Goal: Task Accomplishment & Management: Manage account settings

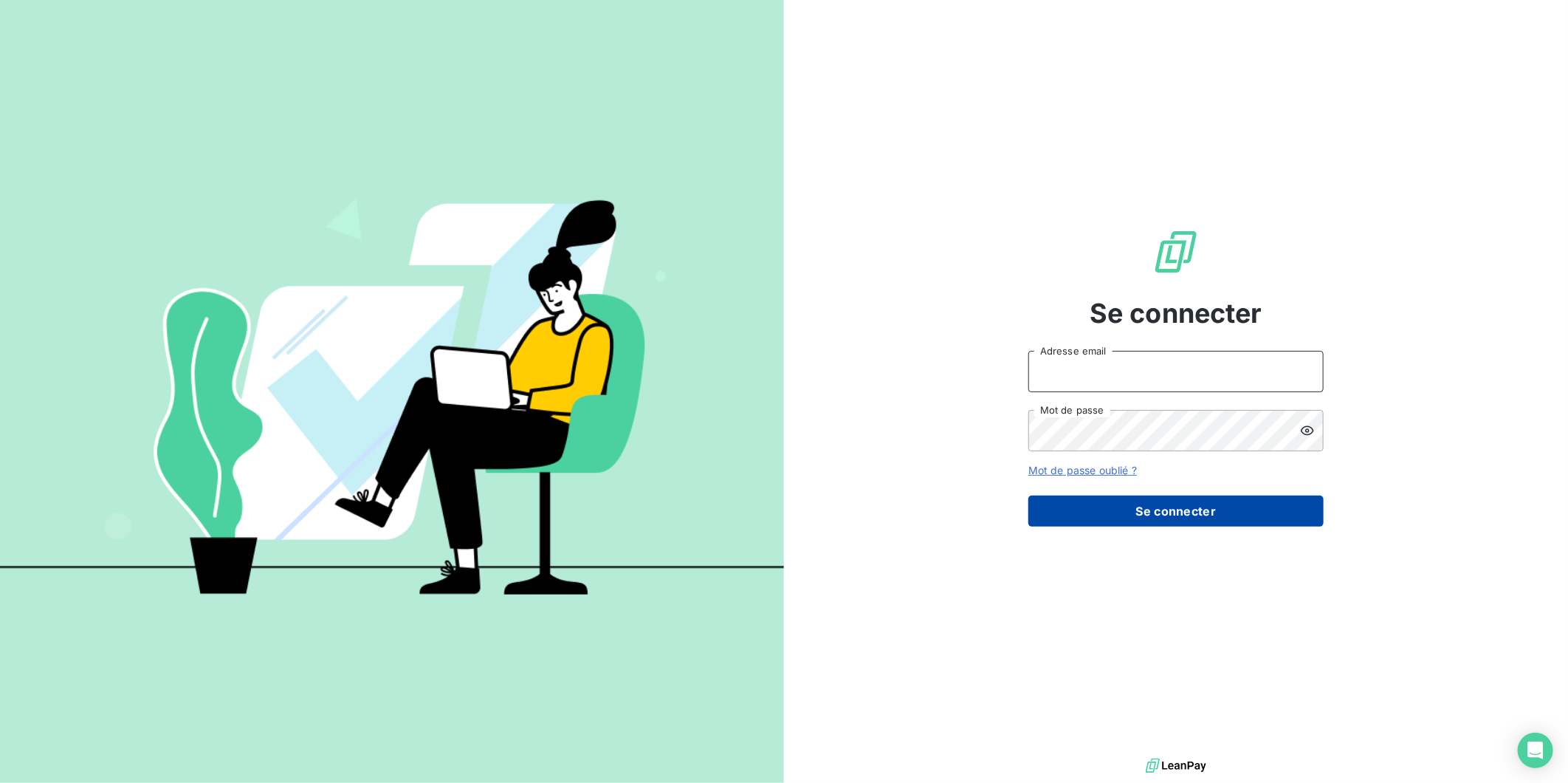
type input "[PERSON_NAME][EMAIL_ADDRESS][DOMAIN_NAME]"
click at [1181, 508] on button "Se connecter" at bounding box center [1176, 510] width 295 height 31
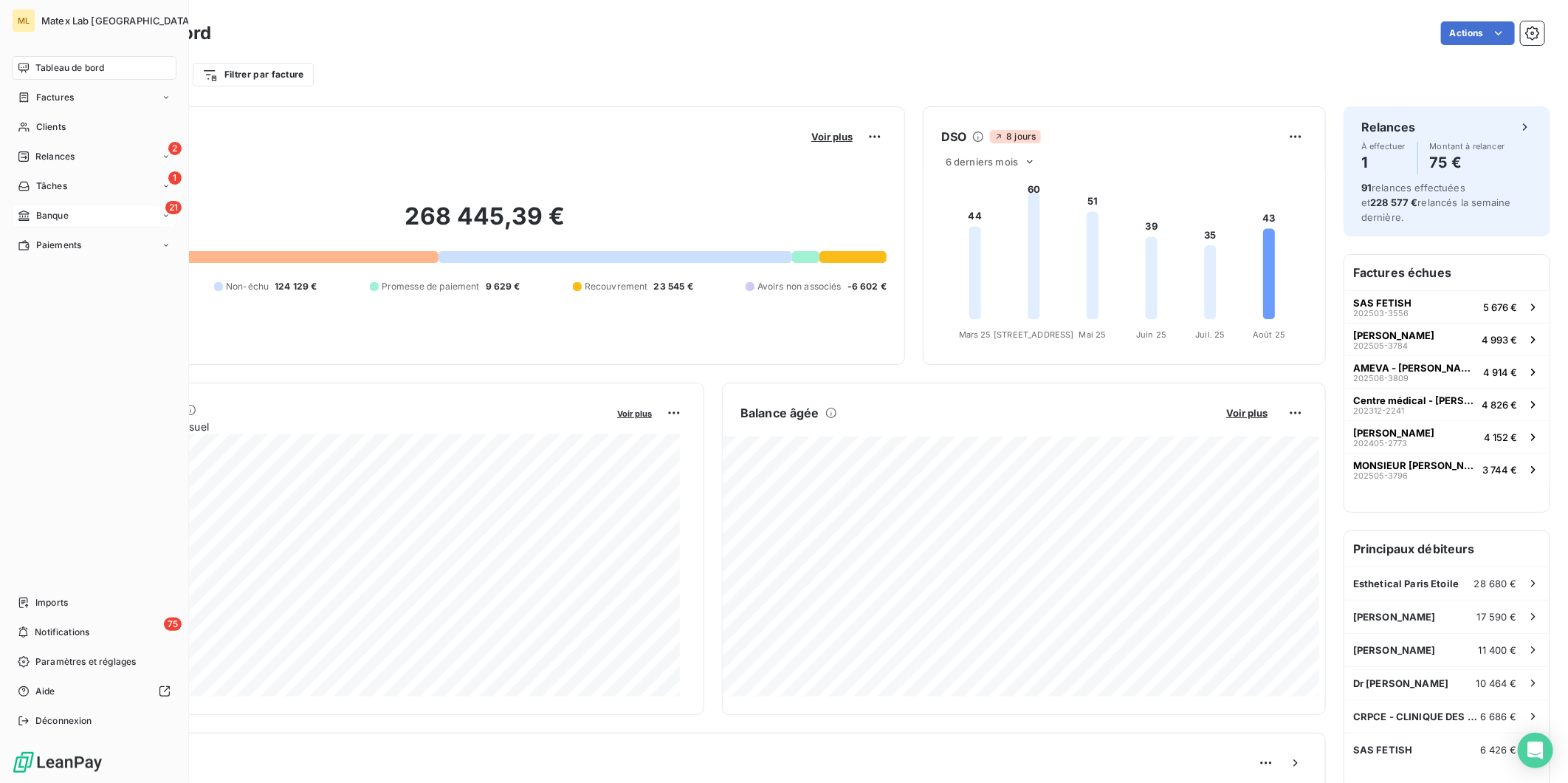
click at [82, 208] on div "21 Banque" at bounding box center [94, 215] width 165 height 23
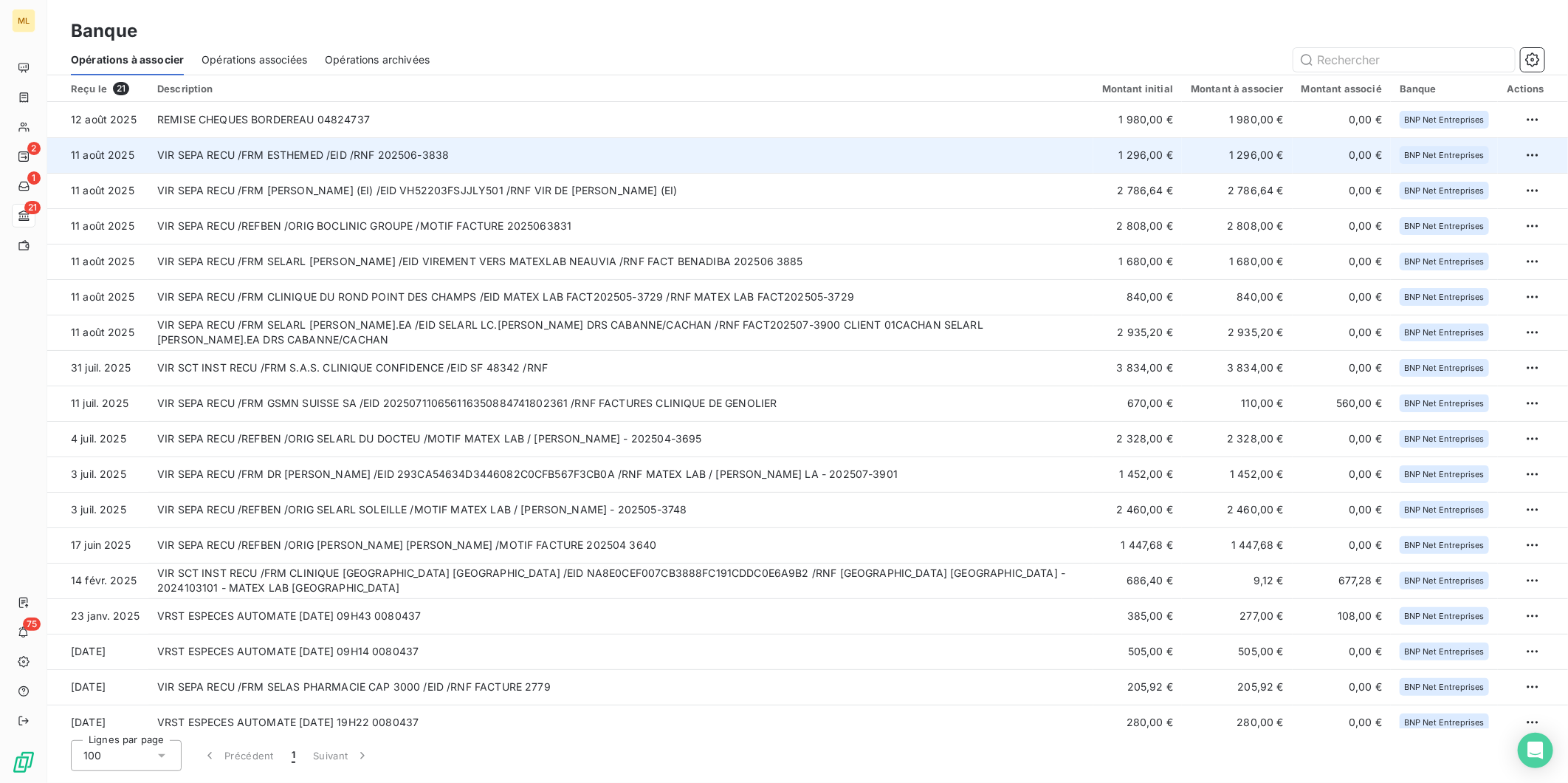
click at [622, 158] on td "VIR SEPA RECU /FRM ESTHEMED /EID /RNF 202506-3838" at bounding box center [621, 155] width 945 height 35
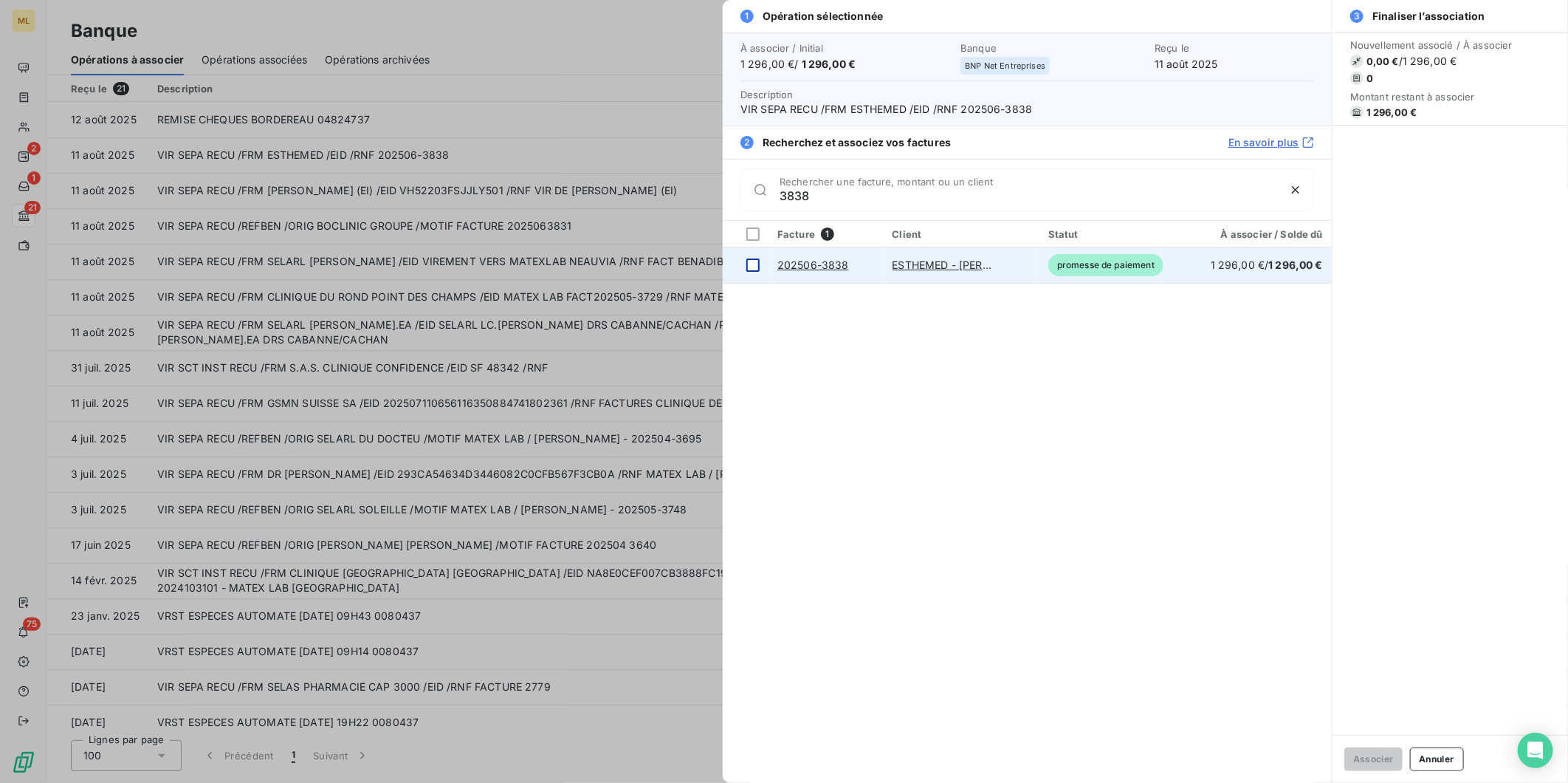
type input "3838"
click at [749, 268] on div at bounding box center [753, 265] width 14 height 14
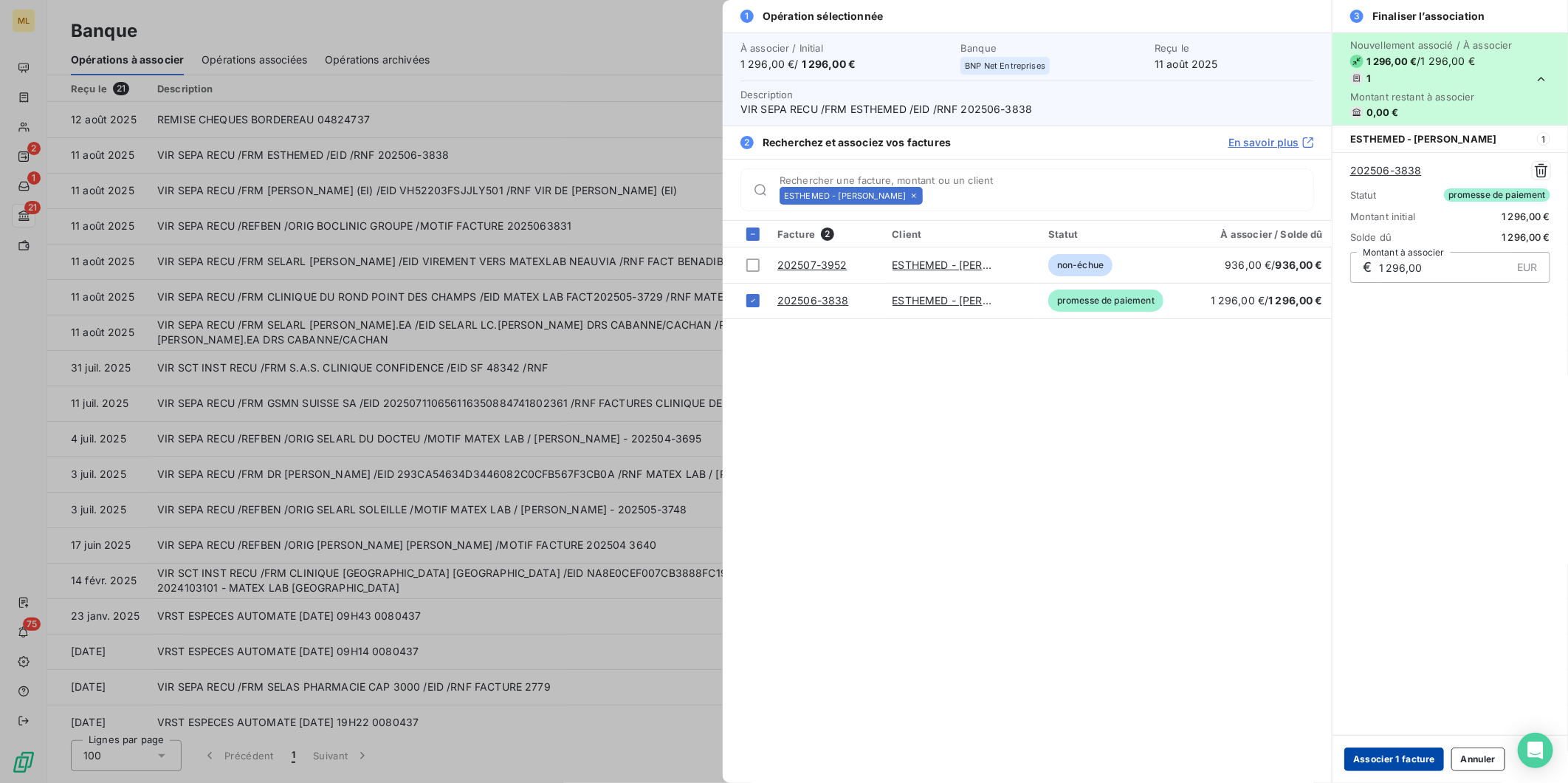
click at [1366, 765] on button "Associer 1 facture" at bounding box center [1394, 759] width 100 height 23
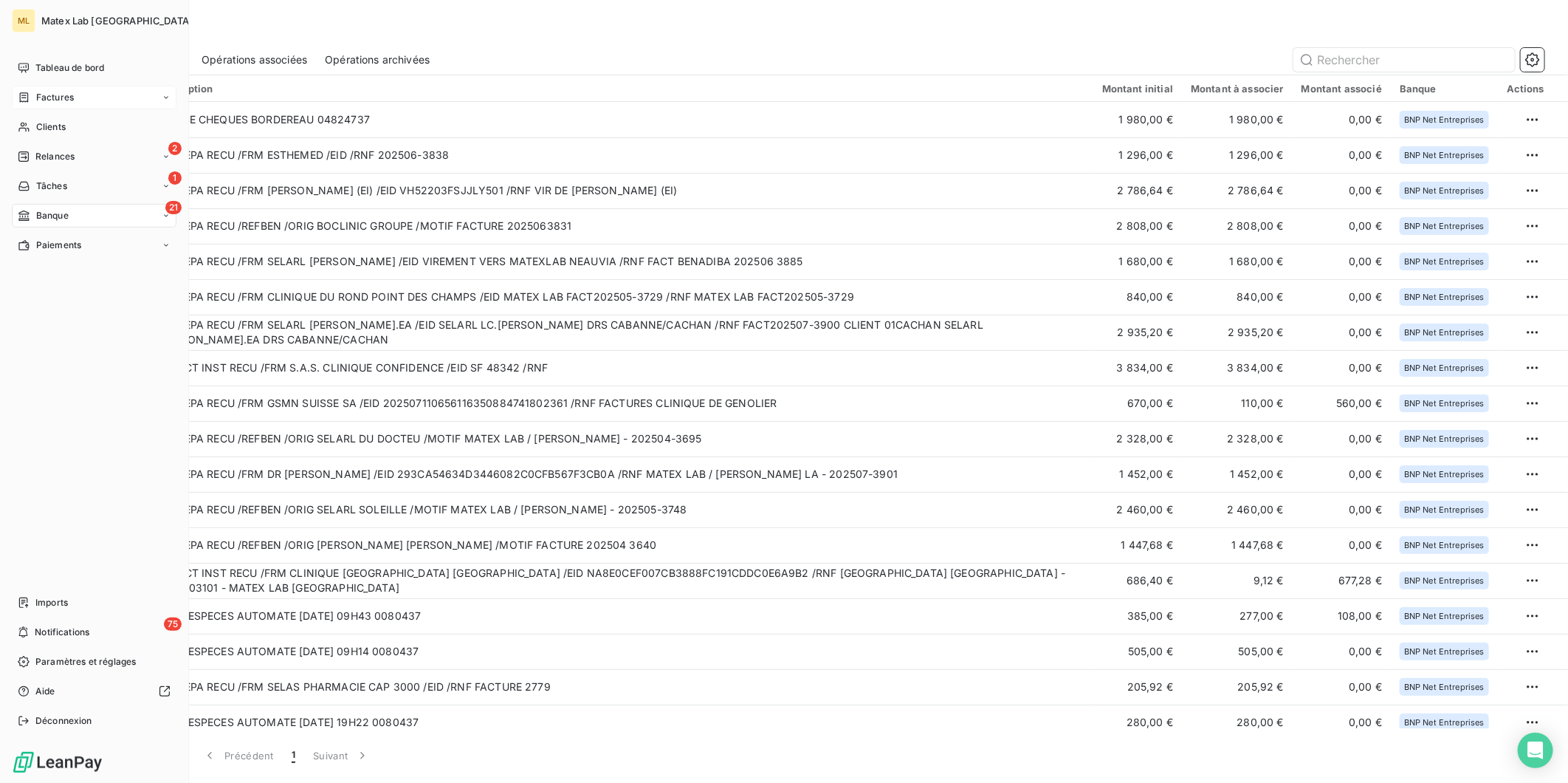
click at [63, 95] on span "Factures" at bounding box center [55, 97] width 38 height 14
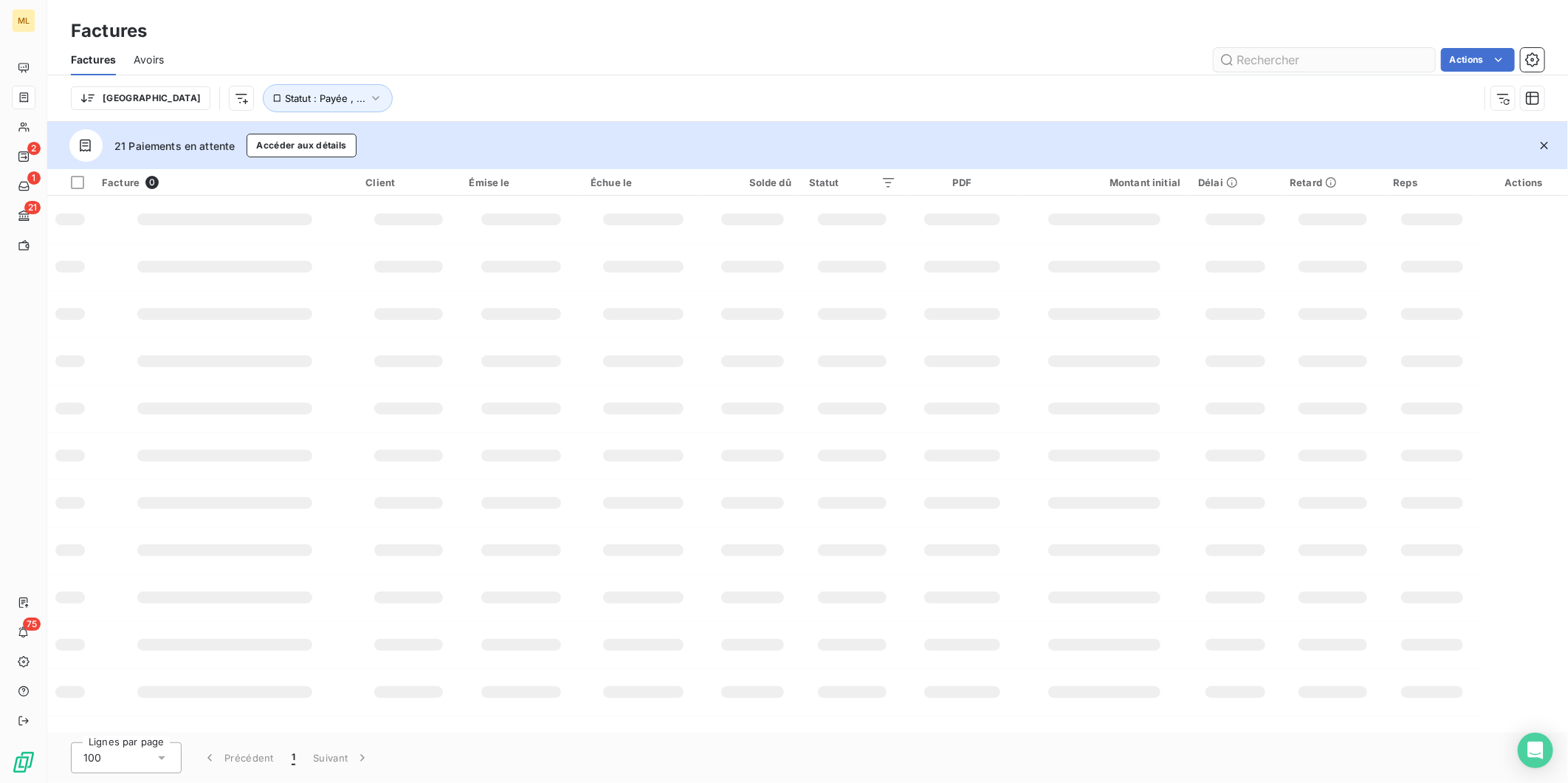
click at [1258, 55] on input "text" at bounding box center [1324, 59] width 222 height 23
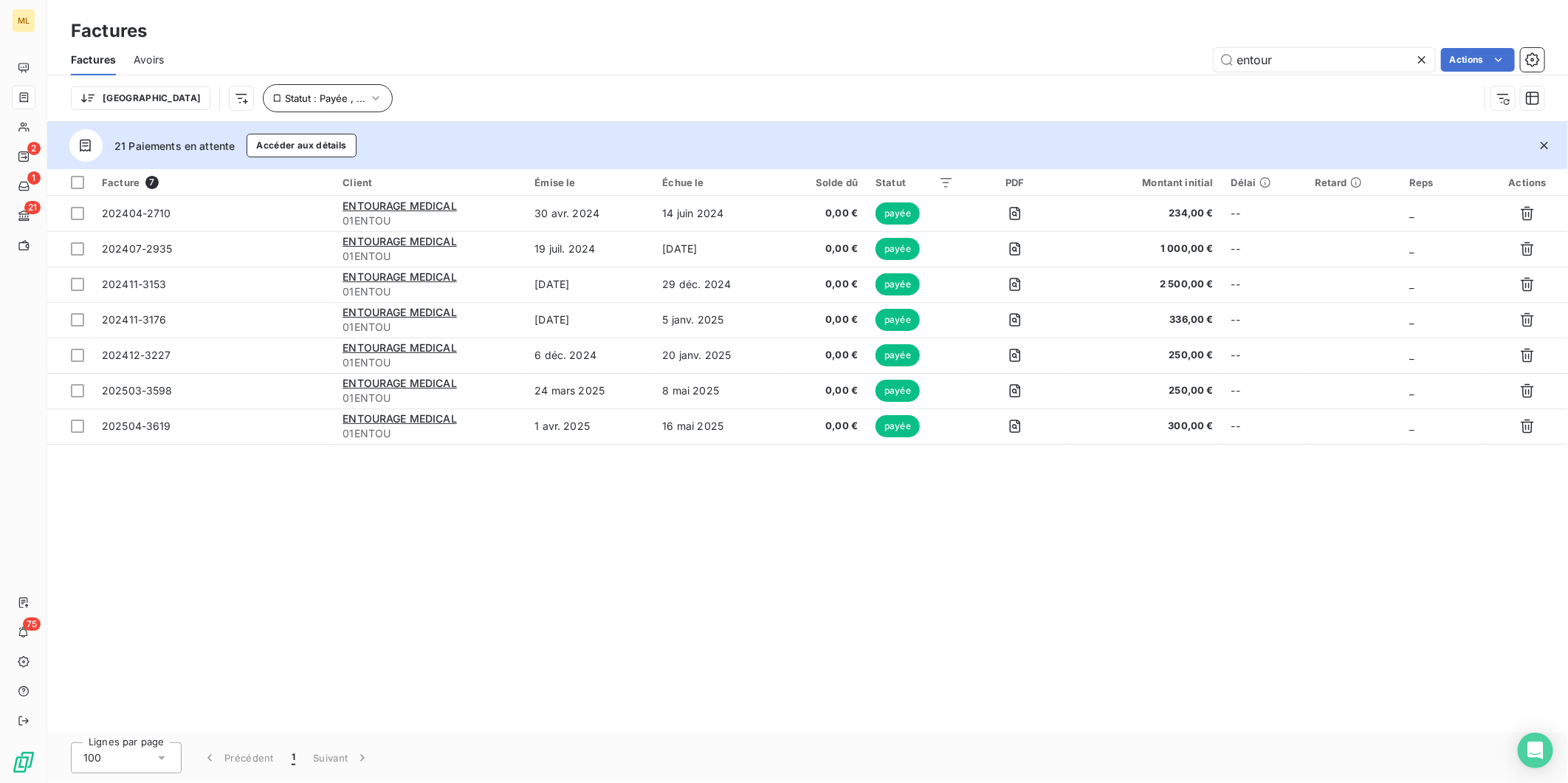
type input "entour"
click at [368, 104] on icon "button" at bounding box center [375, 98] width 14 height 14
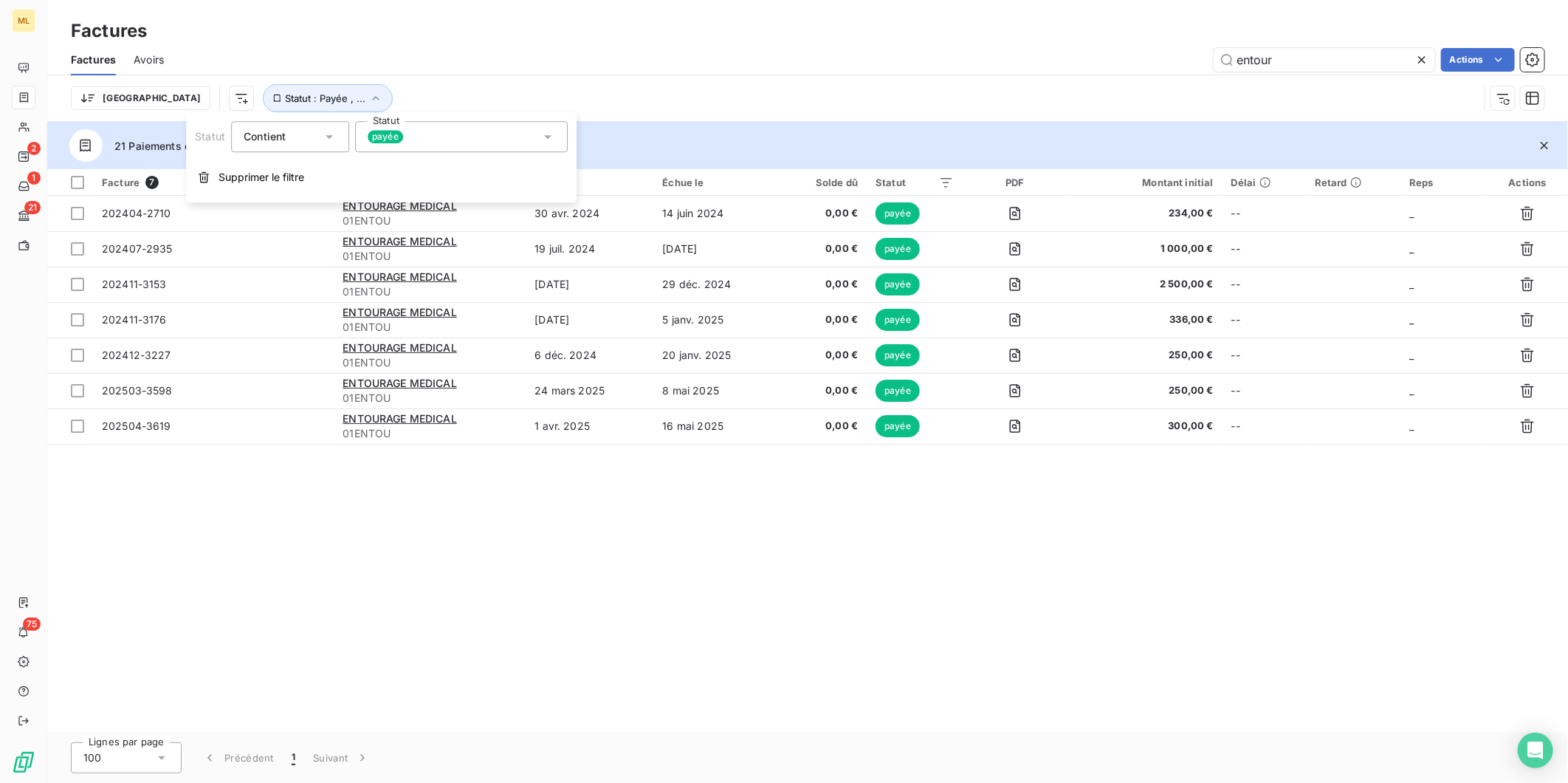
click at [400, 132] on span "payée" at bounding box center [386, 137] width 35 height 14
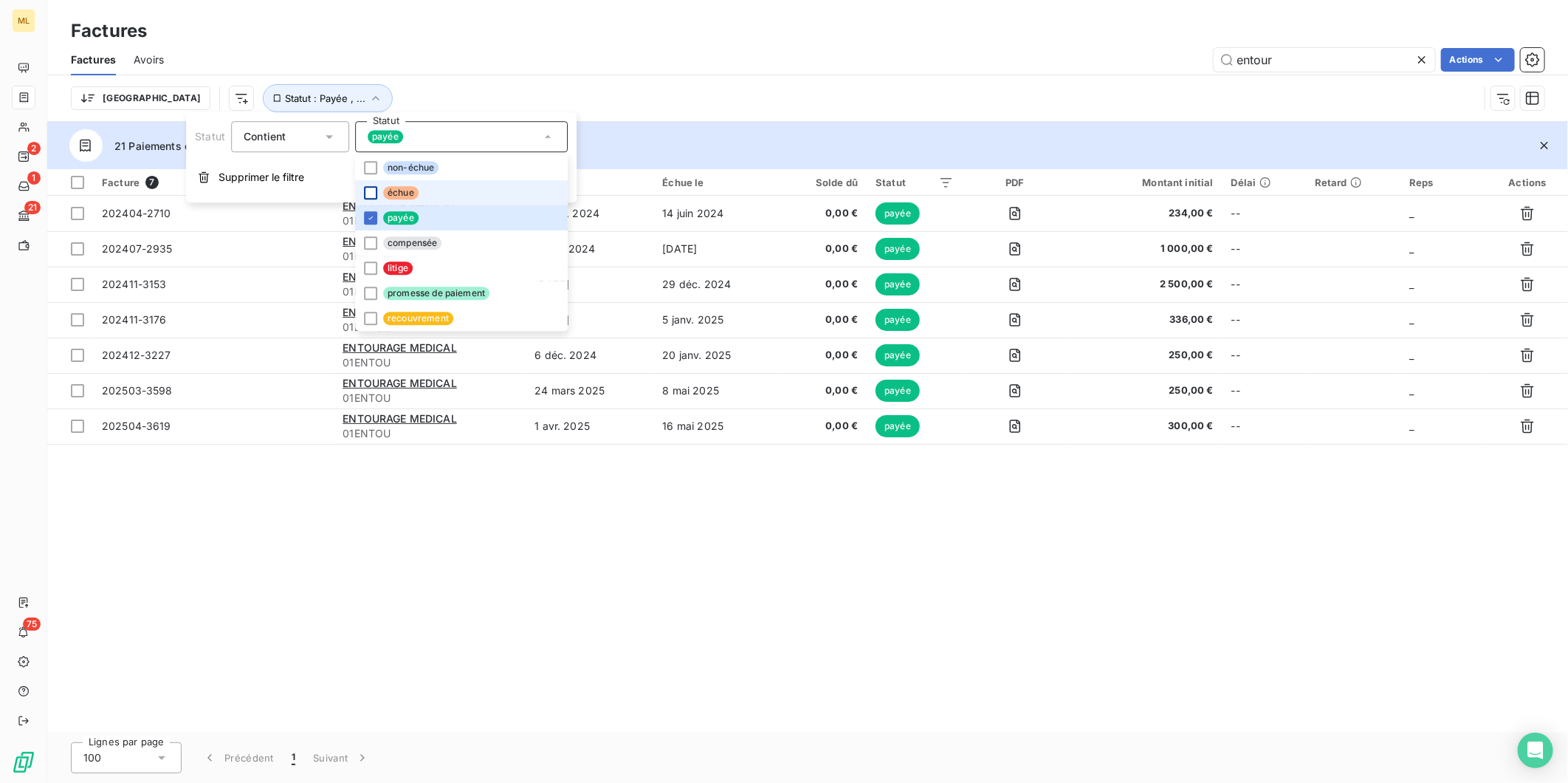
click at [377, 195] on div at bounding box center [371, 193] width 14 height 14
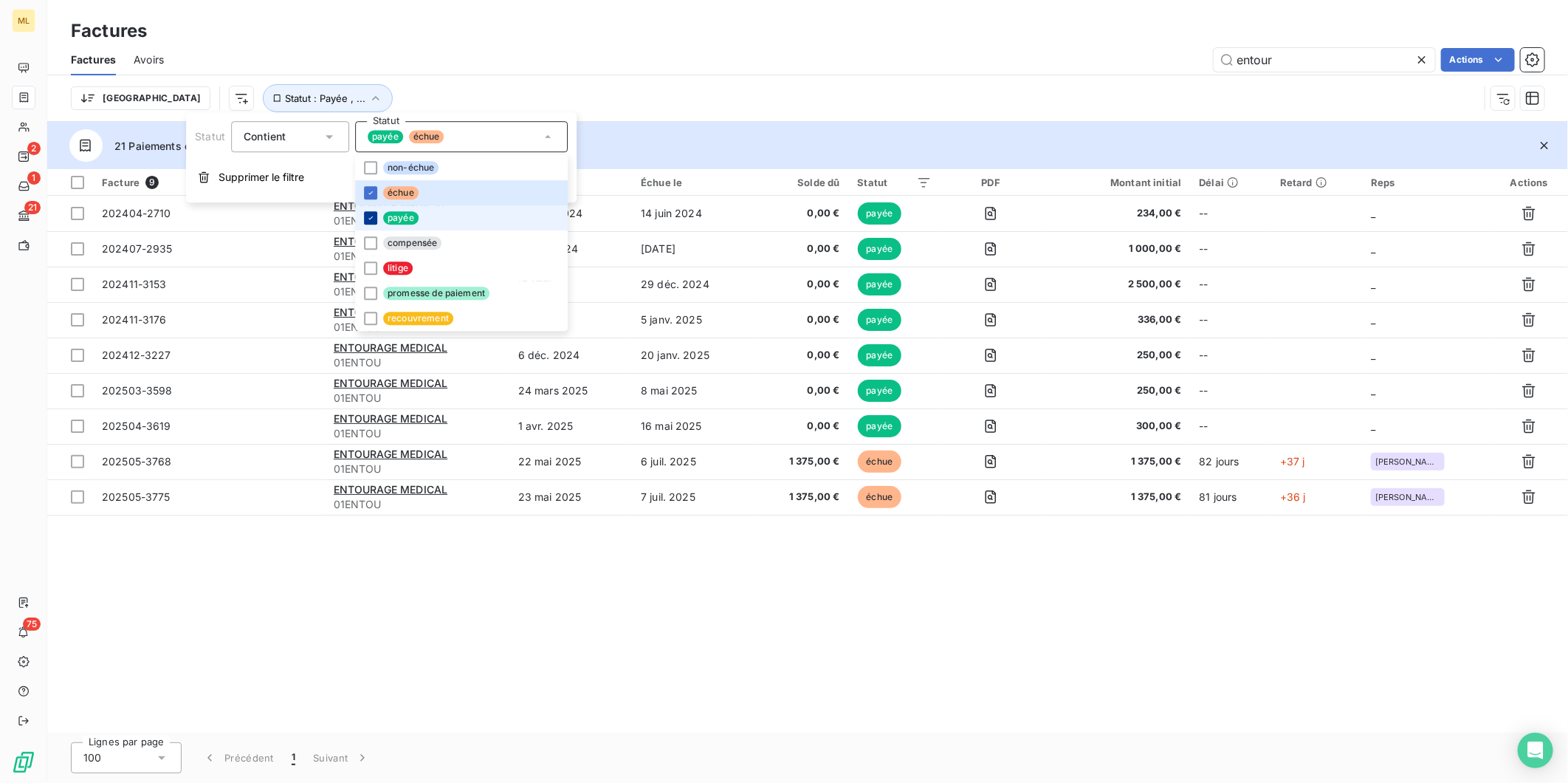
click at [368, 213] on icon at bounding box center [371, 217] width 9 height 9
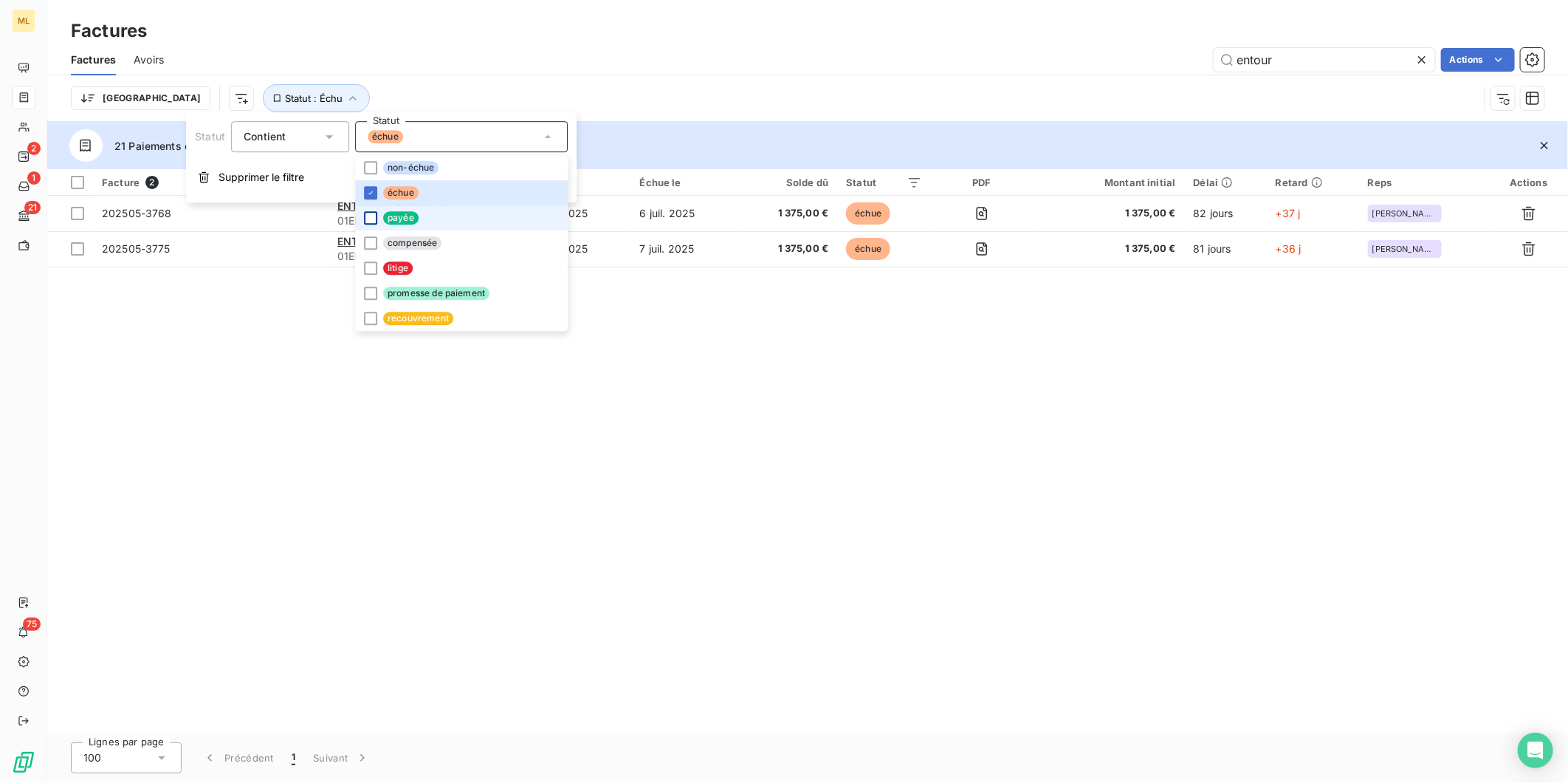
click at [825, 363] on div "Facture 2 Client Émise le Échue le Solde dû Statut PDF Montant initial Délai Re…" at bounding box center [808, 450] width 1521 height 564
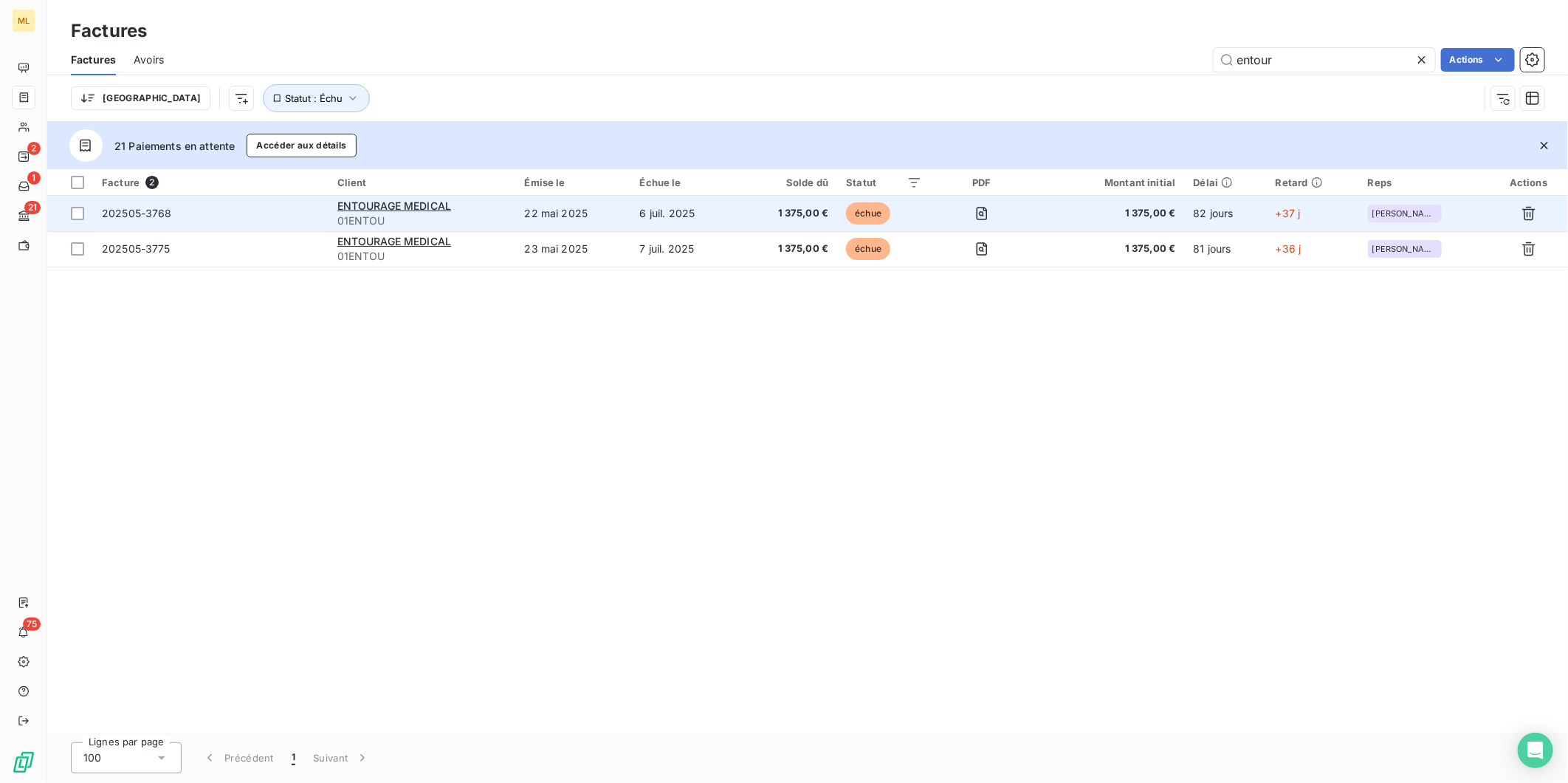
click at [528, 205] on td "22 mai 2025" at bounding box center [573, 213] width 115 height 35
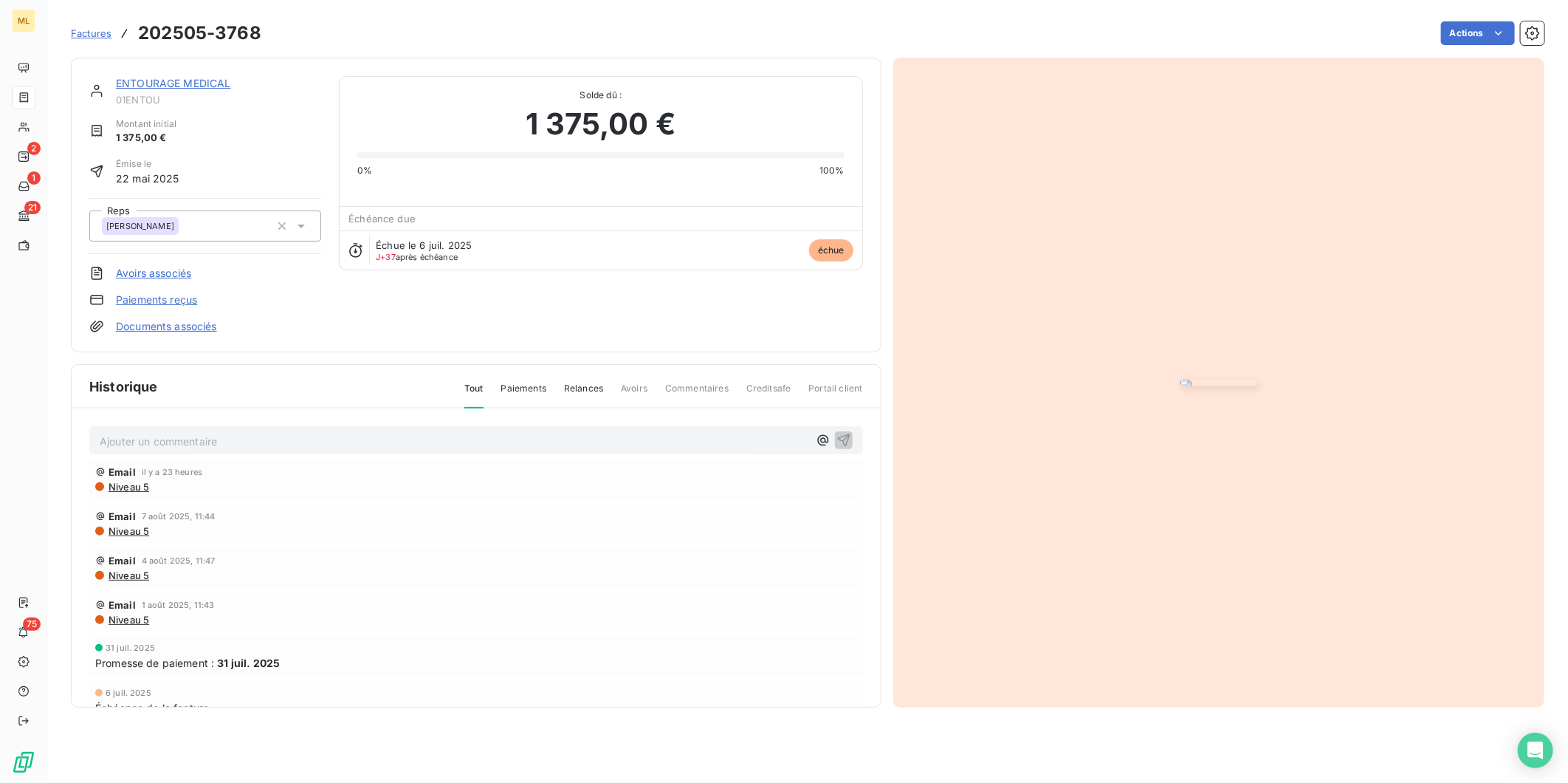
click at [1181, 379] on img "button" at bounding box center [1219, 382] width 77 height 6
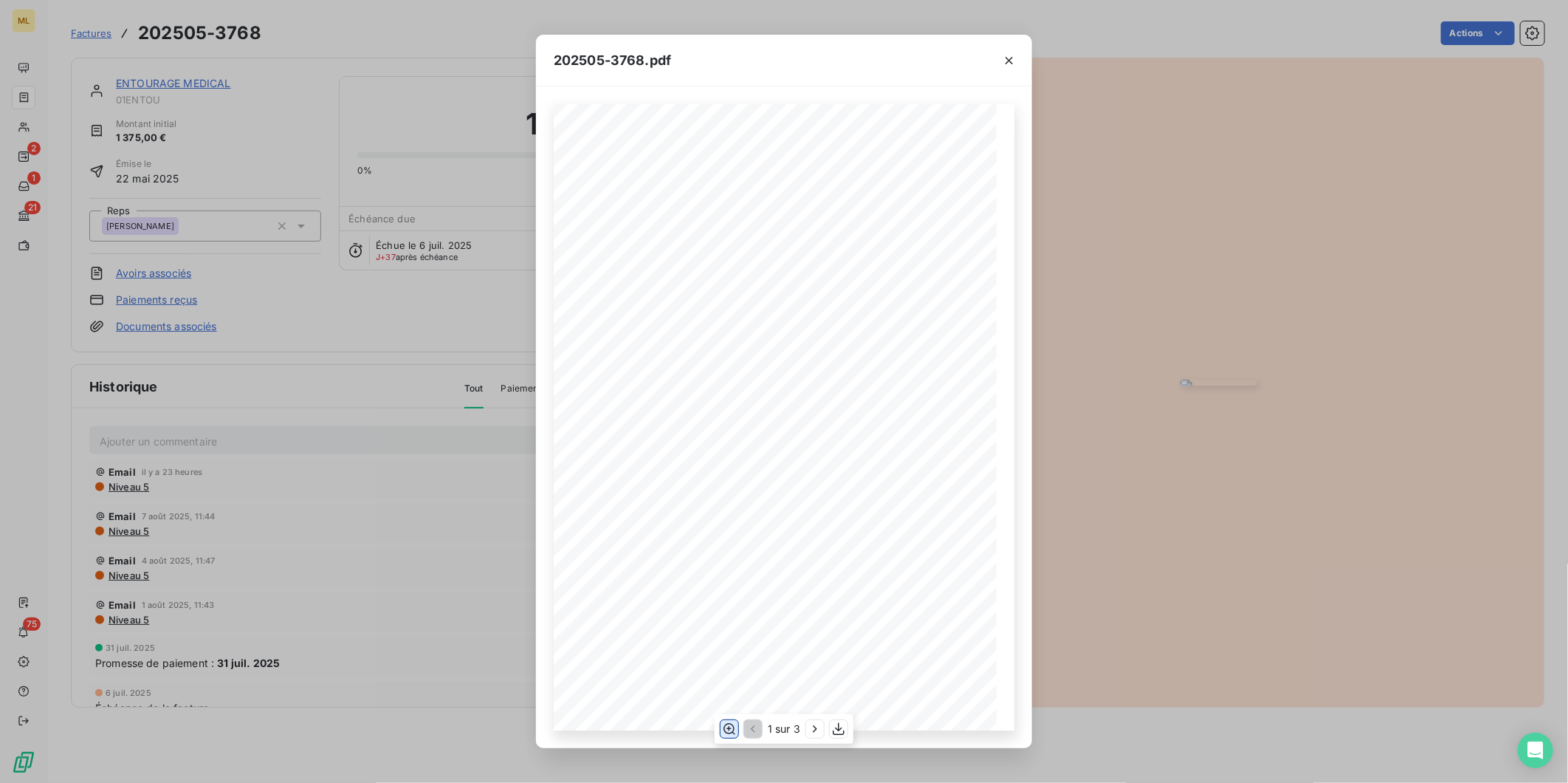
click at [725, 727] on icon "button" at bounding box center [729, 728] width 12 height 11
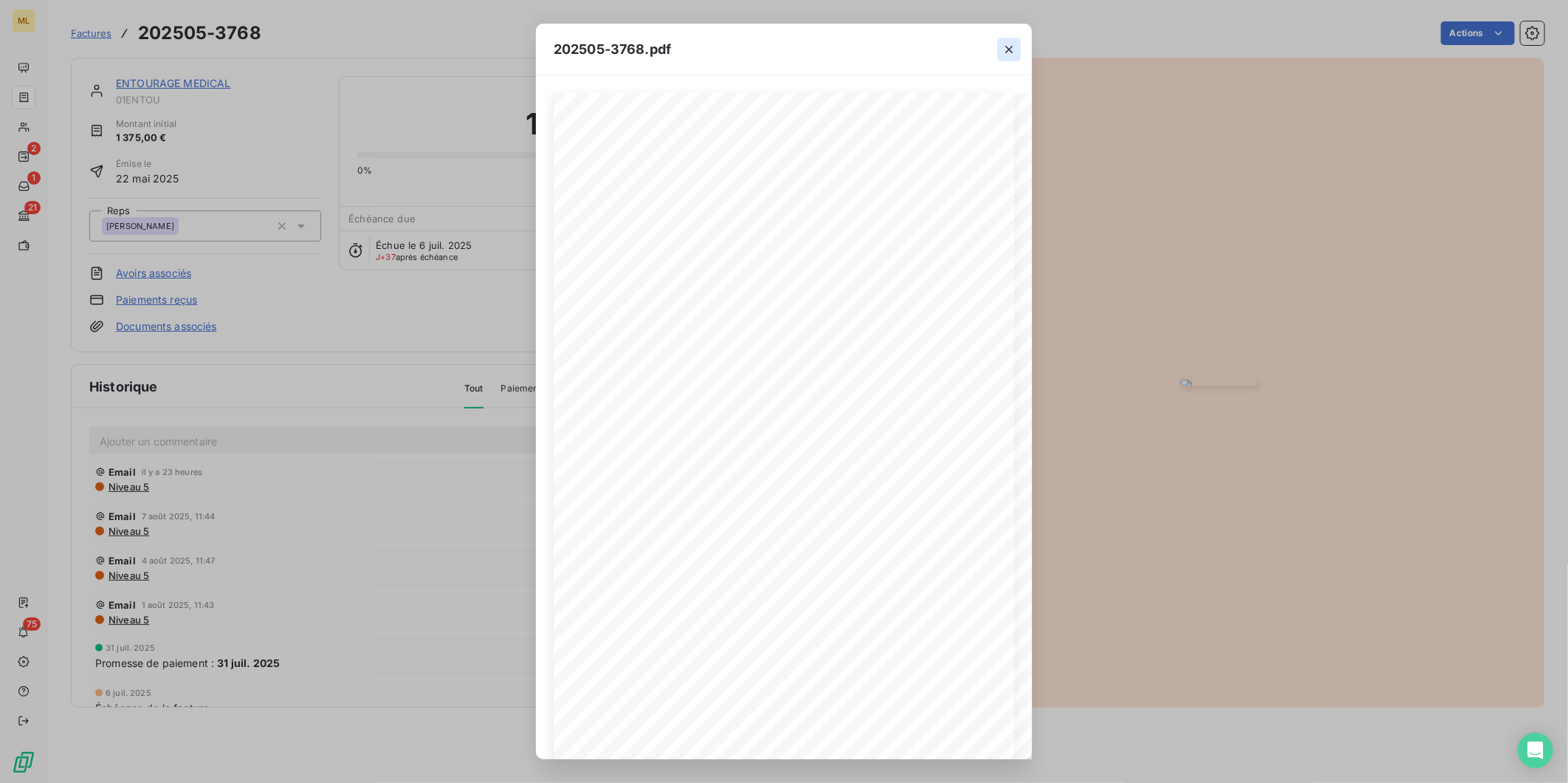
click at [1008, 42] on icon "button" at bounding box center [1009, 49] width 14 height 14
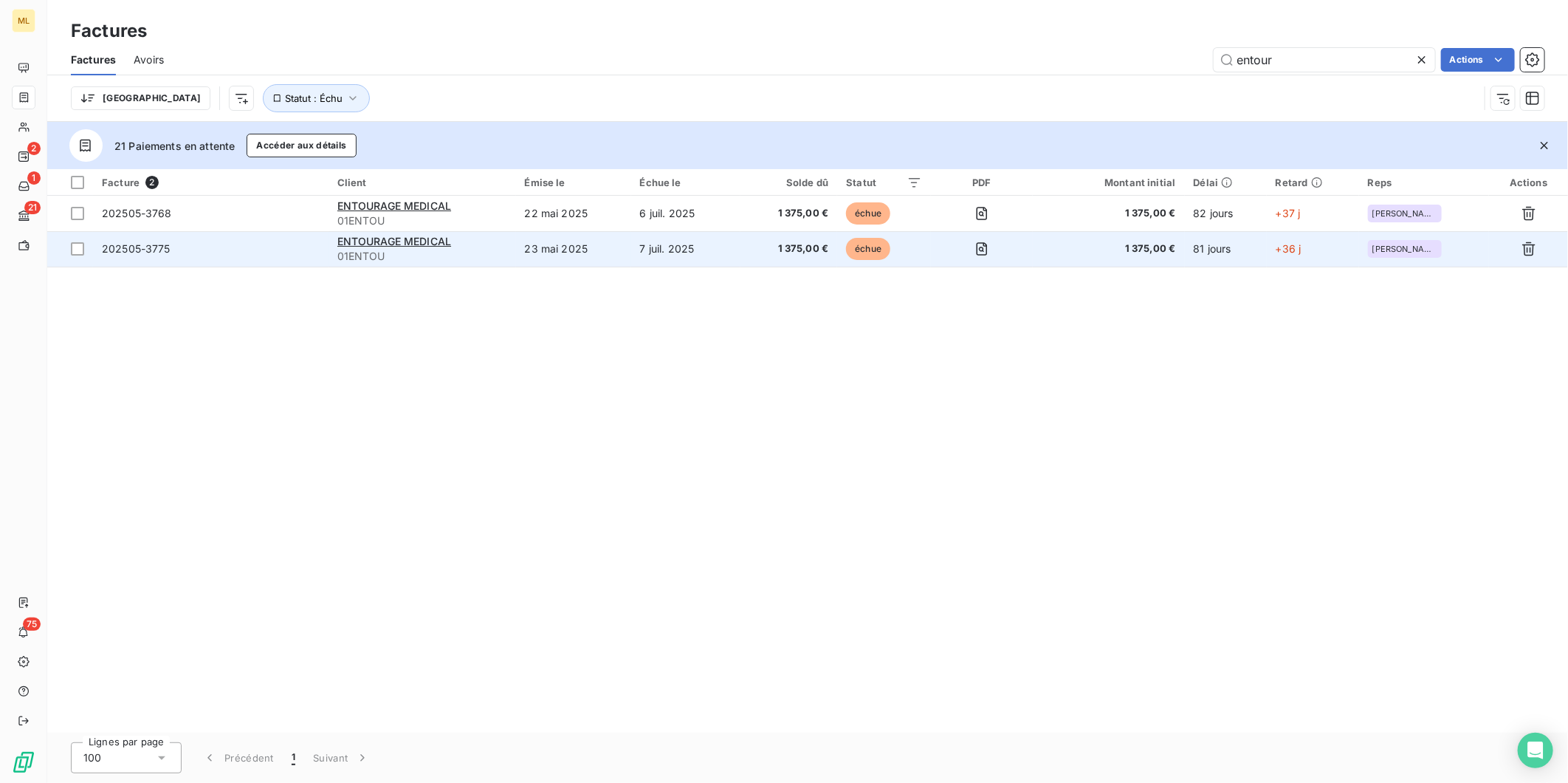
click at [540, 244] on td "23 mai 2025" at bounding box center [573, 249] width 115 height 35
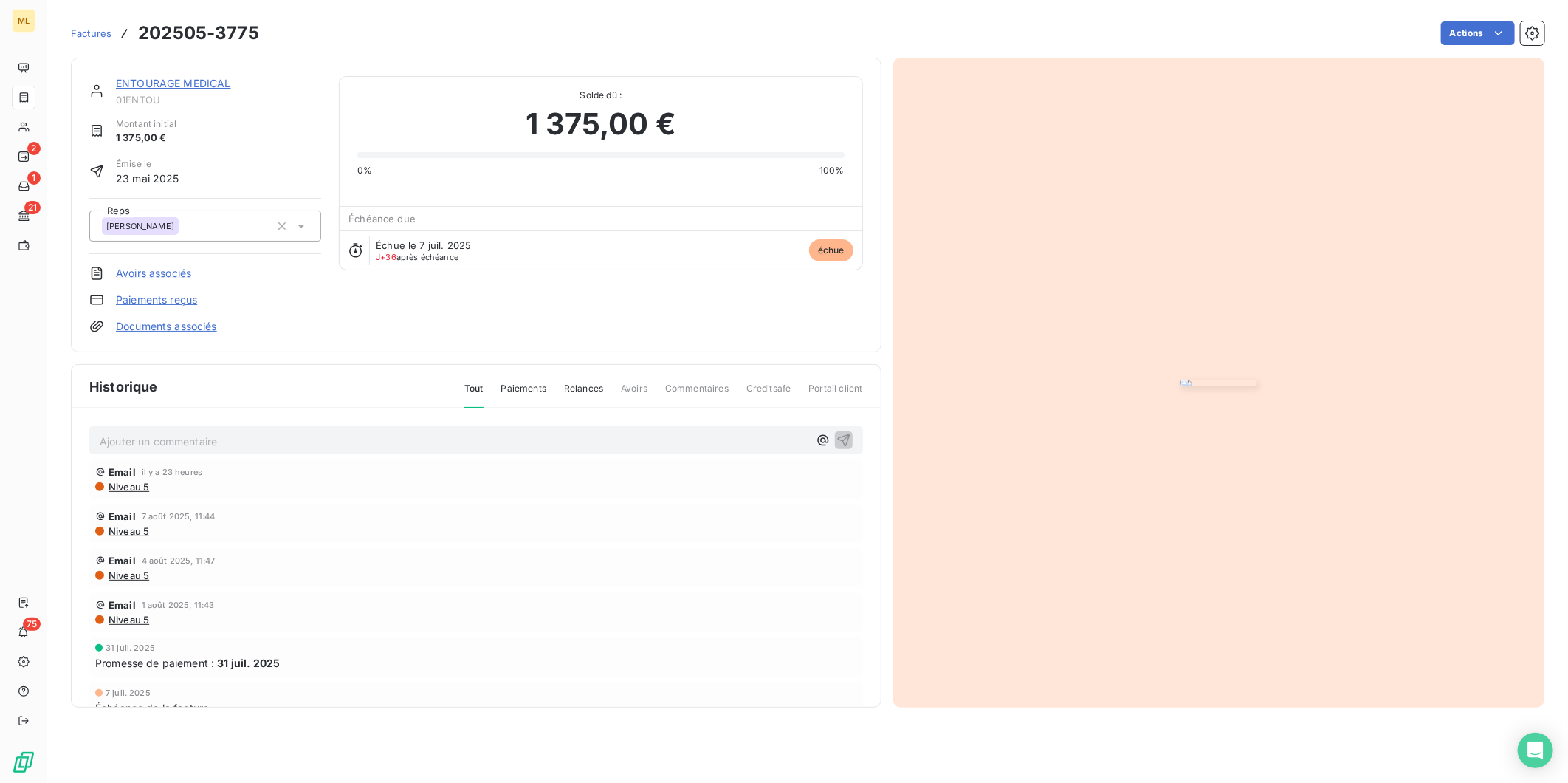
click at [1200, 379] on img "button" at bounding box center [1219, 382] width 77 height 6
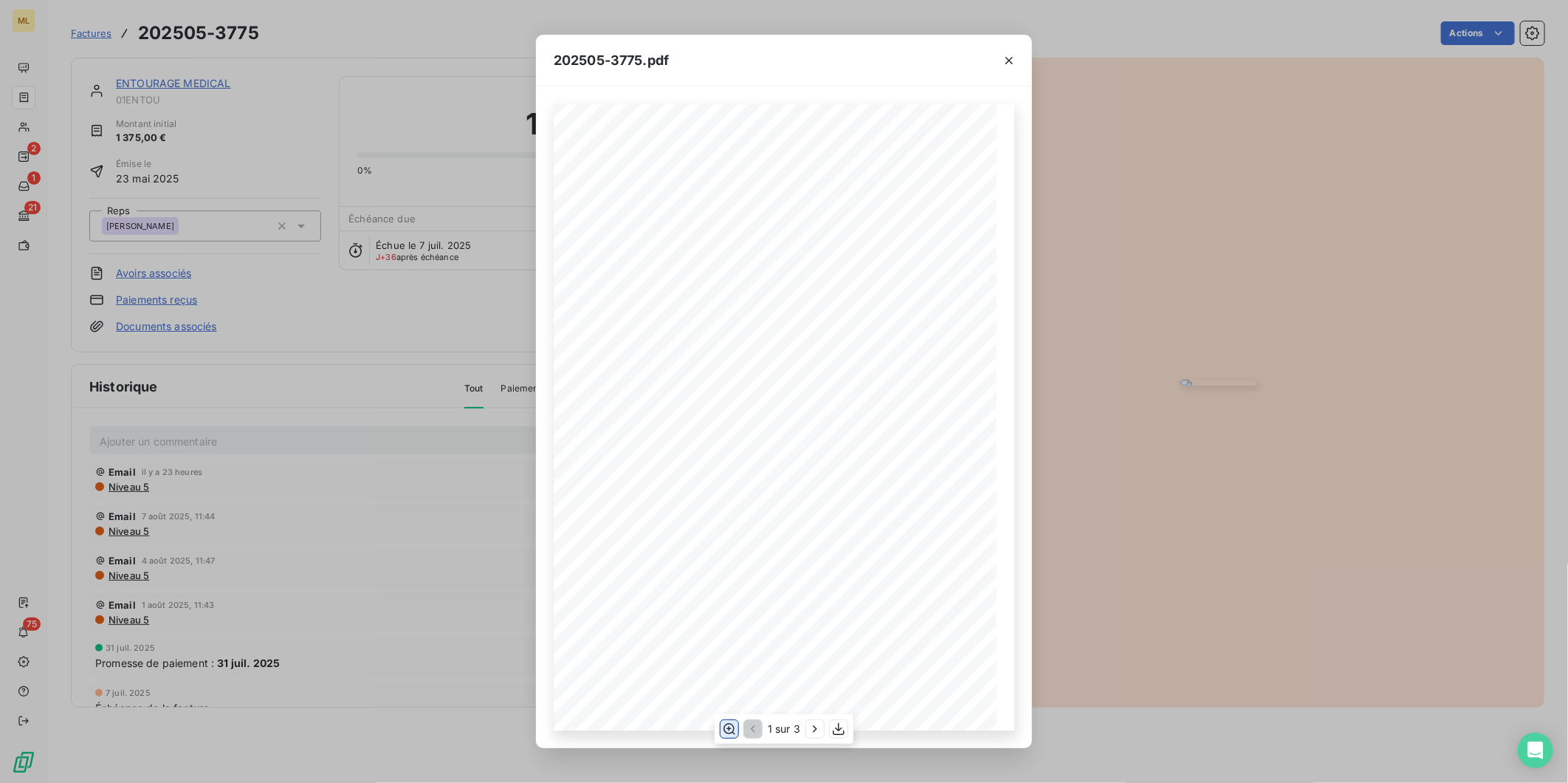
click at [728, 728] on icon "button" at bounding box center [729, 729] width 14 height 14
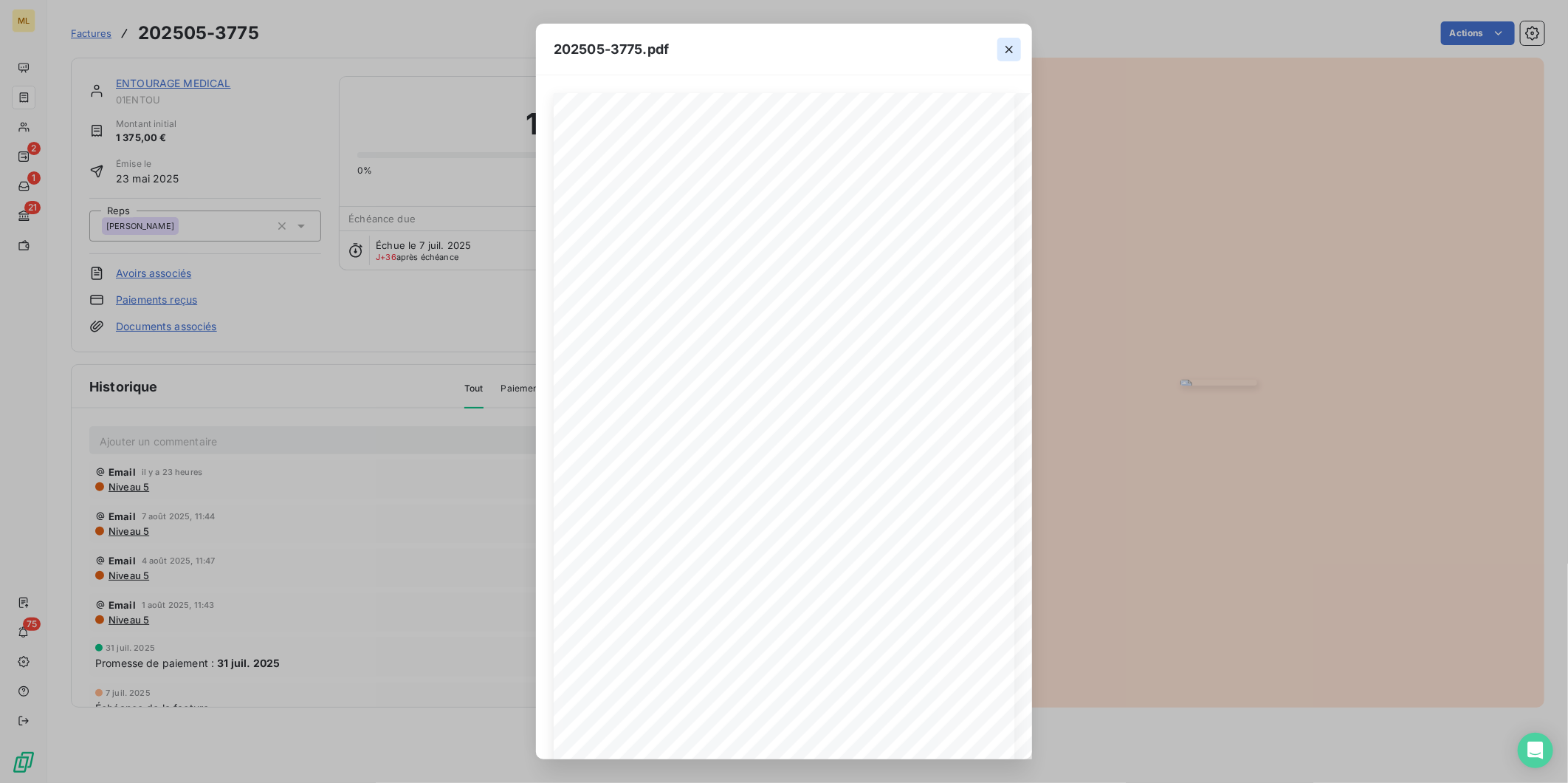
click at [1010, 54] on icon "button" at bounding box center [1009, 49] width 14 height 14
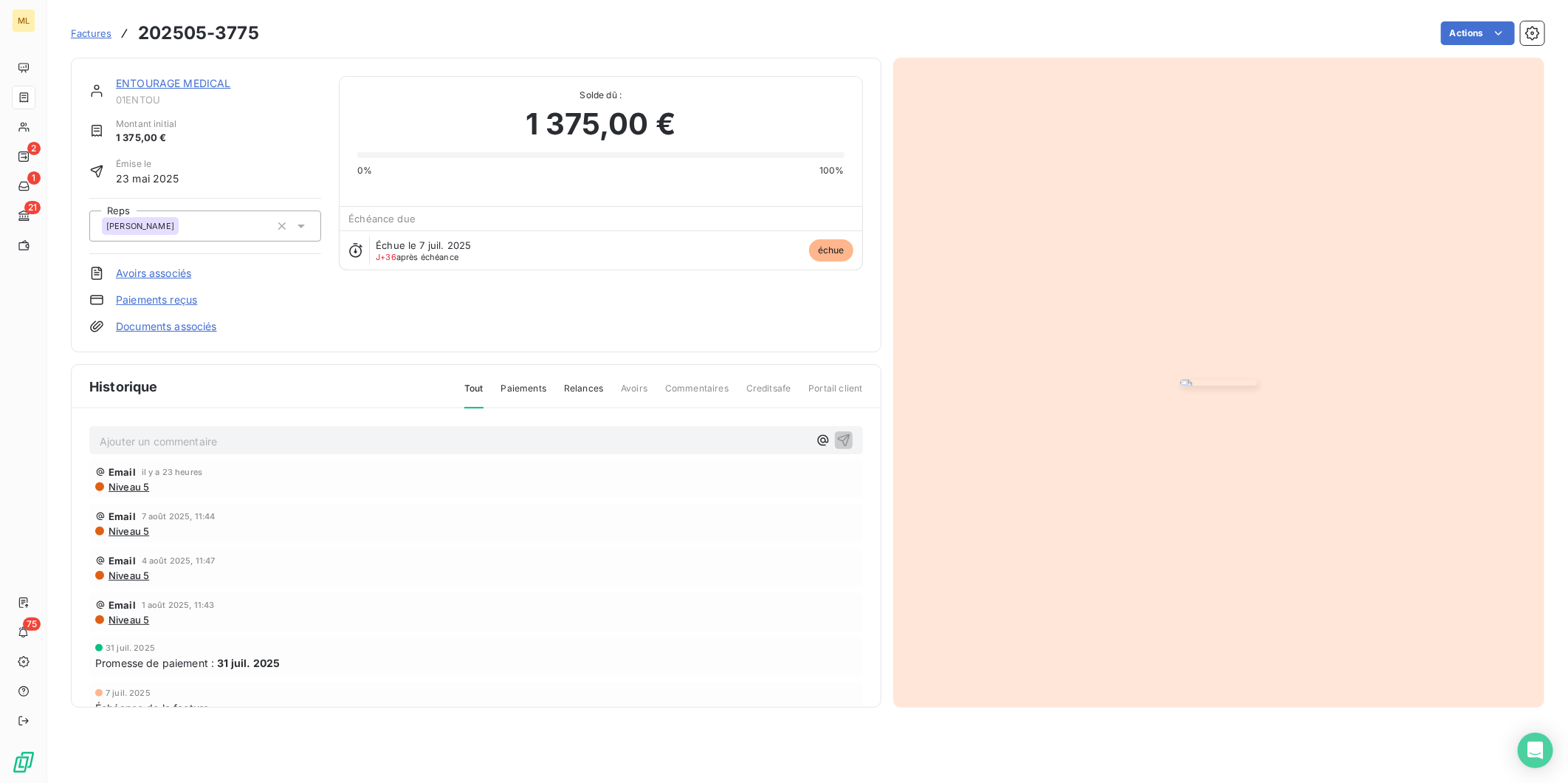
click at [1248, 379] on img "button" at bounding box center [1219, 382] width 77 height 6
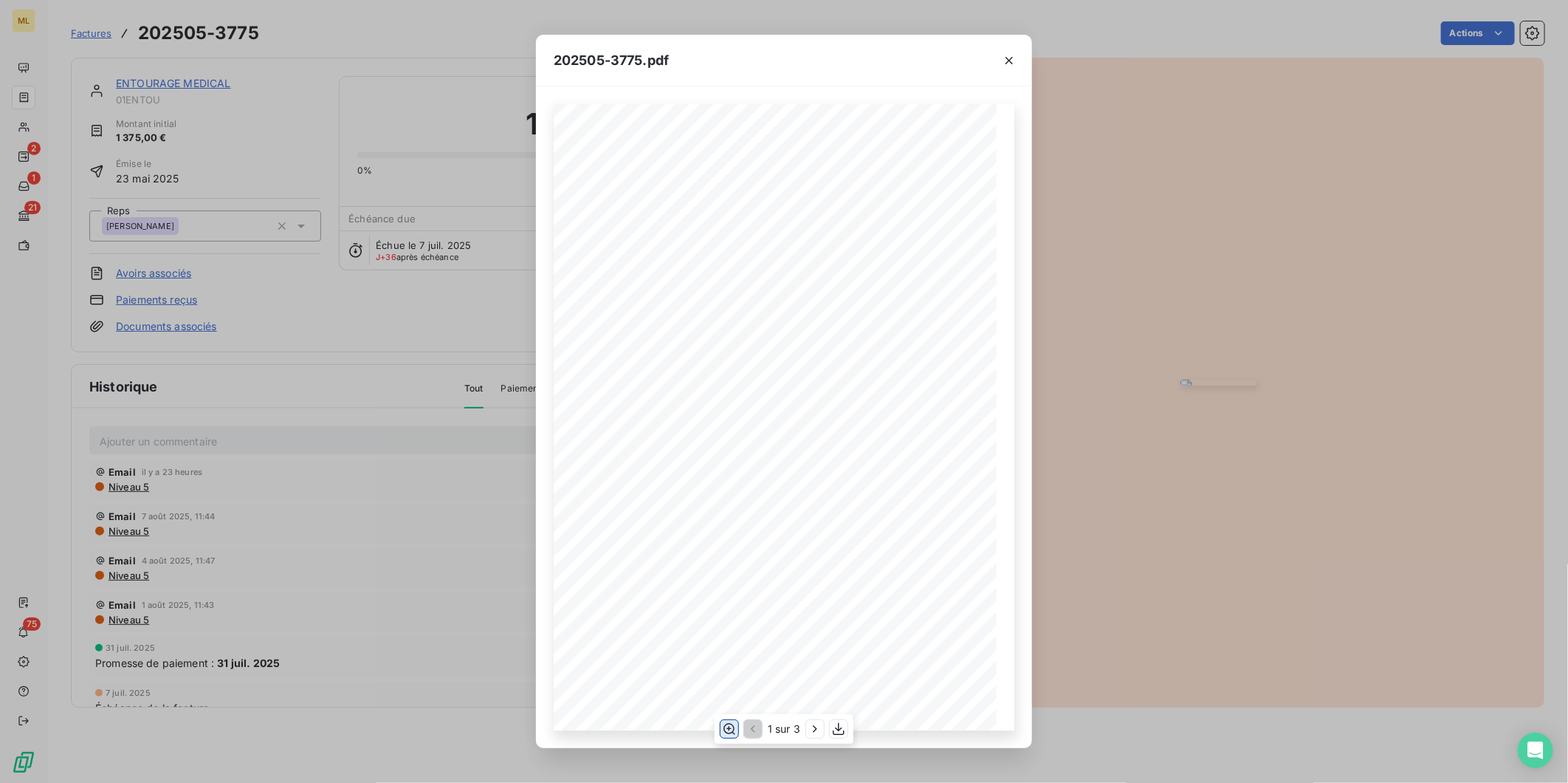
click at [722, 728] on icon "button" at bounding box center [729, 729] width 14 height 14
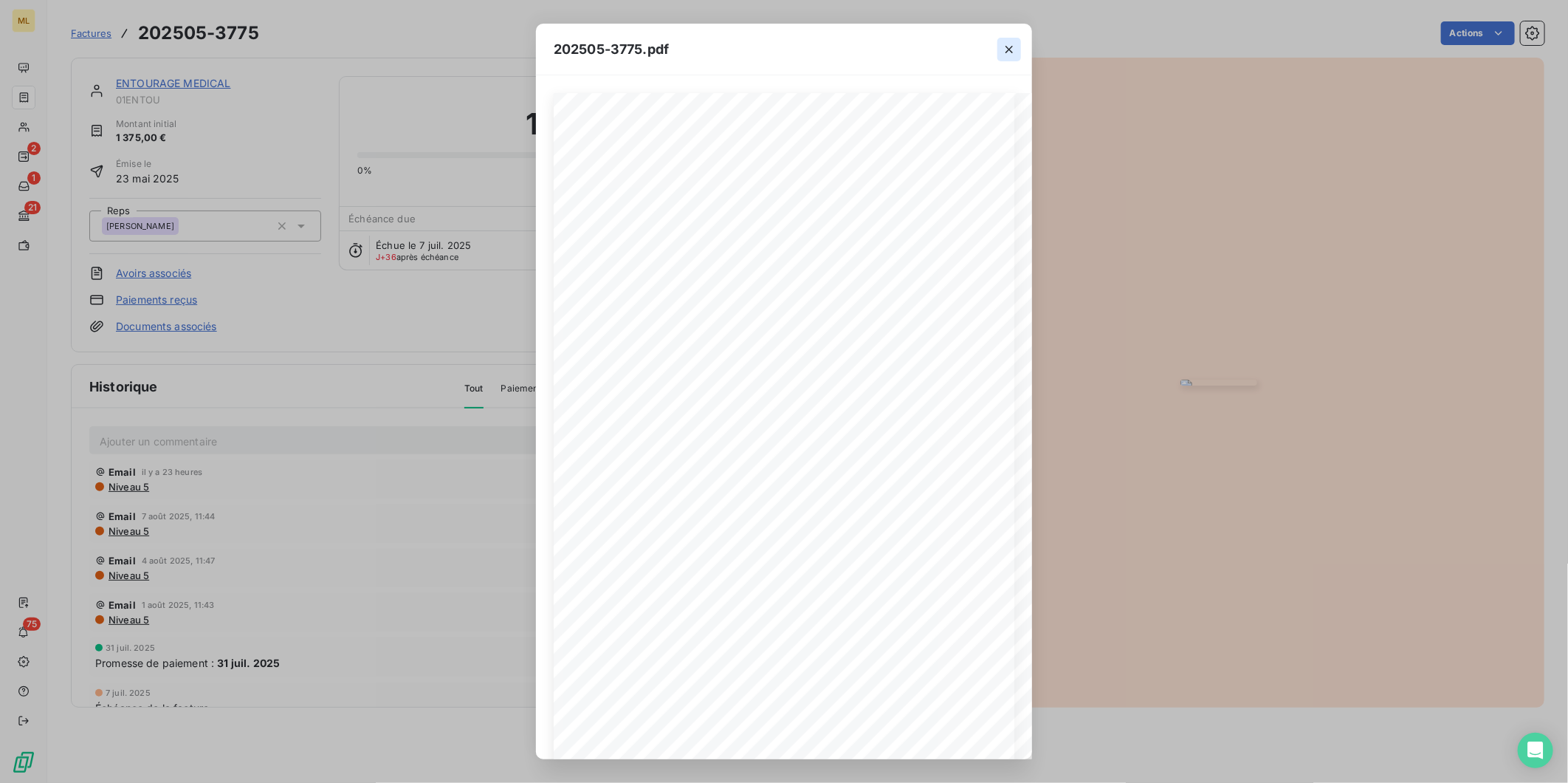
click at [1010, 50] on icon "button" at bounding box center [1009, 49] width 7 height 7
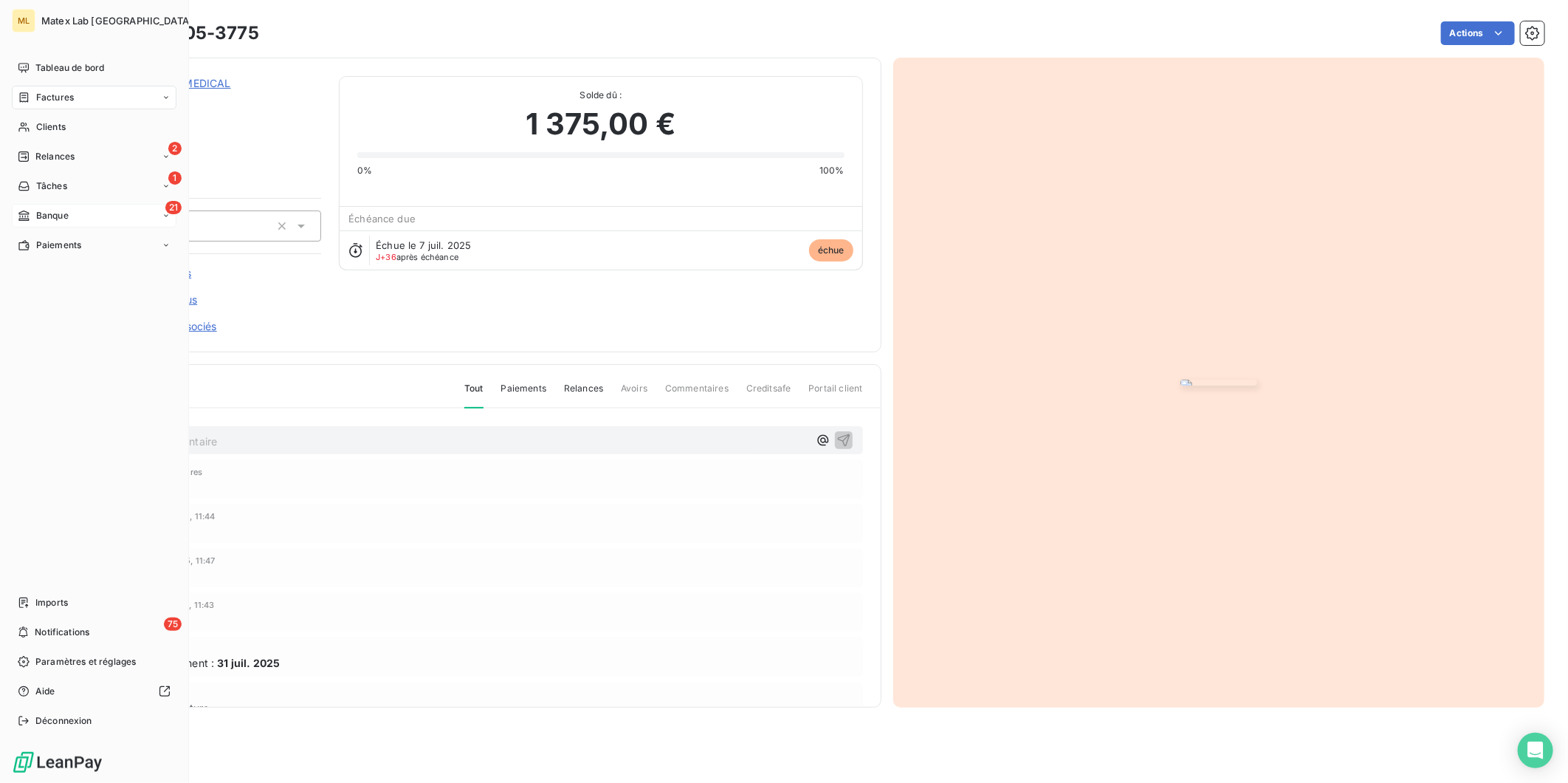
click at [68, 211] on span "Banque" at bounding box center [52, 215] width 32 height 14
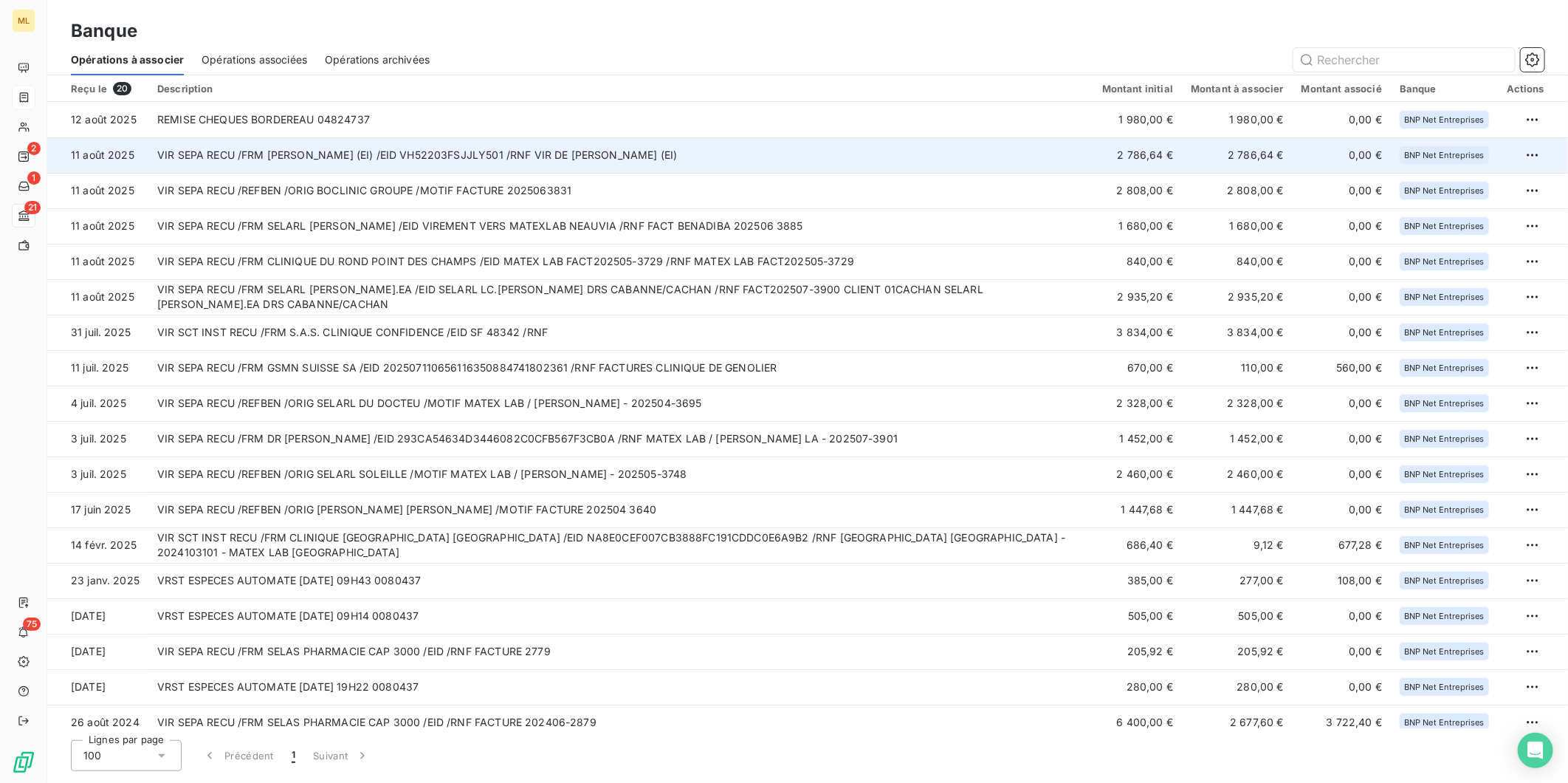
click at [747, 151] on td "VIR SEPA RECU /FRM [PERSON_NAME] (EI) /EID VH52203FSJJLY501 /RNF VIR DE [PERSON…" at bounding box center [621, 155] width 945 height 35
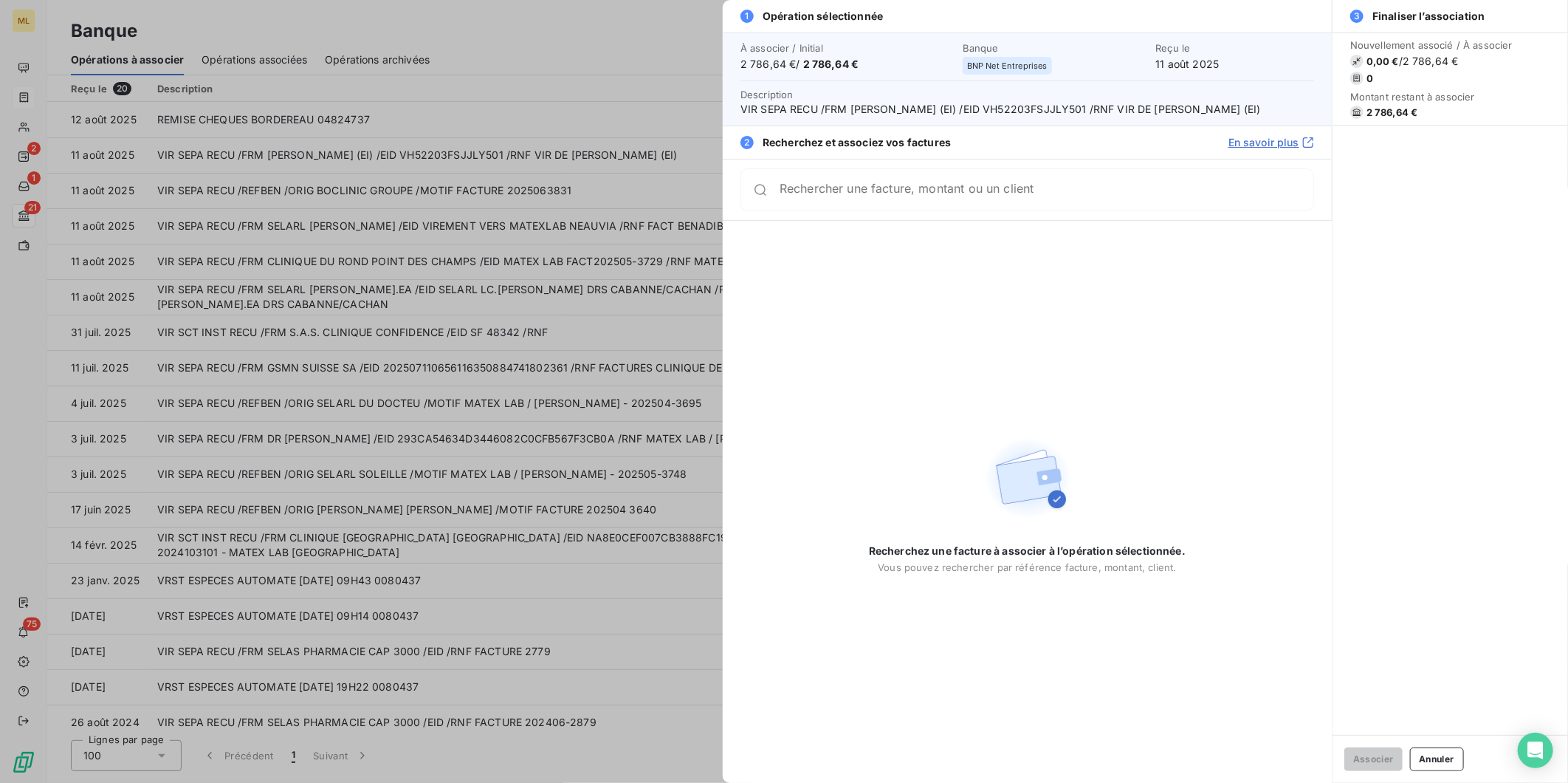
drag, startPoint x: 854, startPoint y: 209, endPoint x: 837, endPoint y: 204, distance: 17.7
click at [853, 197] on input "Rechercher une facture, montant ou un client" at bounding box center [1046, 190] width 534 height 14
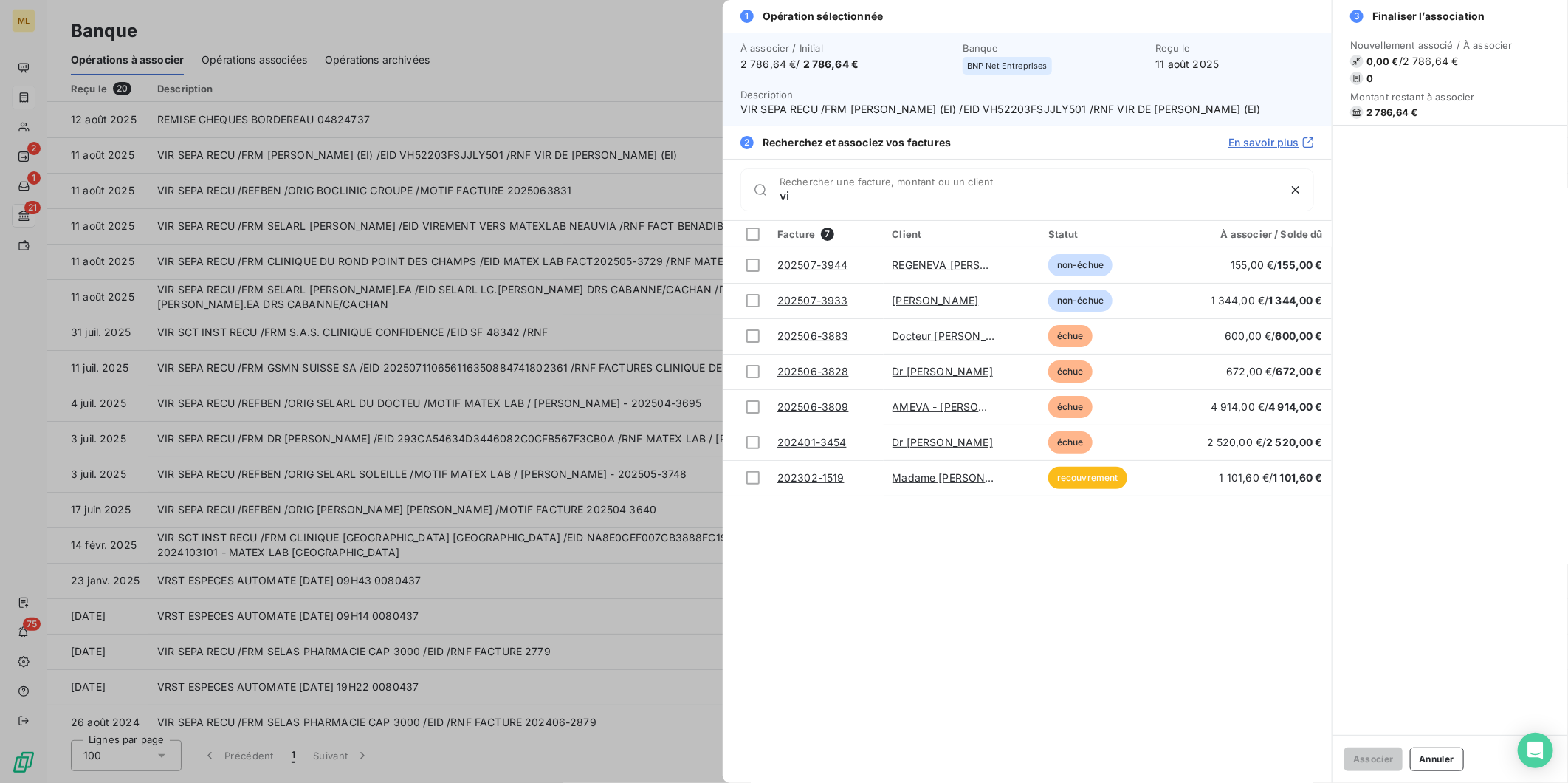
type input "v"
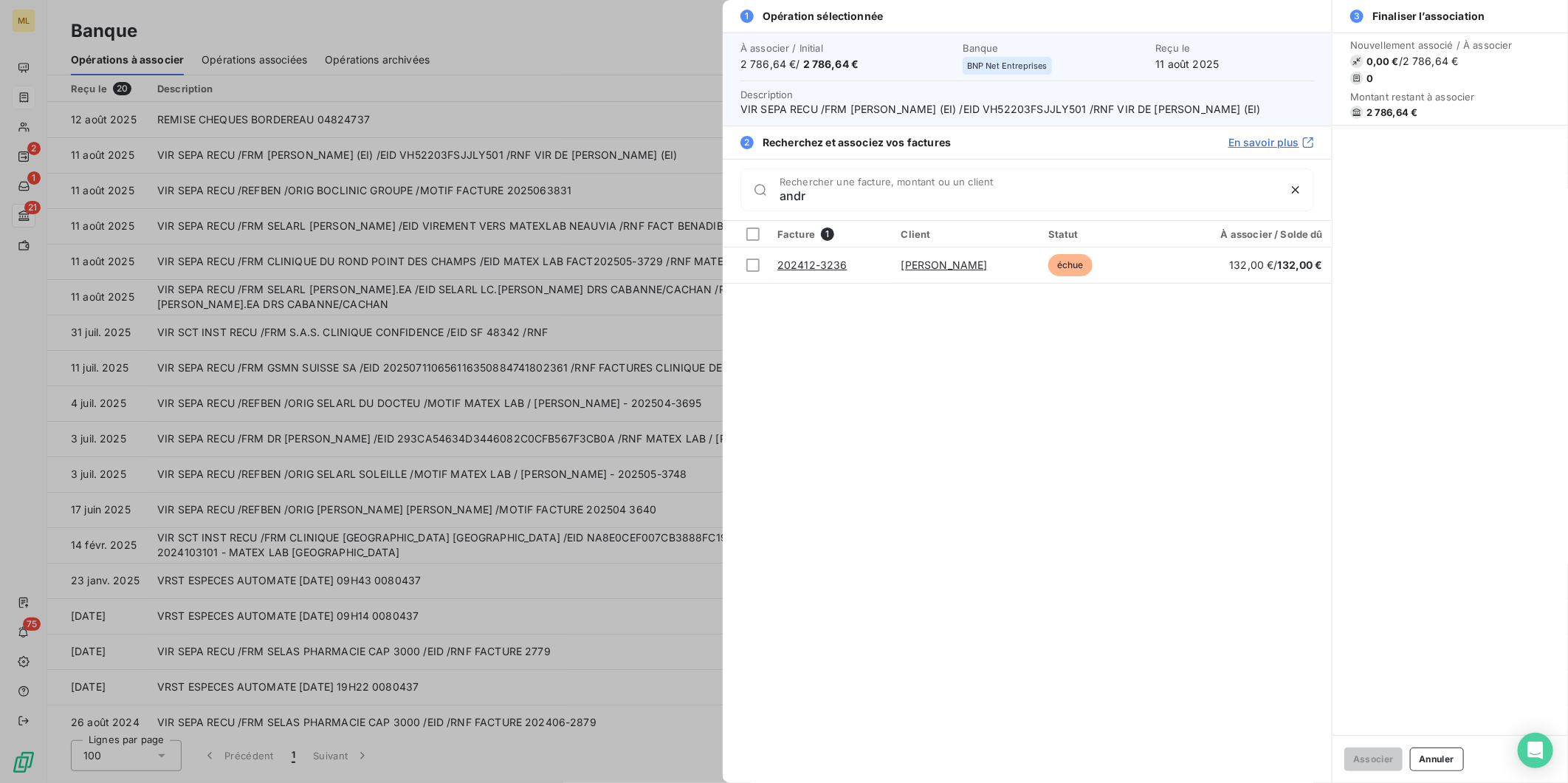
type input "andr"
click at [637, 42] on div at bounding box center [784, 392] width 1568 height 783
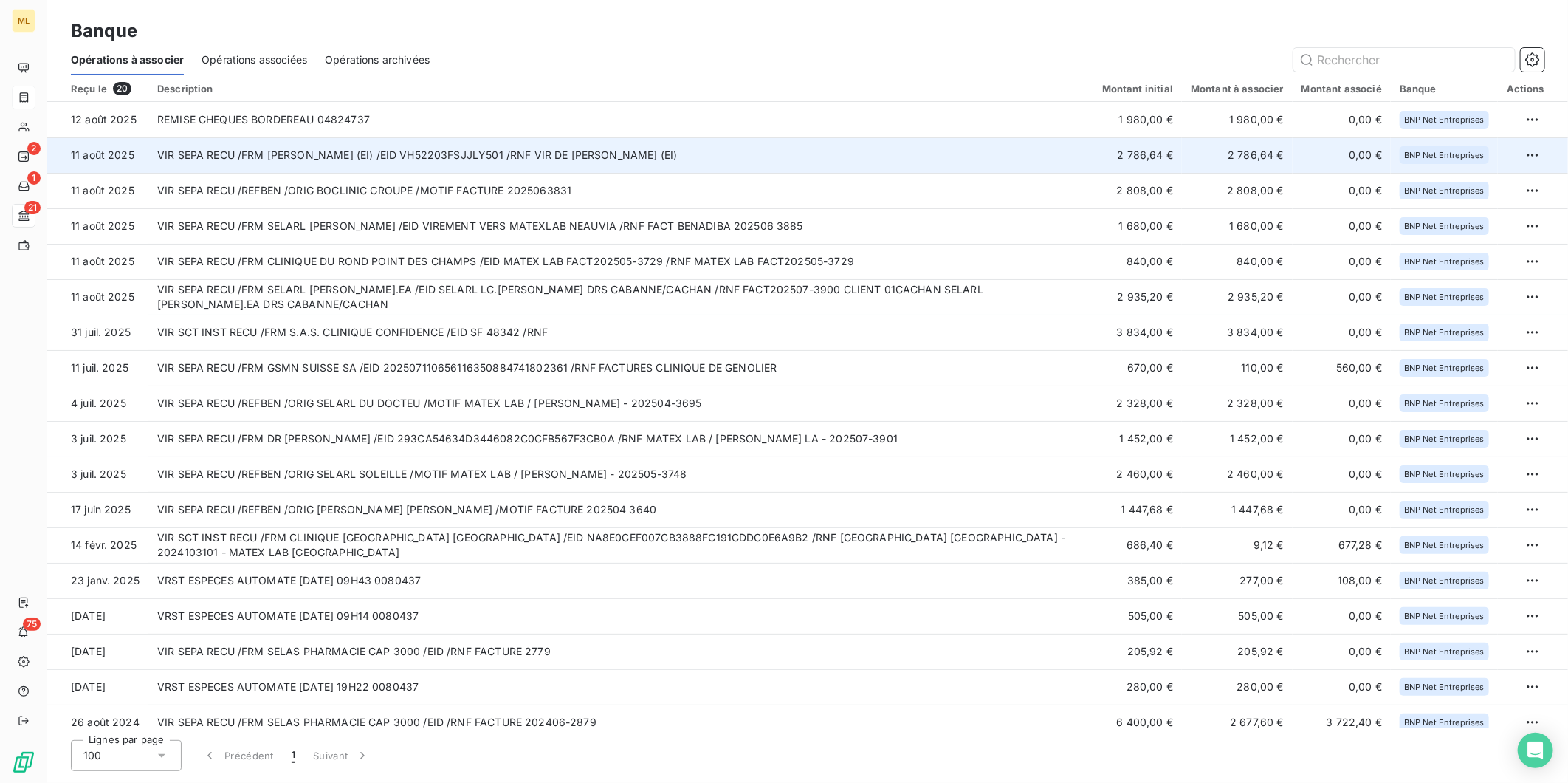
click at [690, 150] on td "VIR SEPA RECU /FRM [PERSON_NAME] (EI) /EID VH52203FSJJLY501 /RNF VIR DE [PERSON…" at bounding box center [621, 155] width 945 height 35
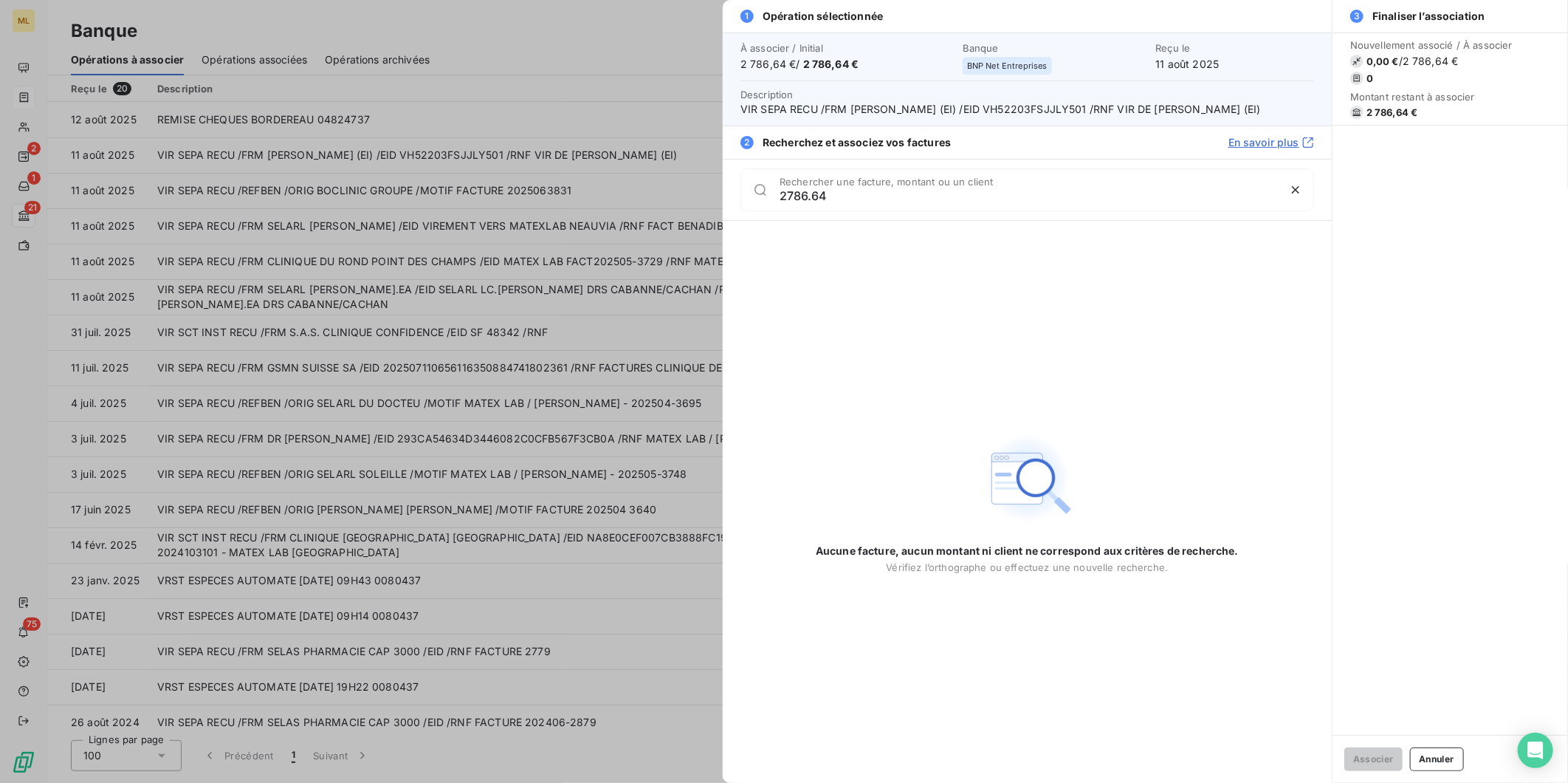
type input "2786.64"
click at [582, 40] on div at bounding box center [784, 392] width 1568 height 783
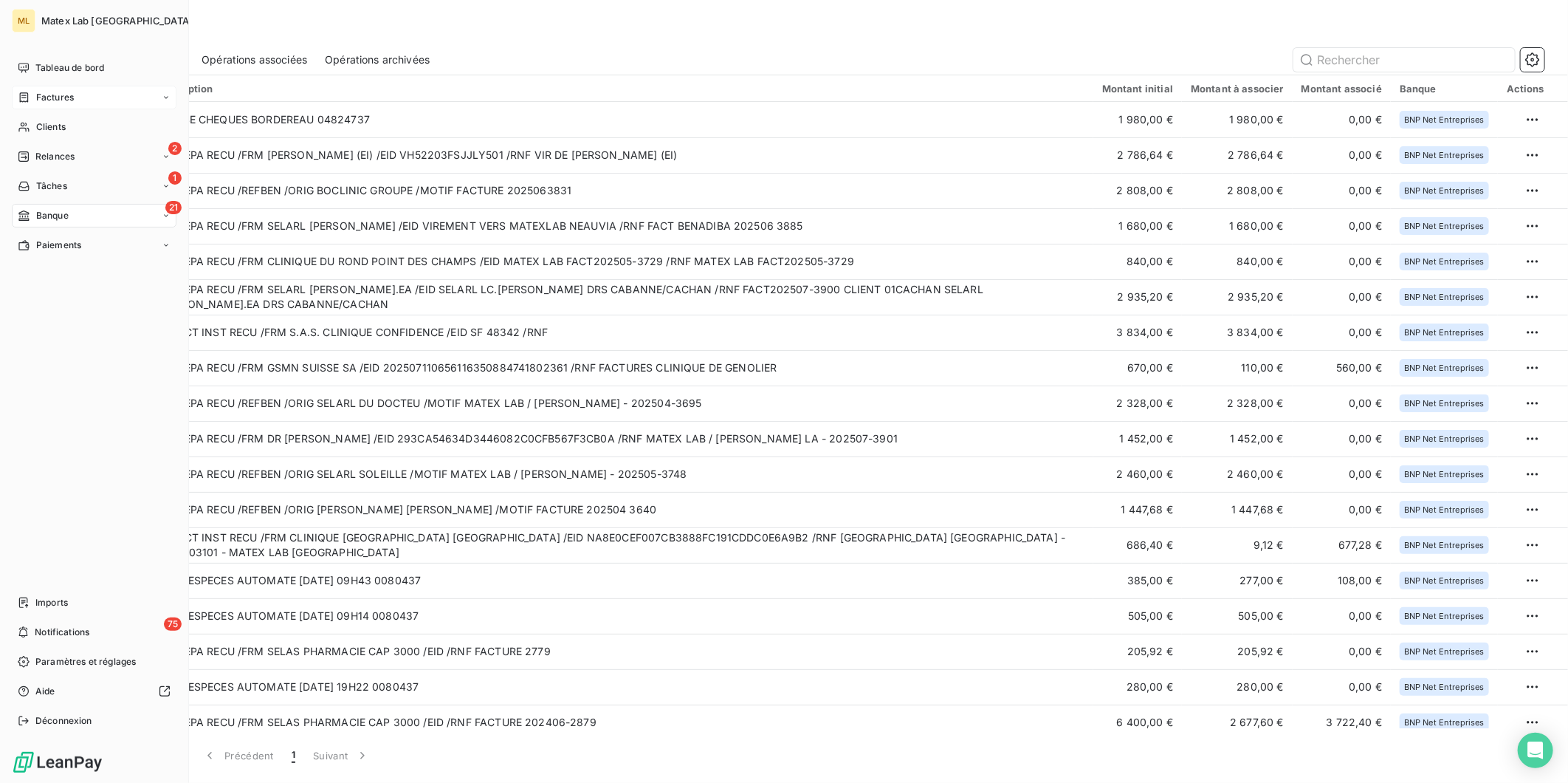
click at [26, 98] on icon at bounding box center [24, 97] width 13 height 12
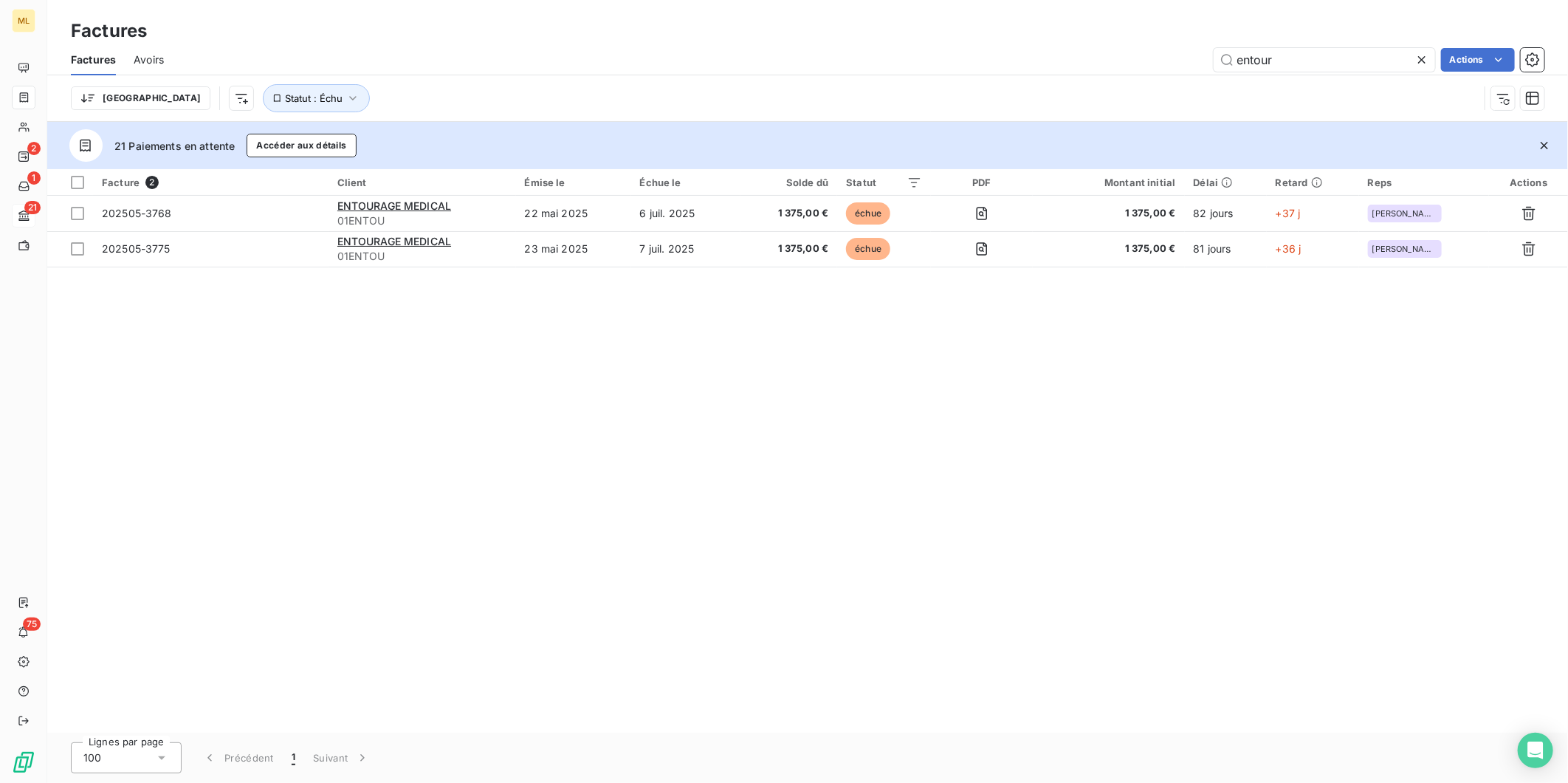
drag, startPoint x: 1252, startPoint y: 53, endPoint x: 1152, endPoint y: 43, distance: 100.5
click at [1159, 46] on div "Factures Avoirs entour Actions" at bounding box center [808, 59] width 1521 height 31
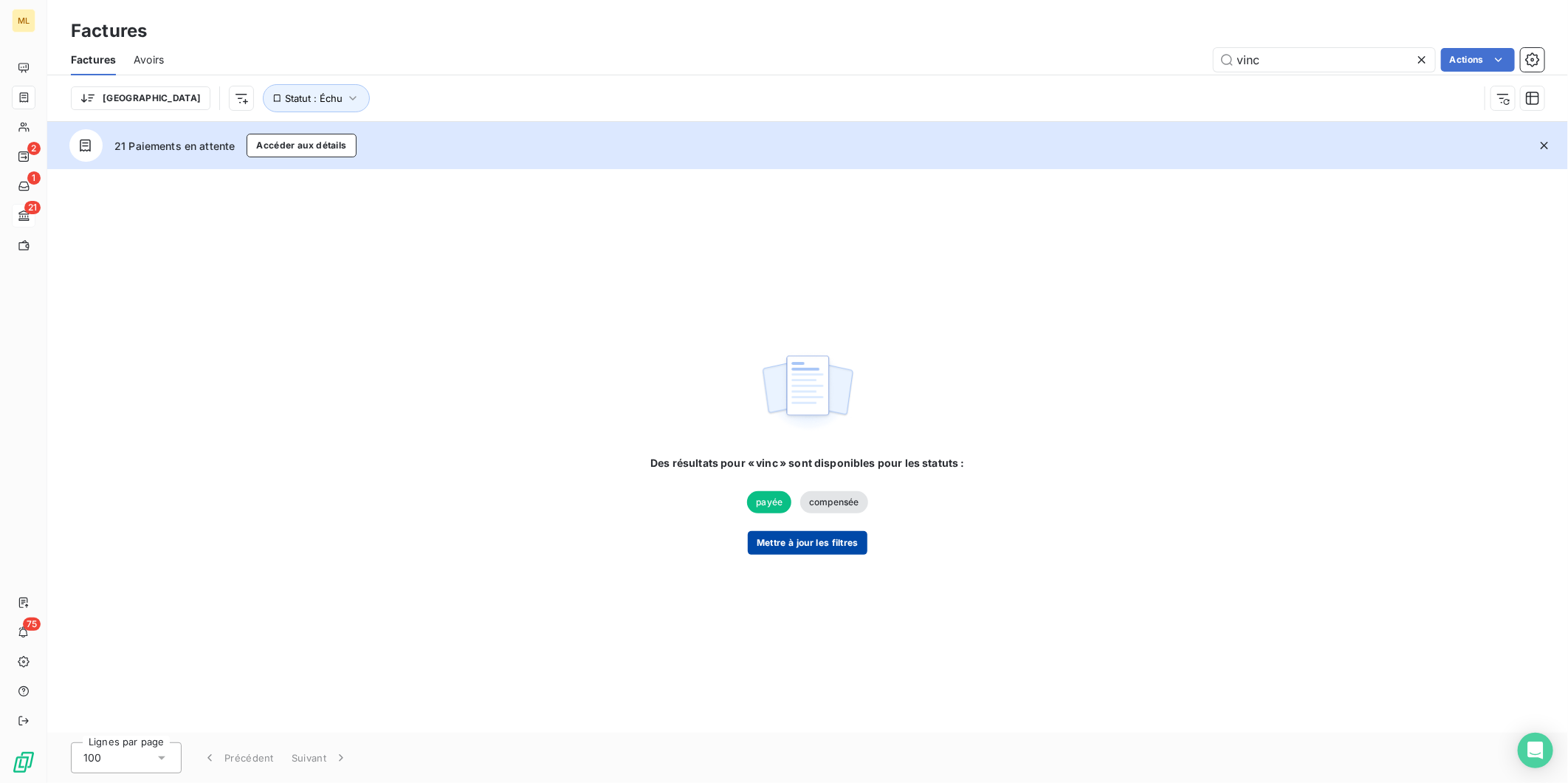
type input "vinc"
click at [836, 535] on button "Mettre à jour les filtres" at bounding box center [808, 543] width 120 height 23
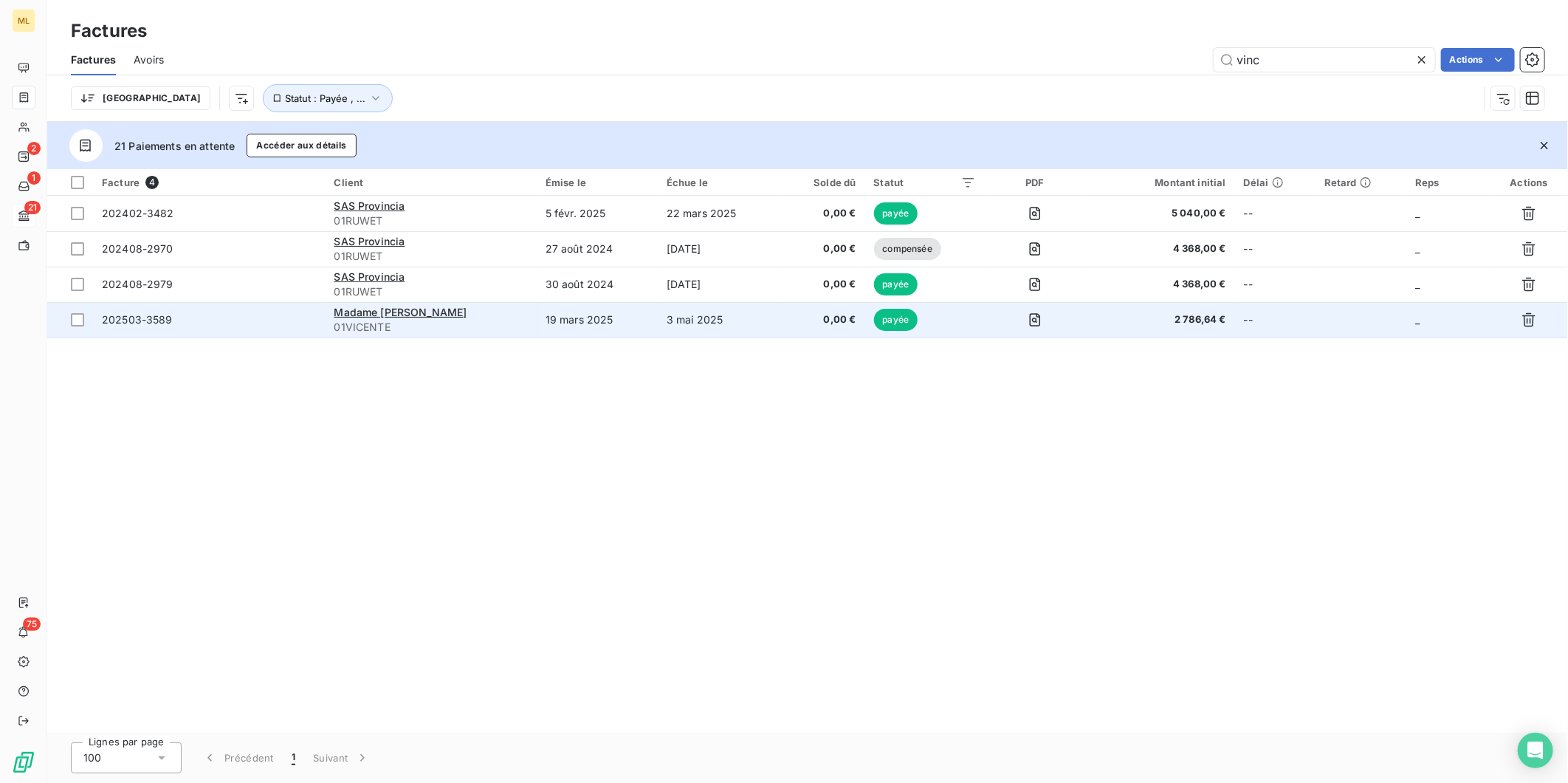
click at [821, 320] on span "0,00 €" at bounding box center [823, 320] width 67 height 14
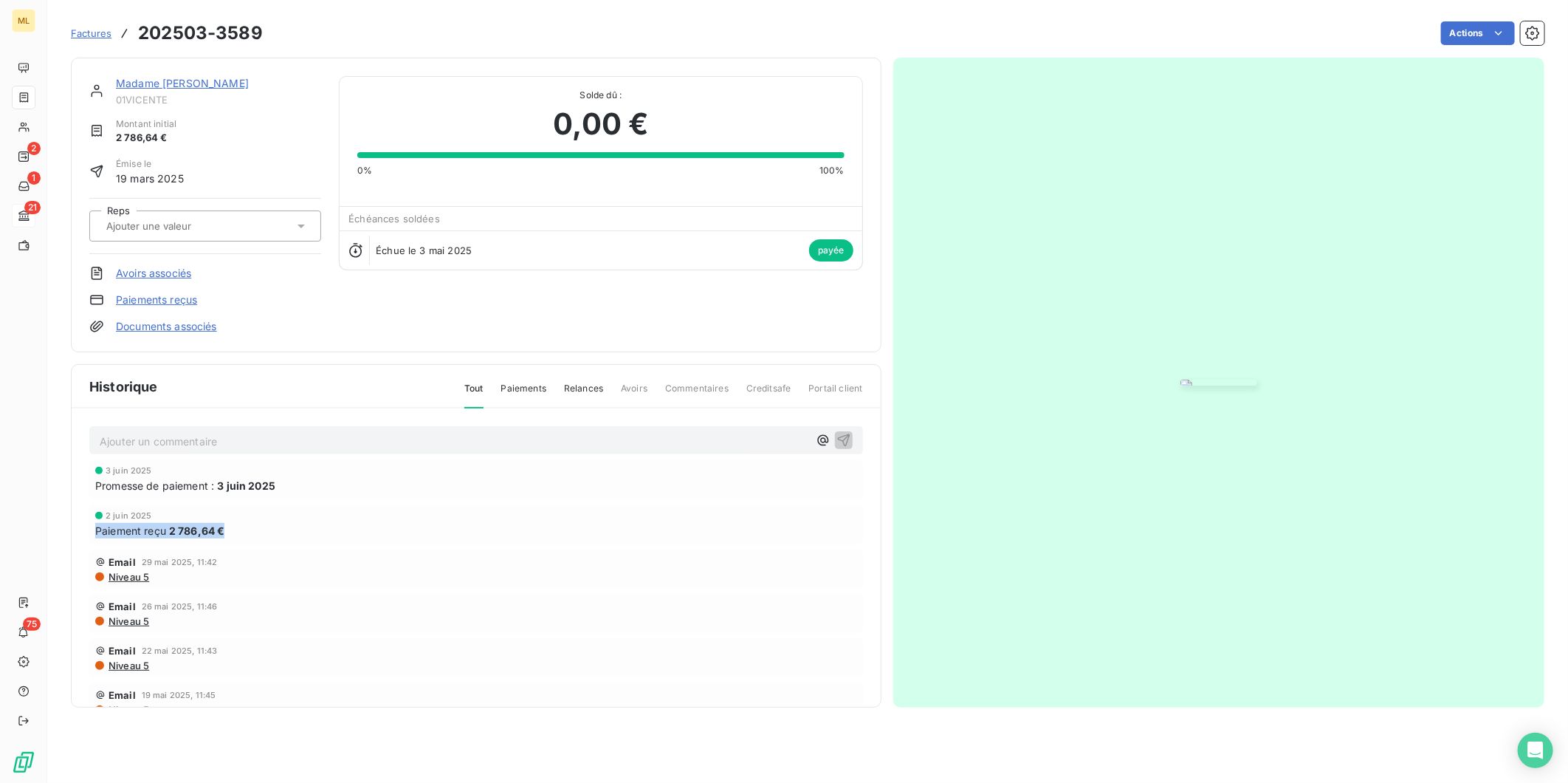
drag, startPoint x: 235, startPoint y: 559, endPoint x: 97, endPoint y: 559, distance: 138.0
click at [97, 539] on div "Paiement reçu 2 786,64 €" at bounding box center [477, 530] width 762 height 15
drag, startPoint x: 97, startPoint y: 559, endPoint x: 87, endPoint y: 518, distance: 42.2
click at [87, 518] on div "Ajouter un commentaire ﻿ 3 juin 2025 Promesse de paiement : 3 juin 2025 2 juin …" at bounding box center [476, 579] width 809 height 342
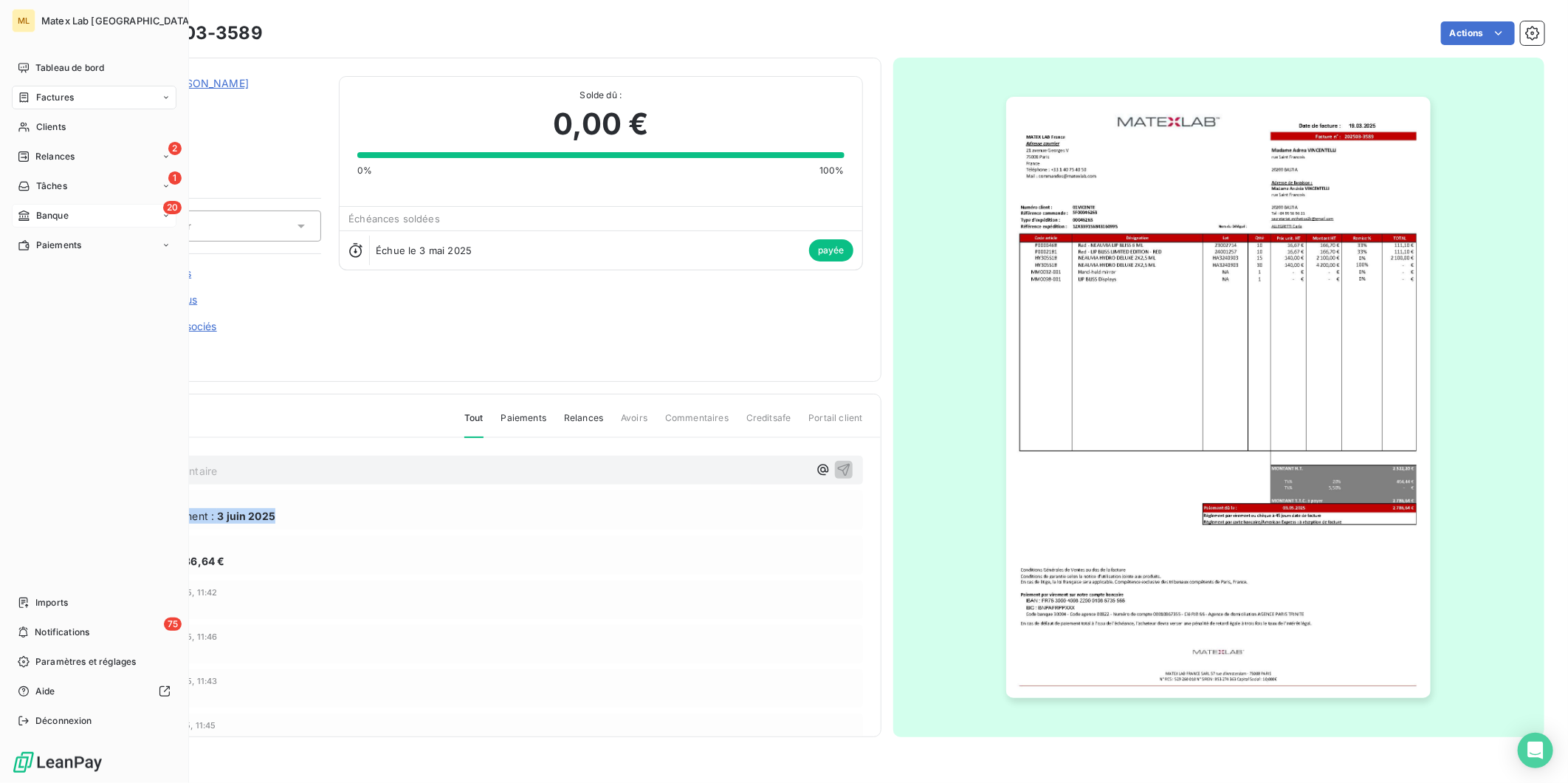
click at [50, 215] on span "Banque" at bounding box center [52, 215] width 32 height 14
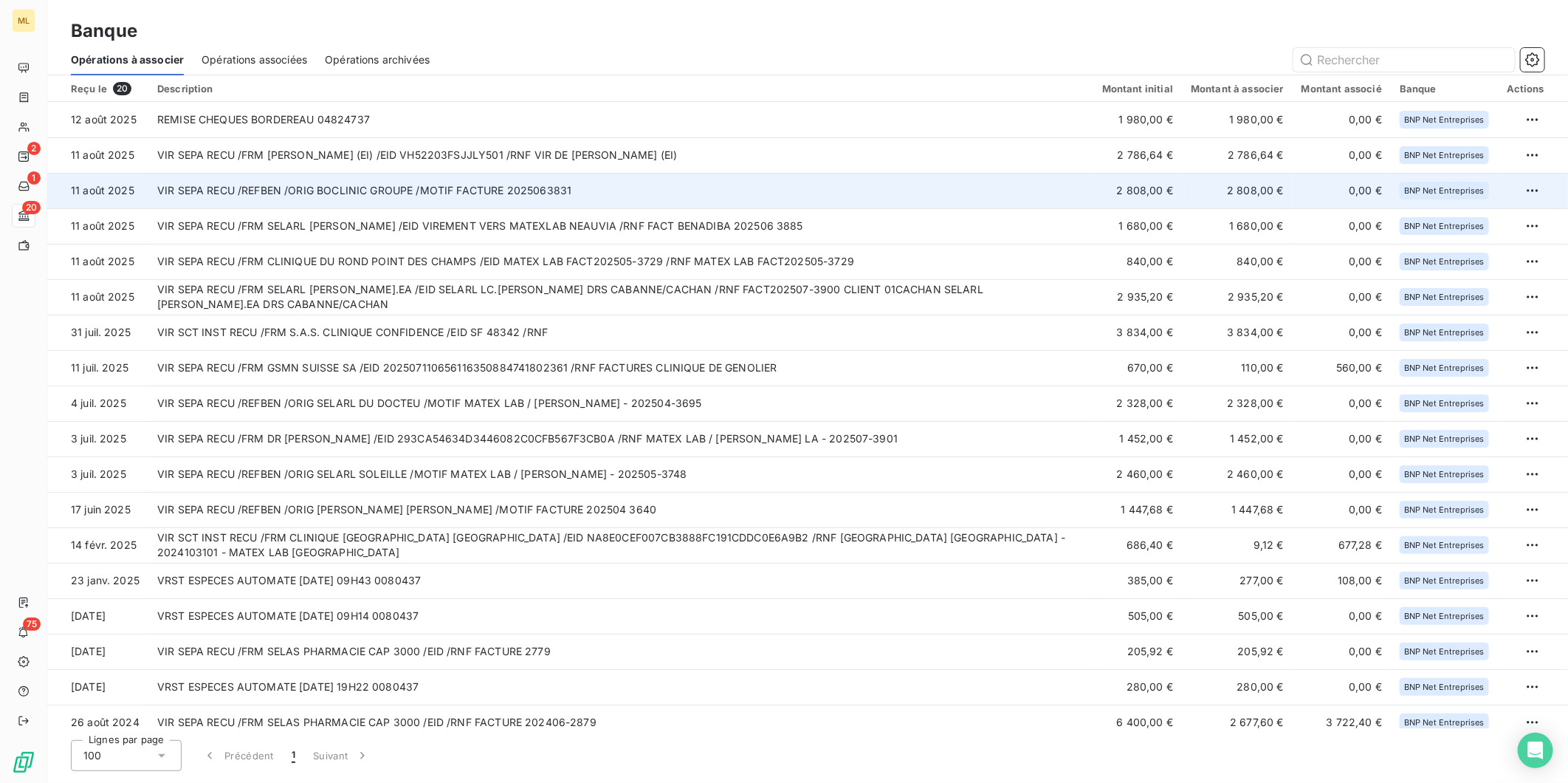
click at [667, 187] on td "VIR SEPA RECU /REFBEN /ORIG BOCLINIC GROUPE /MOTIF FACTURE 2025063831" at bounding box center [621, 191] width 945 height 35
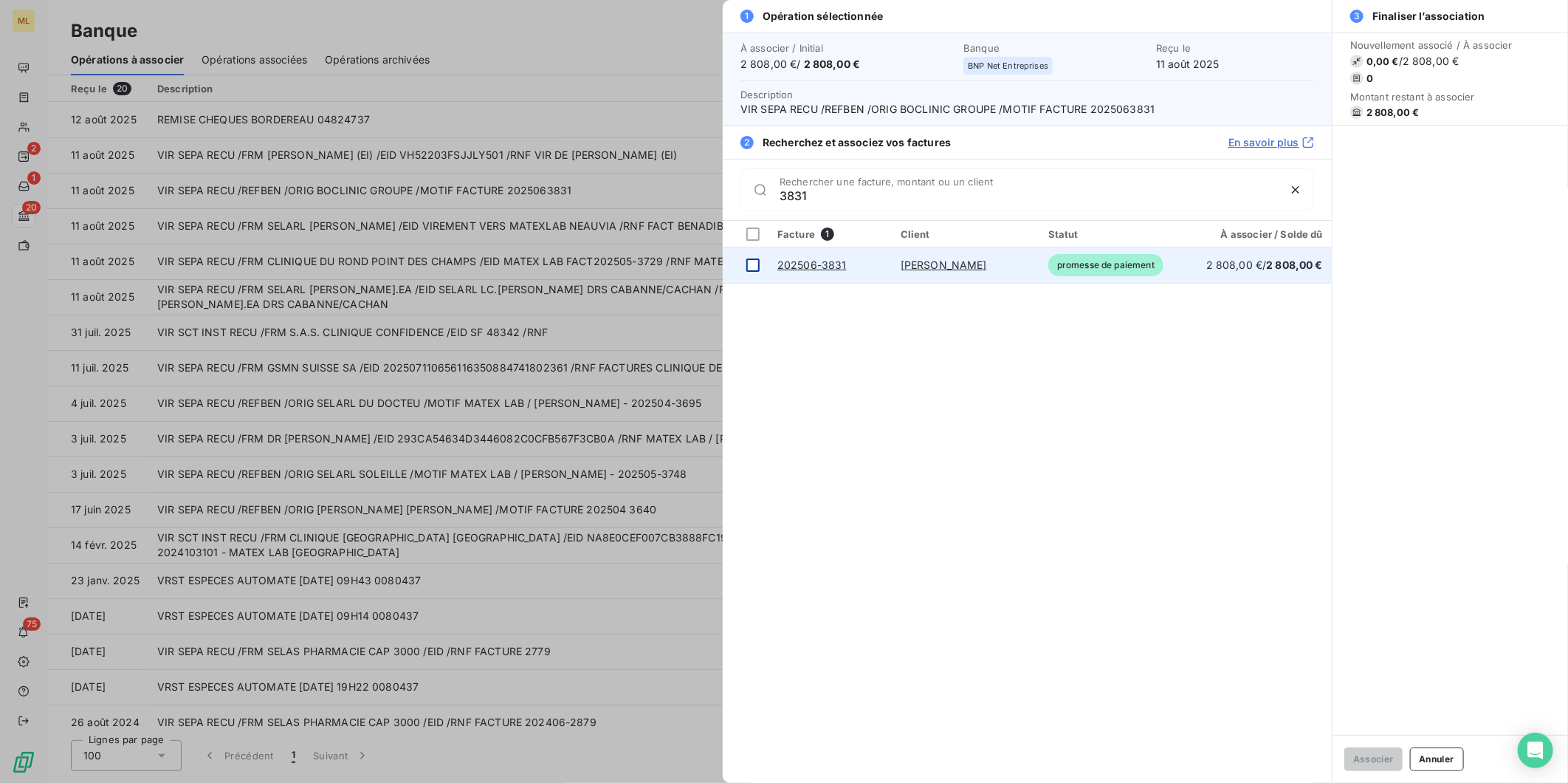
type input "3831"
click at [753, 267] on div at bounding box center [753, 265] width 14 height 14
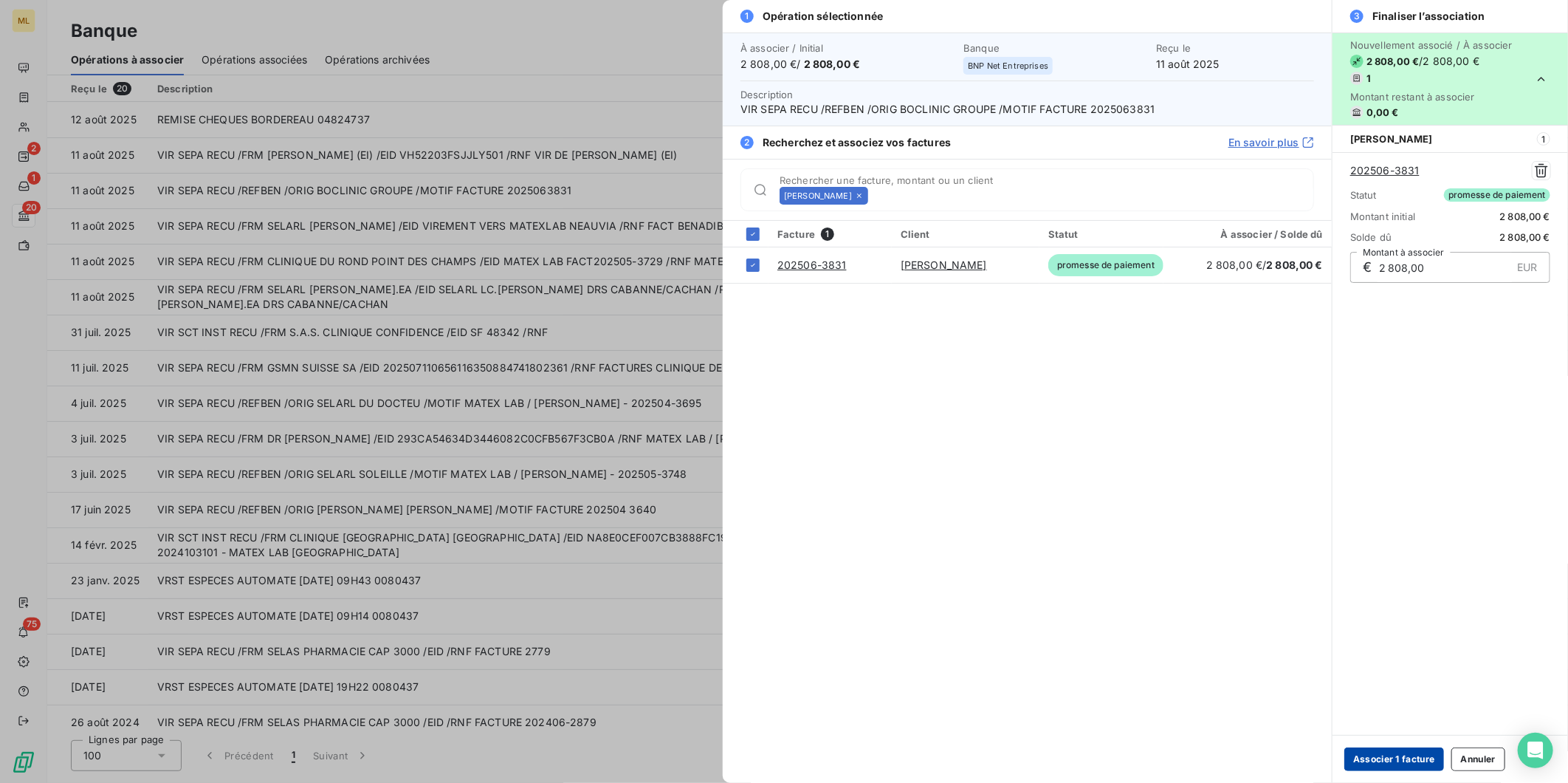
click at [1408, 763] on button "Associer 1 facture" at bounding box center [1394, 759] width 100 height 23
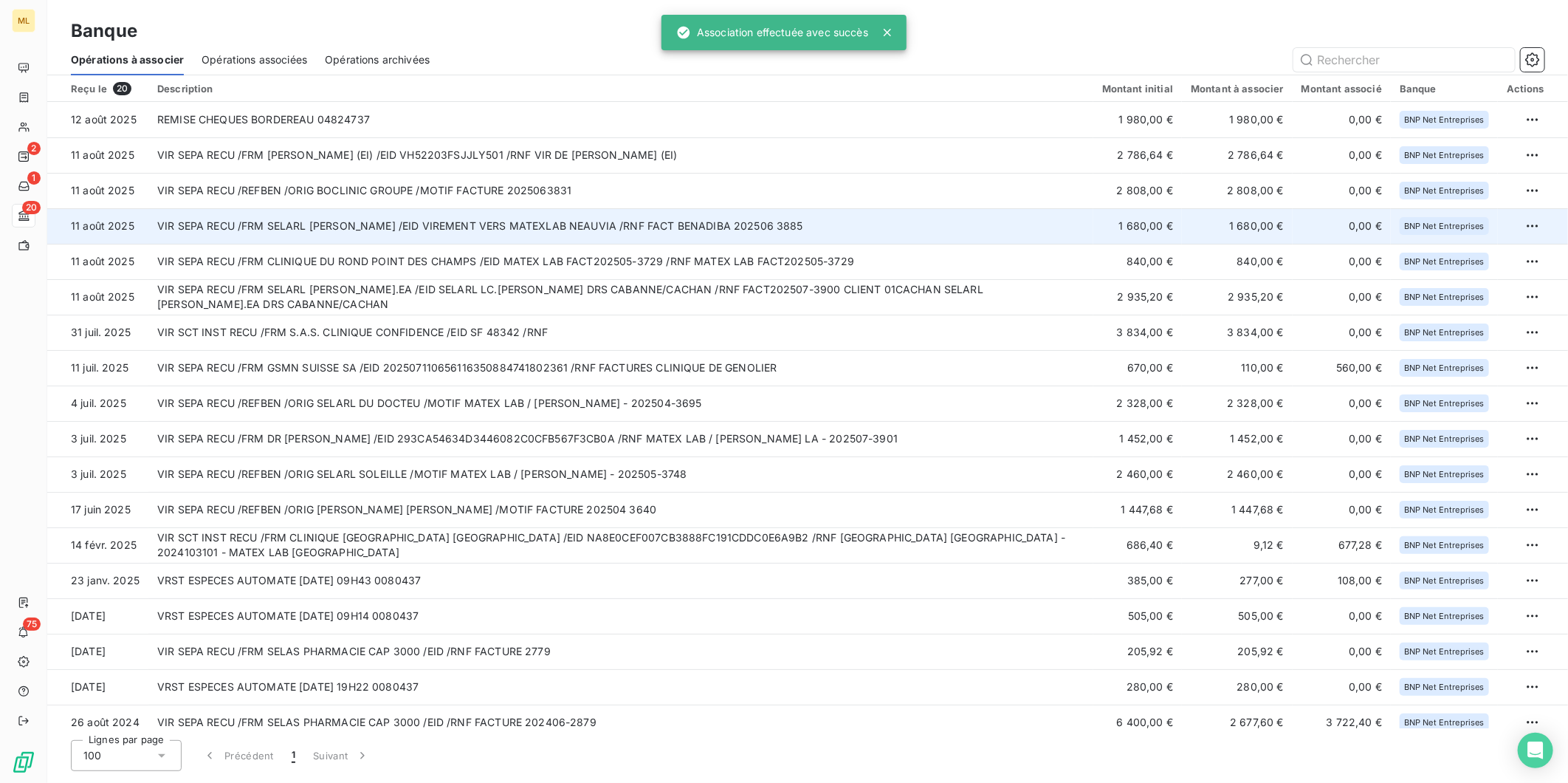
click at [848, 227] on td "VIR SEPA RECU /FRM SELARL [PERSON_NAME] /EID VIREMENT VERS MATEXLAB NEAUVIA /RN…" at bounding box center [621, 226] width 945 height 35
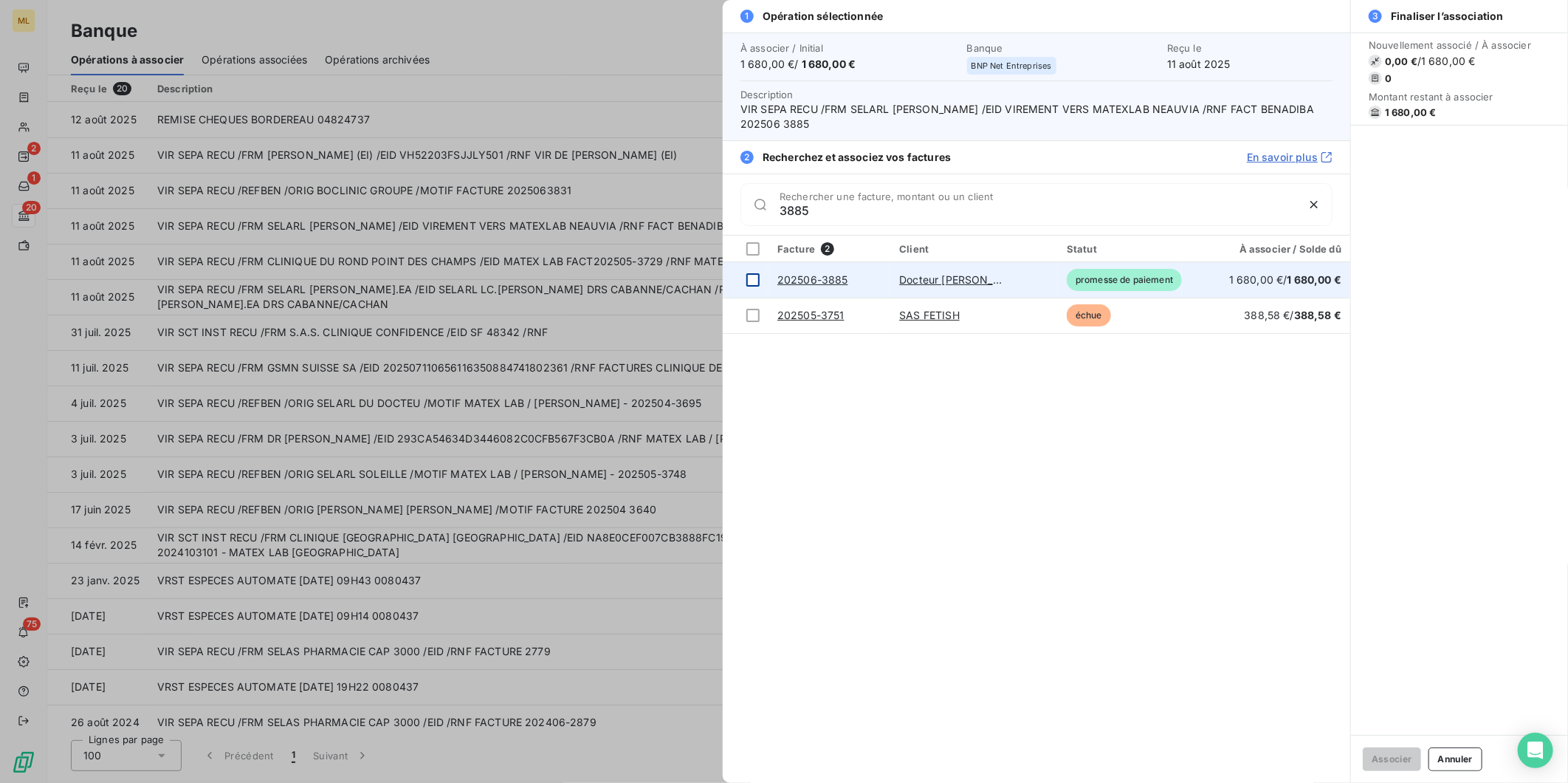
type input "3885"
click at [749, 283] on div at bounding box center [753, 280] width 14 height 14
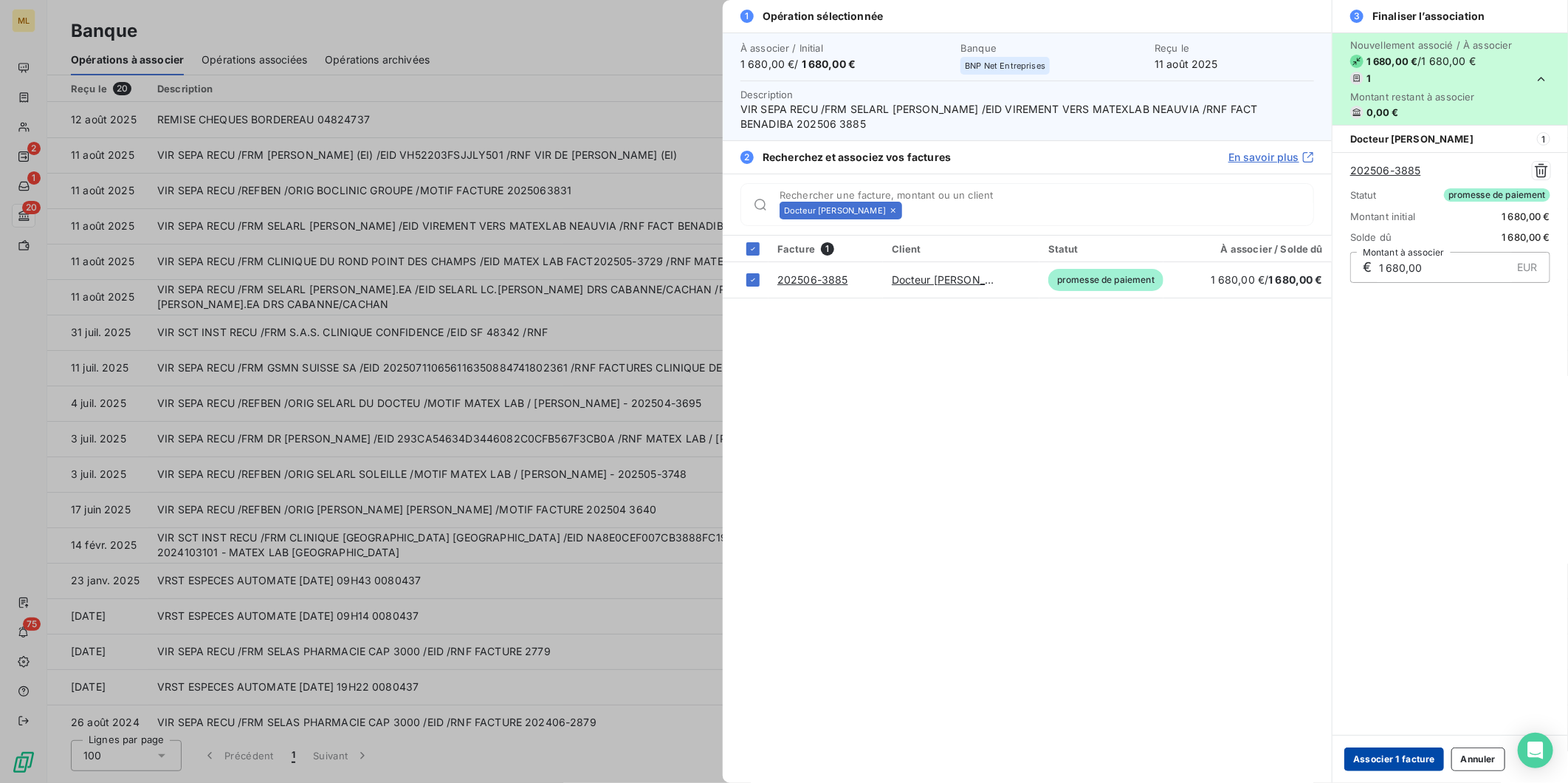
click at [1409, 750] on button "Associer 1 facture" at bounding box center [1394, 759] width 100 height 23
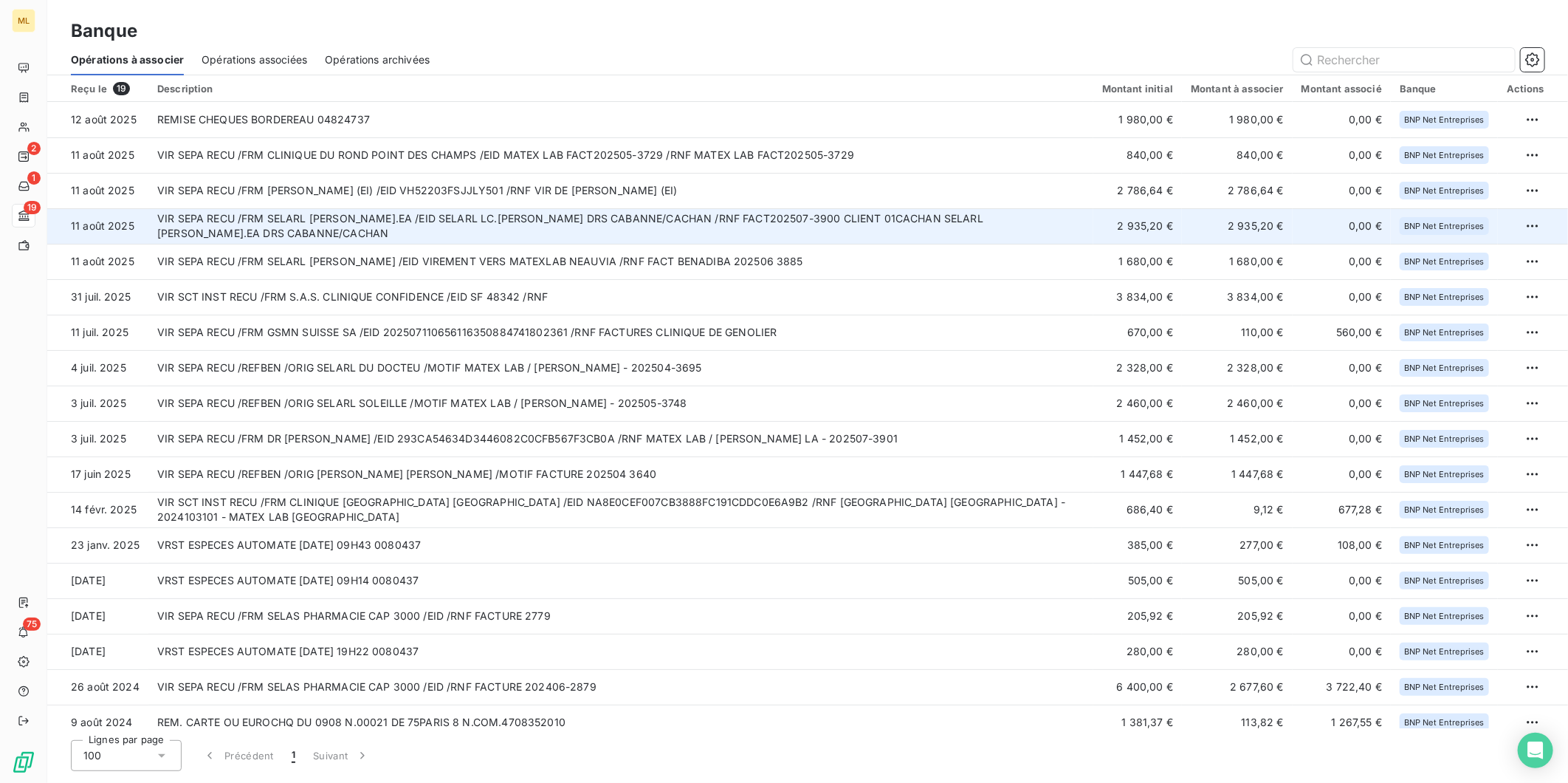
click at [867, 229] on td "VIR SEPA RECU /FRM SELARL [PERSON_NAME].EA /EID SELARL LC.[PERSON_NAME] DRS CAB…" at bounding box center [621, 226] width 945 height 35
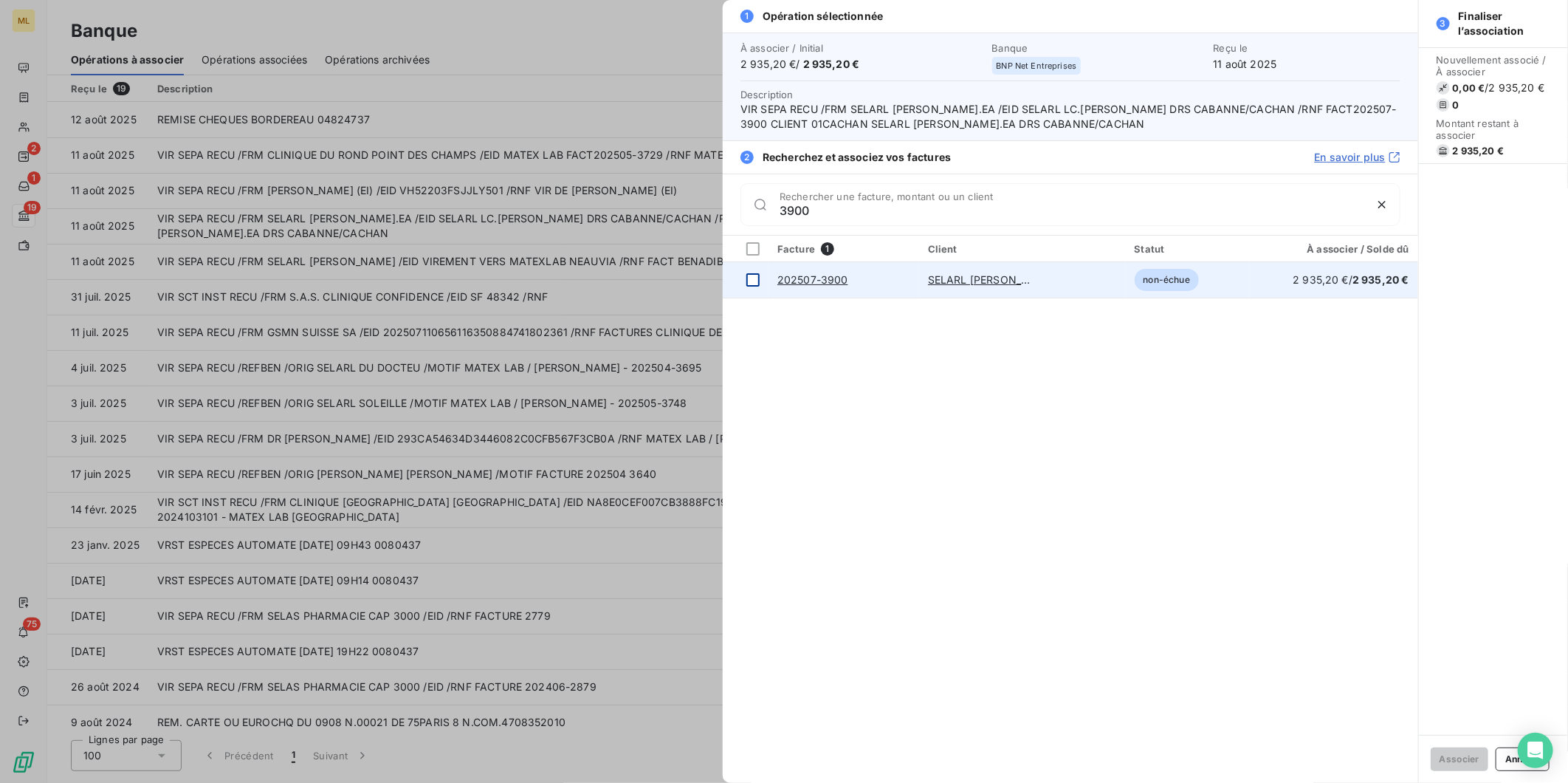
type input "3900"
click at [763, 277] on td at bounding box center [745, 280] width 46 height 35
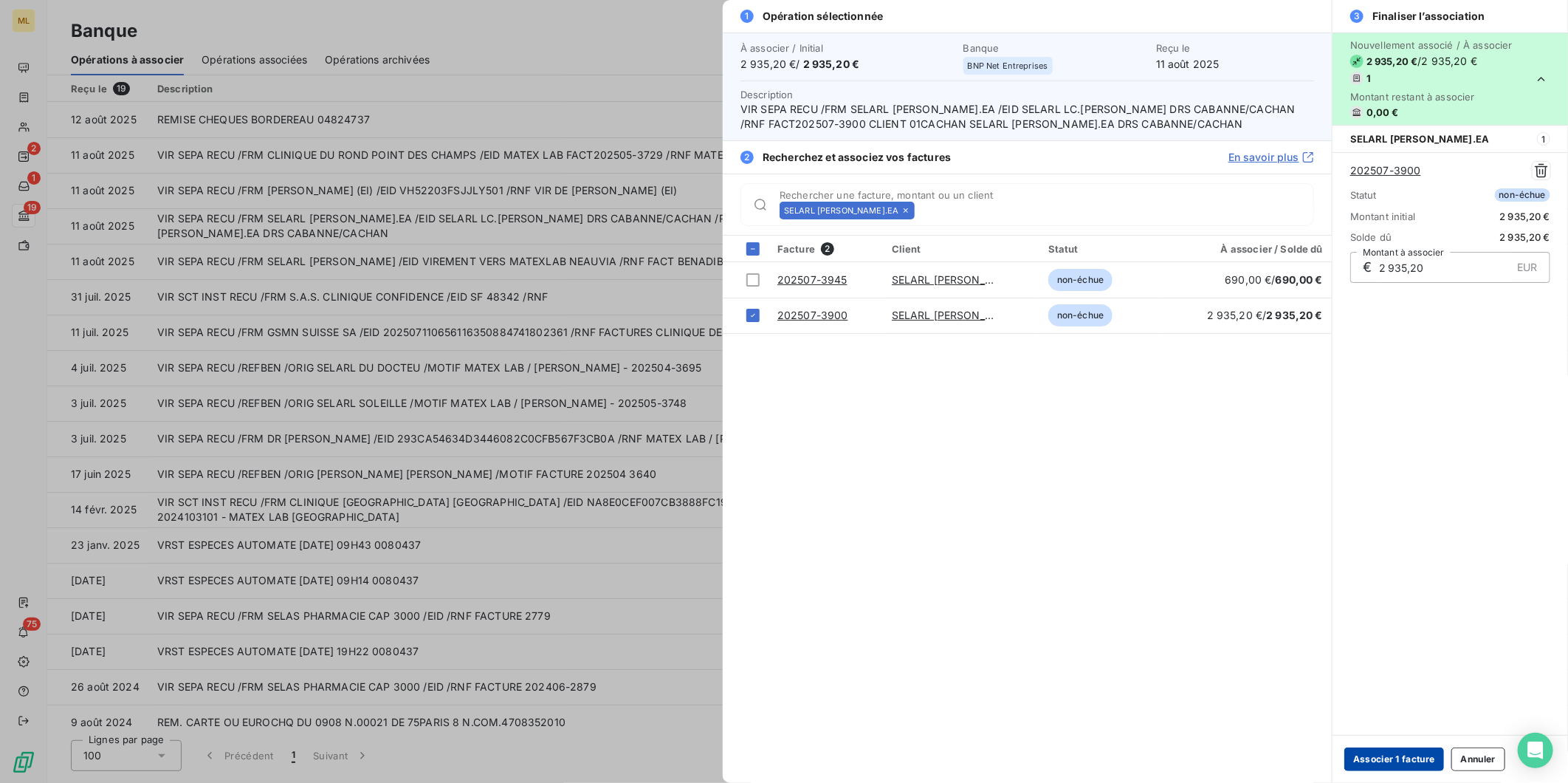
click at [1404, 751] on button "Associer 1 facture" at bounding box center [1394, 759] width 100 height 23
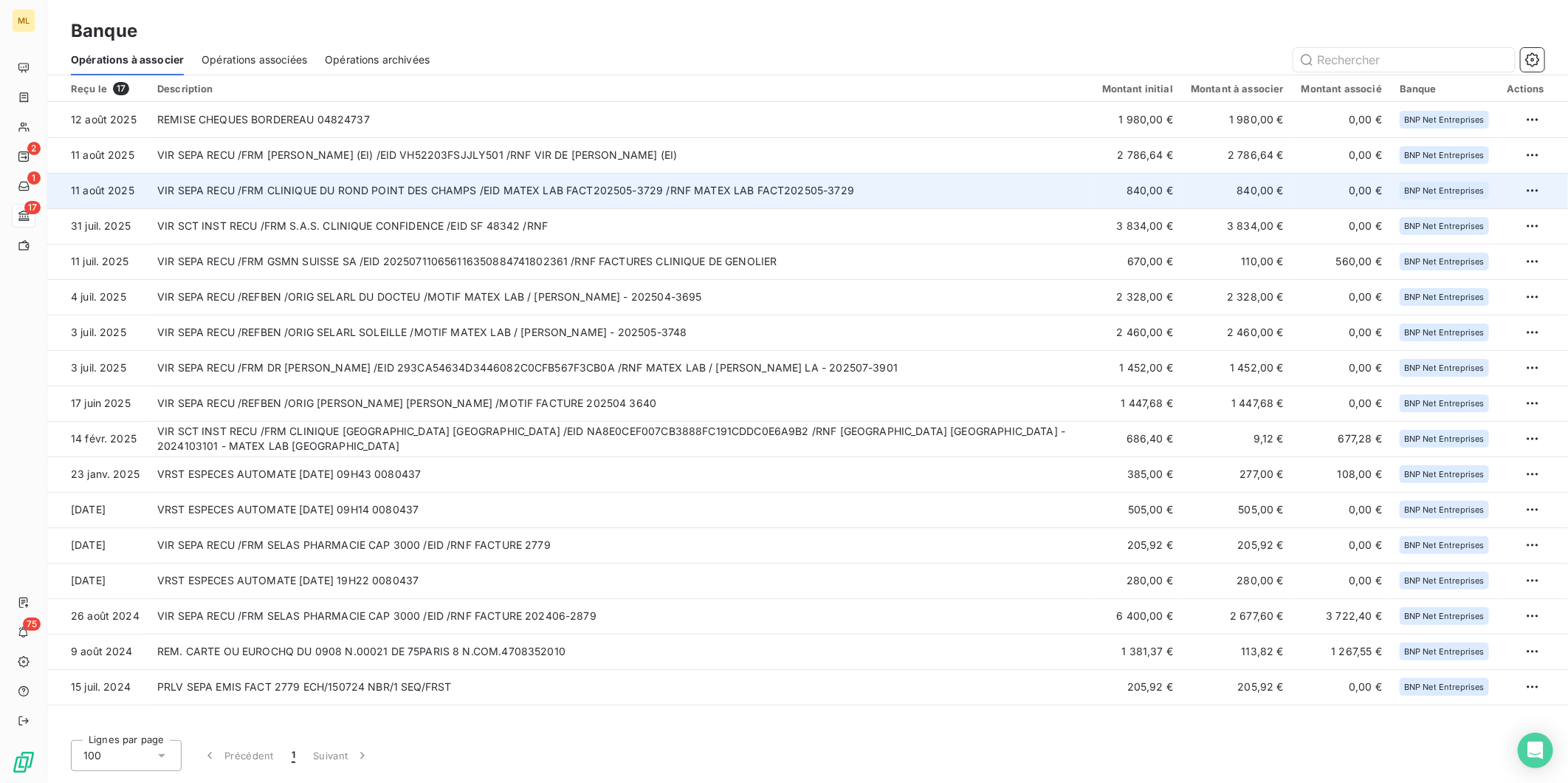
click at [898, 189] on td "VIR SEPA RECU /FRM CLINIQUE DU ROND POINT DES CHAMPS /EID MATEX LAB FACT202505-…" at bounding box center [621, 191] width 945 height 35
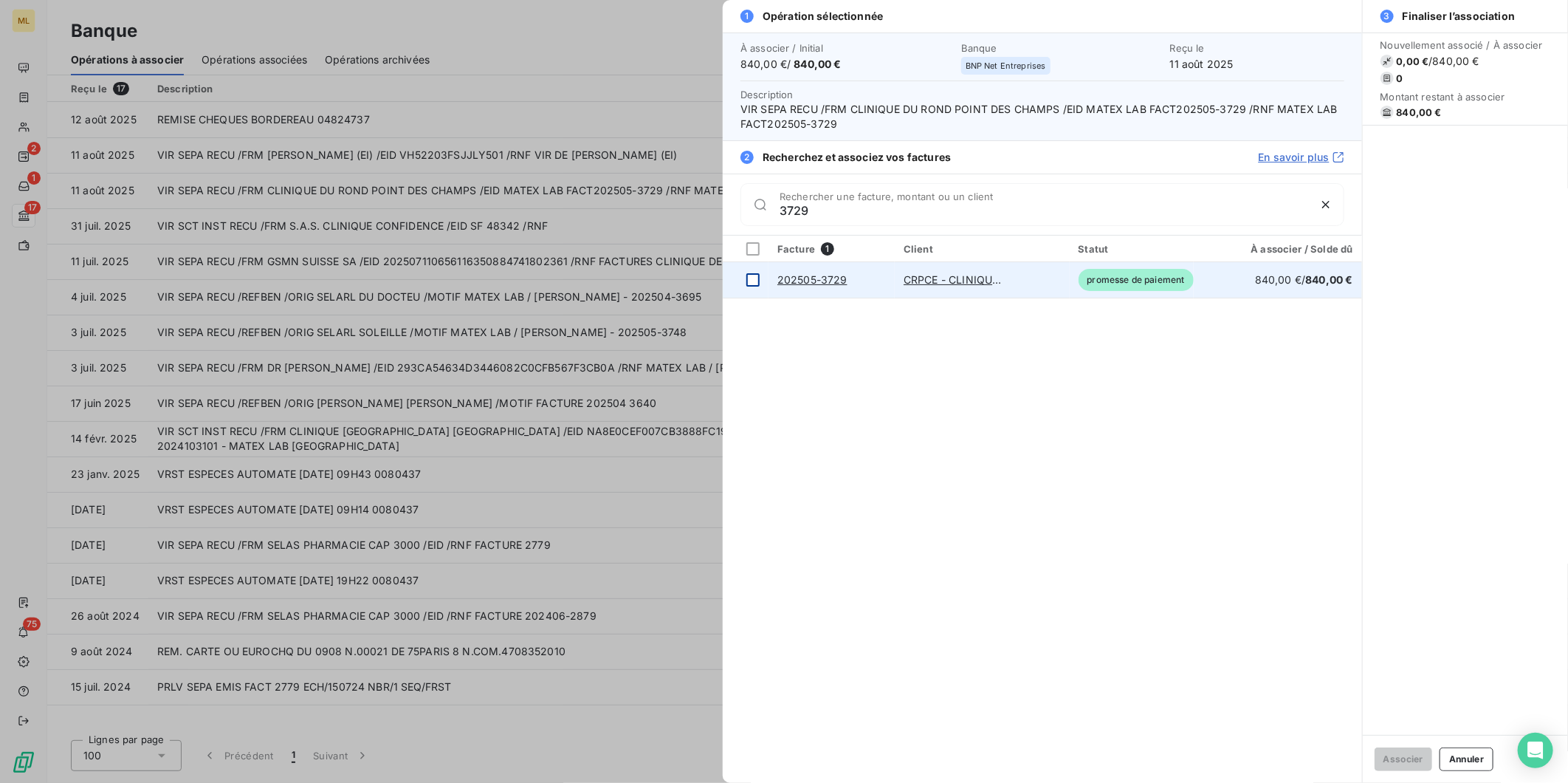
type input "3729"
click at [750, 277] on div at bounding box center [753, 280] width 14 height 14
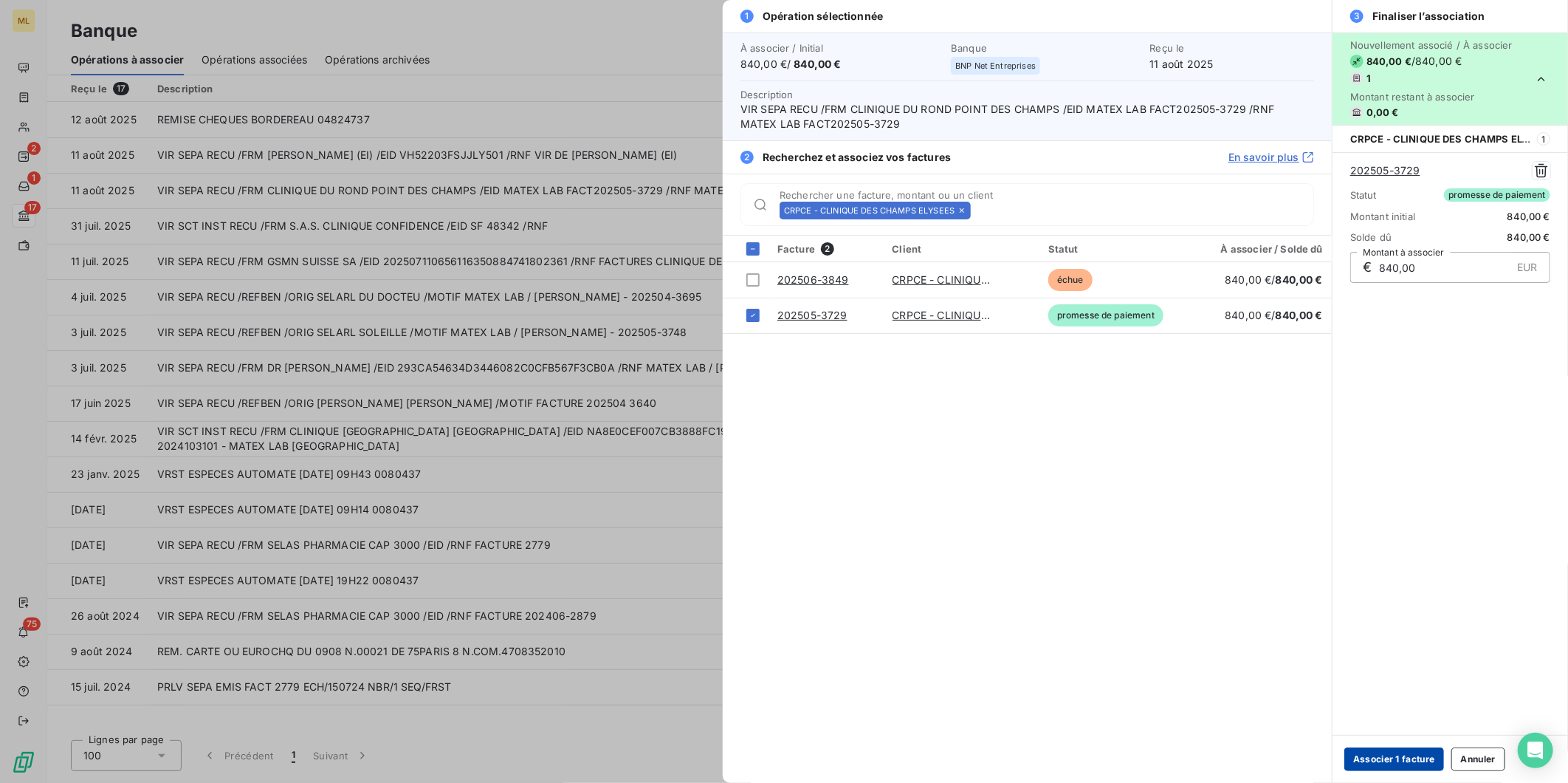
click at [1391, 761] on button "Associer 1 facture" at bounding box center [1394, 759] width 100 height 23
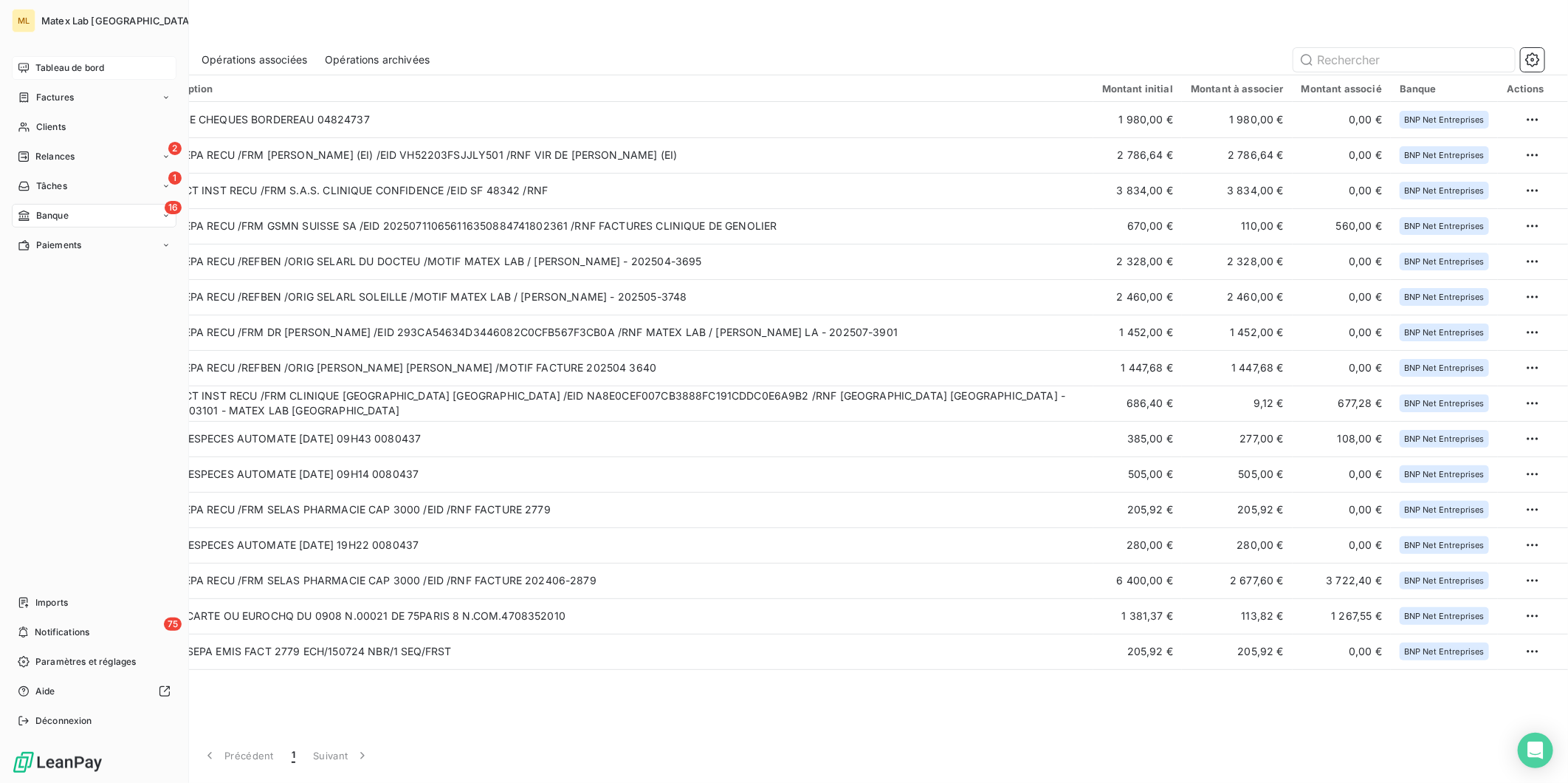
click at [77, 69] on span "Tableau de bord" at bounding box center [69, 68] width 68 height 14
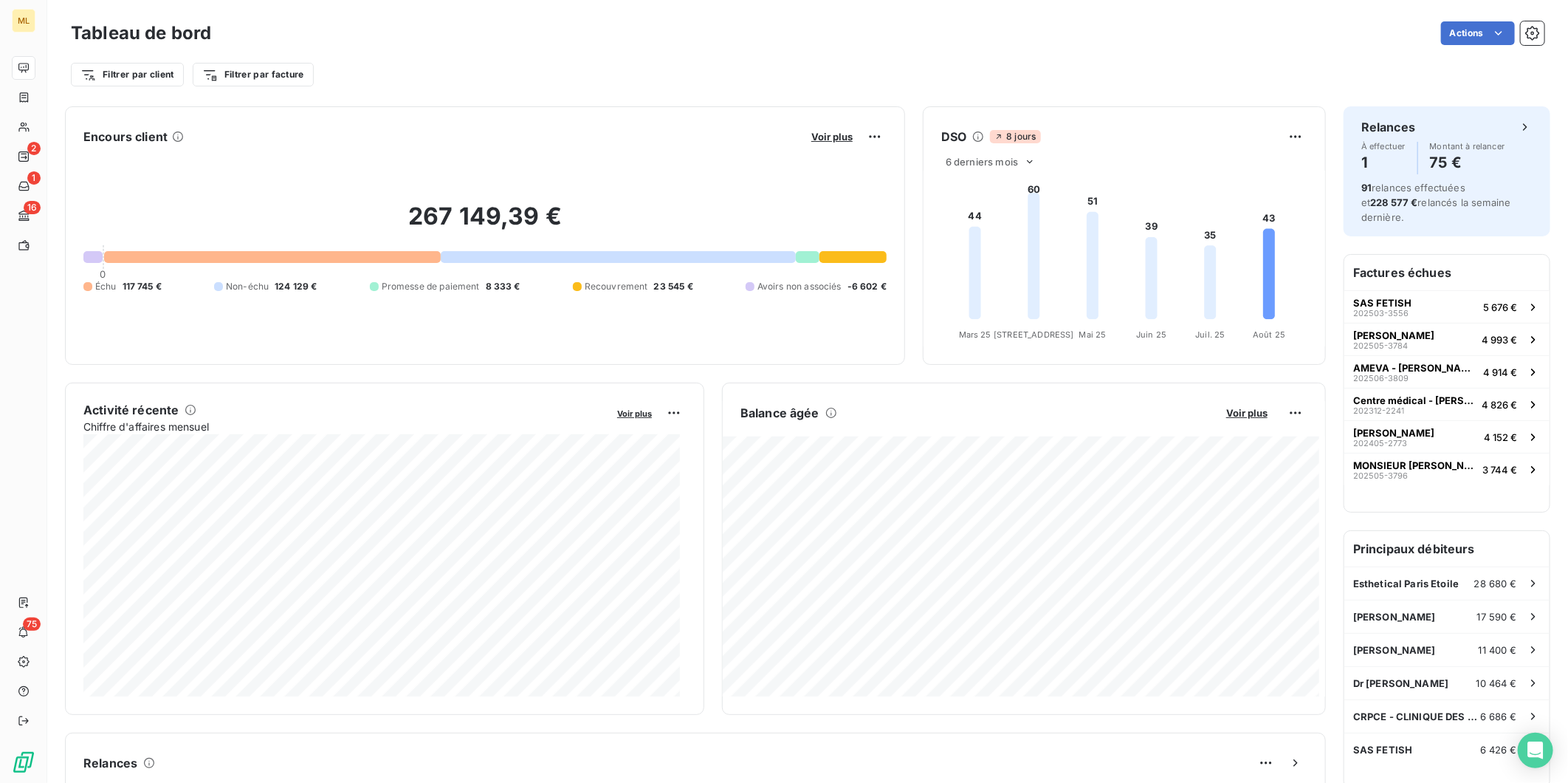
click at [853, 378] on div "Encours client Voir plus 267 149,39 € 0 Échu 117 745 € Non-échu 124 129 € Prome…" at bounding box center [695, 760] width 1261 height 1309
click at [706, 375] on div "Encours client Voir plus 267 149,39 € 0 Échu 117 745 € Non-échu 124 129 € Prome…" at bounding box center [695, 760] width 1261 height 1309
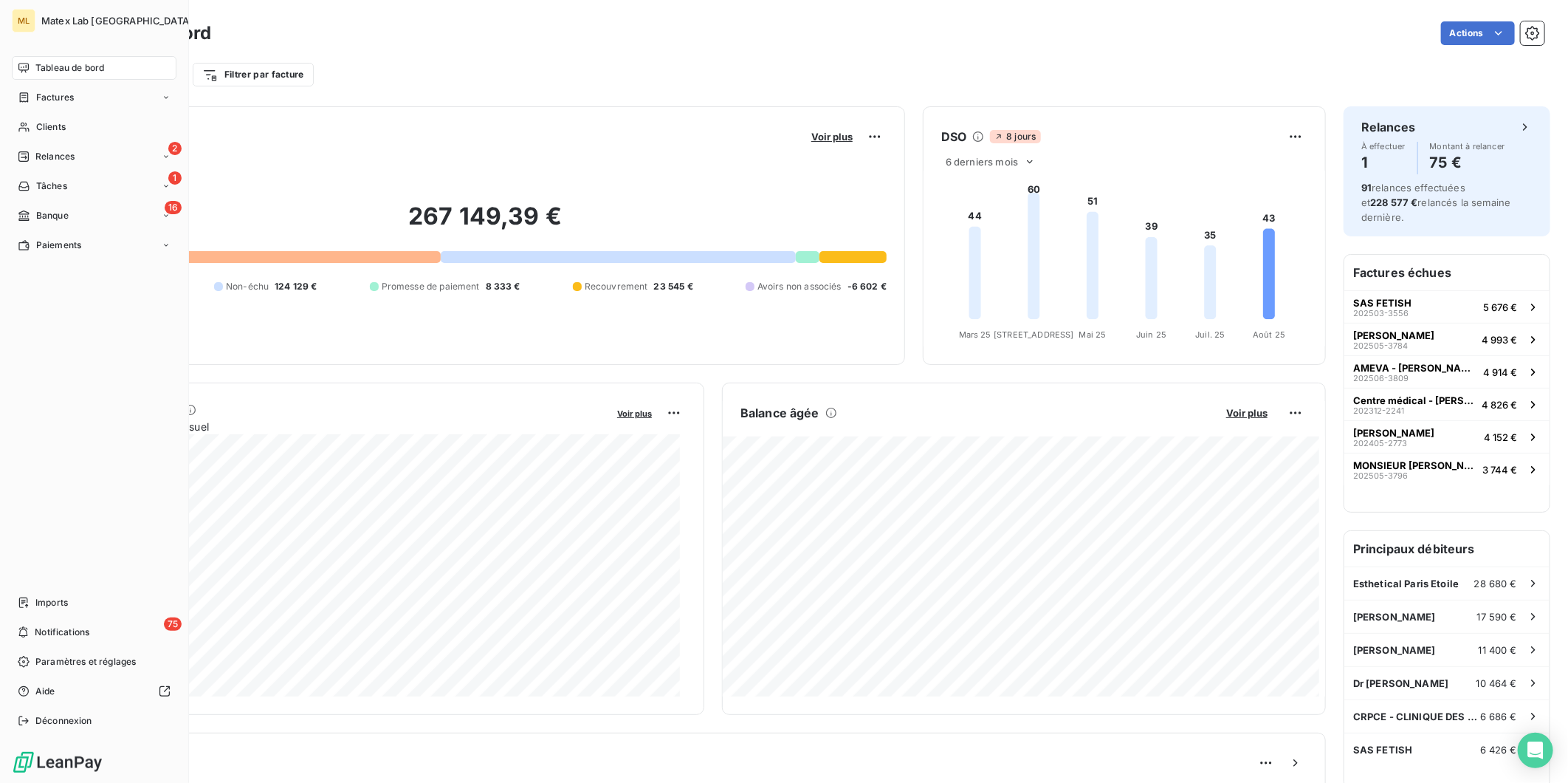
click at [64, 62] on span "Tableau de bord" at bounding box center [69, 68] width 68 height 14
click at [71, 218] on div "16 Banque" at bounding box center [94, 215] width 165 height 23
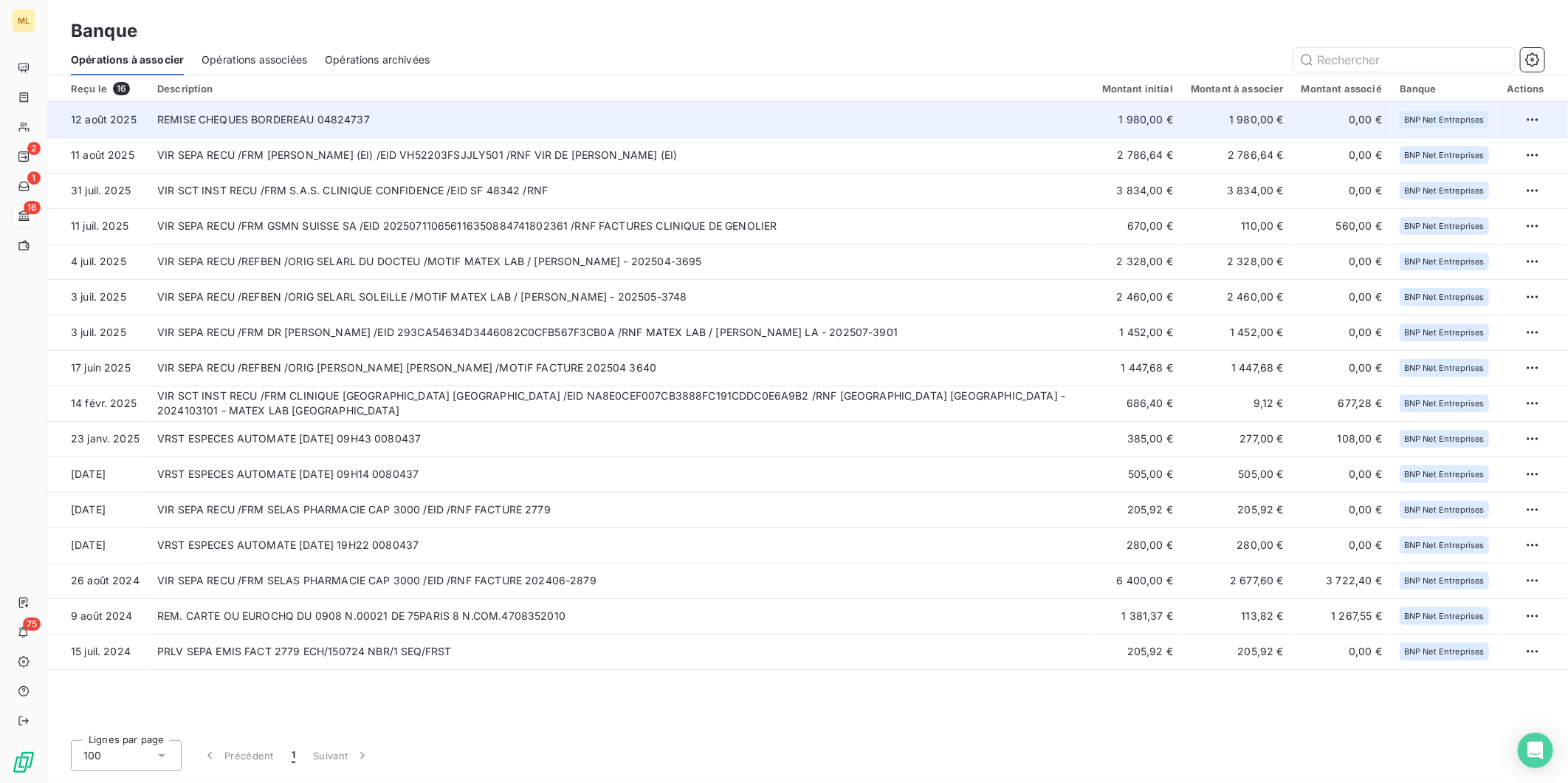
click at [929, 113] on td "REMISE CHEQUES BORDEREAU 04824737" at bounding box center [621, 120] width 945 height 35
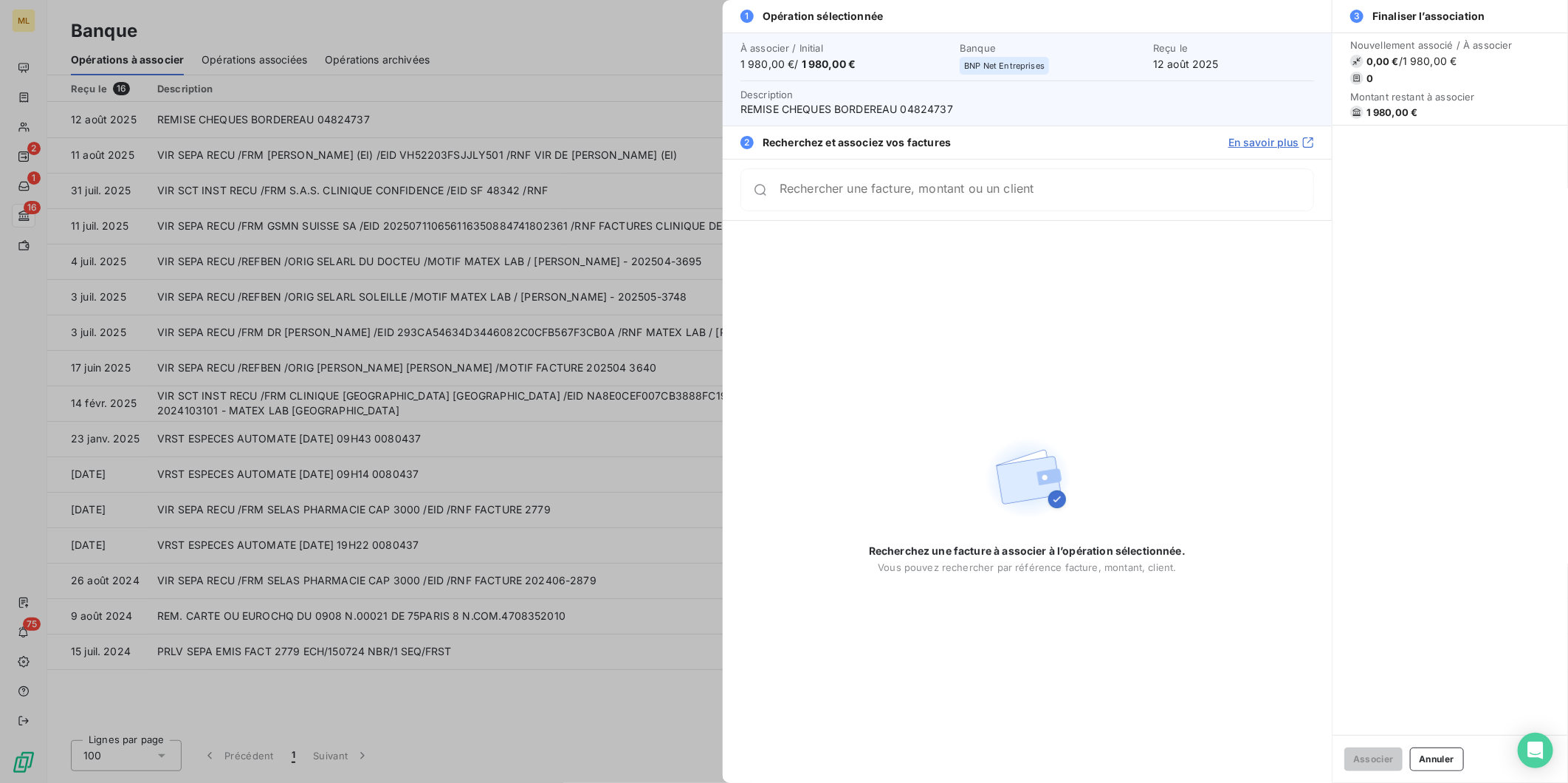
click at [931, 197] on input "Rechercher une facture, montant ou un client" at bounding box center [1046, 190] width 534 height 14
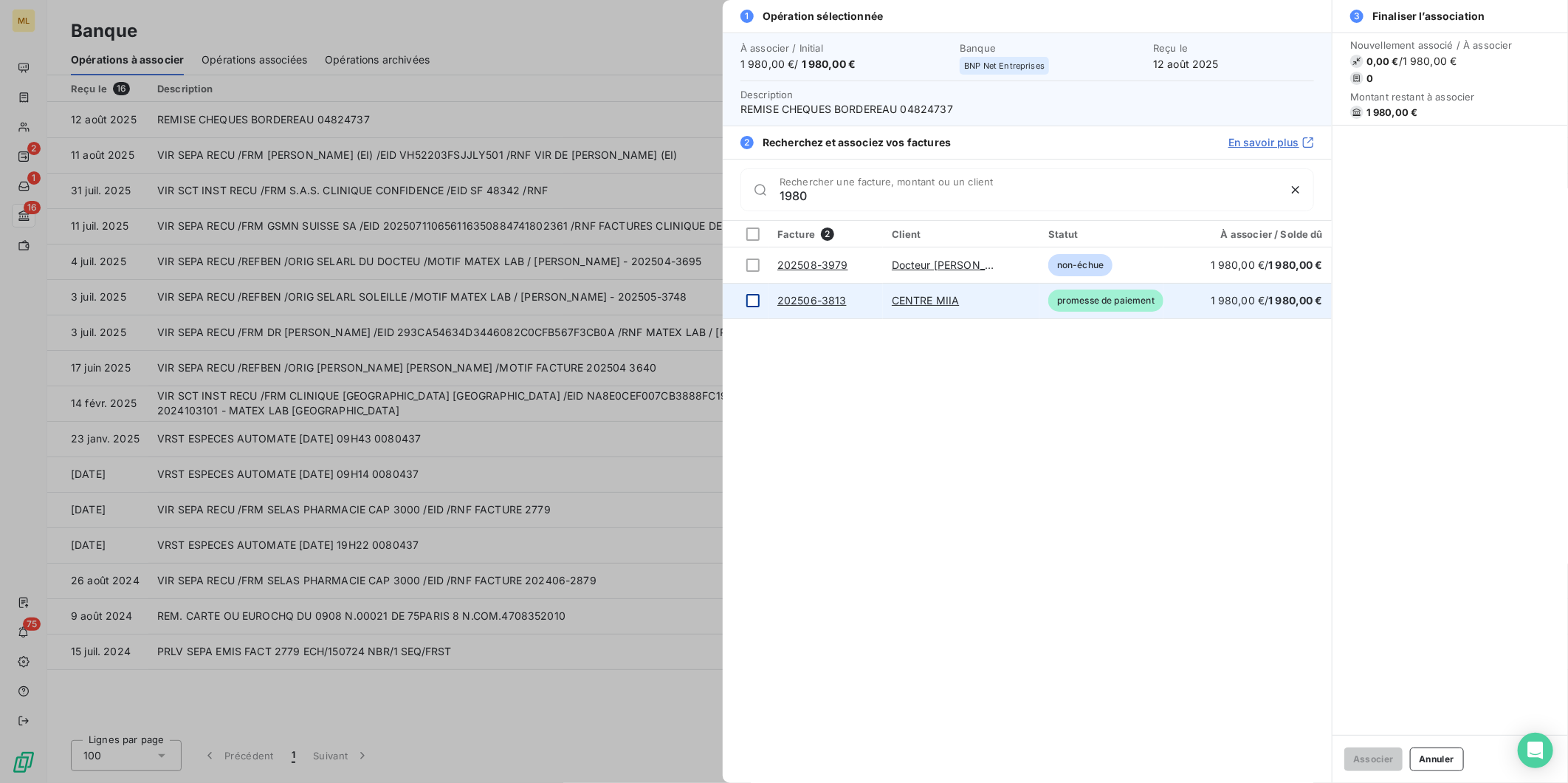
type input "1980"
click at [755, 298] on div at bounding box center [753, 301] width 14 height 14
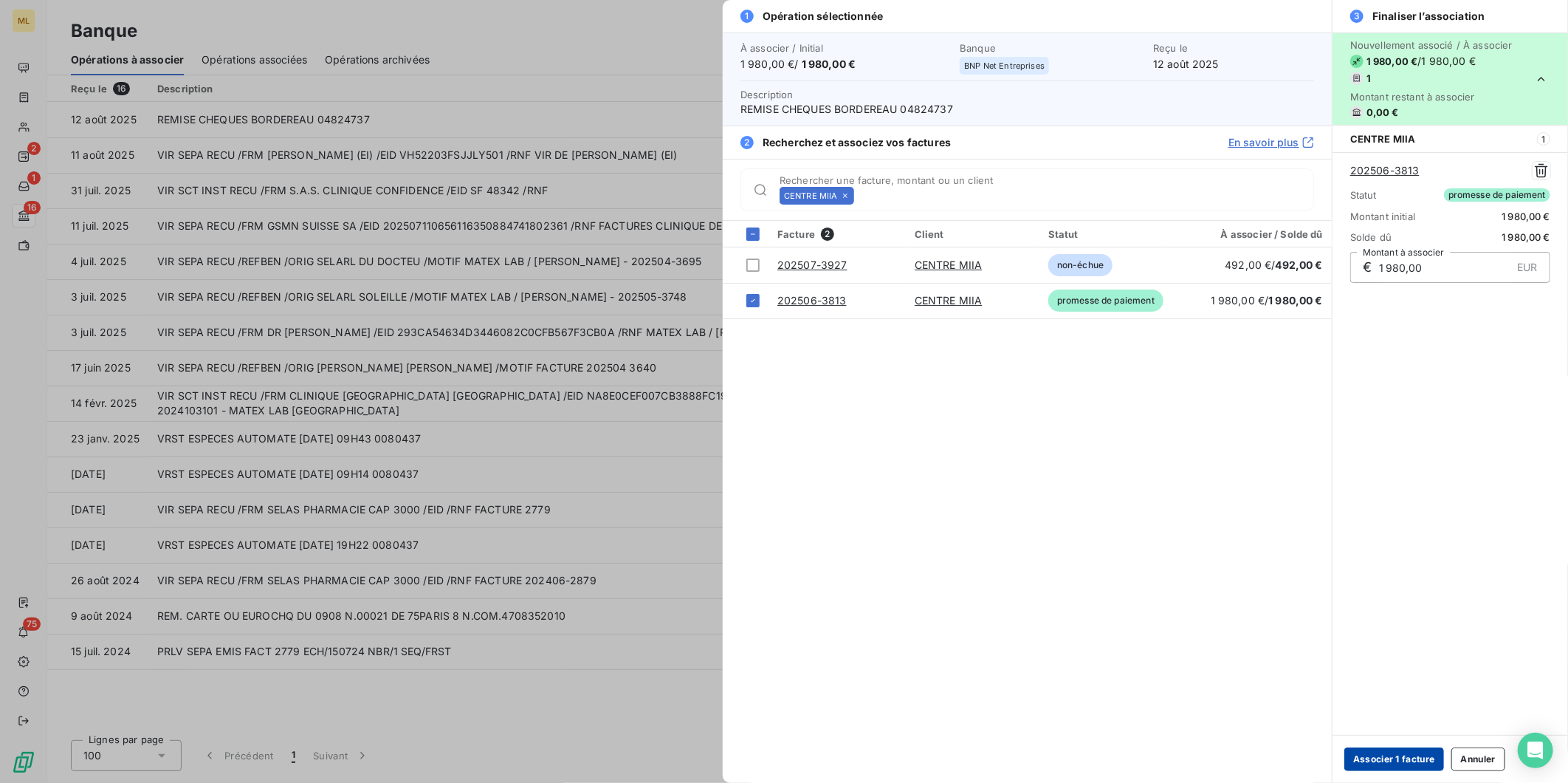
click at [1395, 756] on button "Associer 1 facture" at bounding box center [1394, 759] width 100 height 23
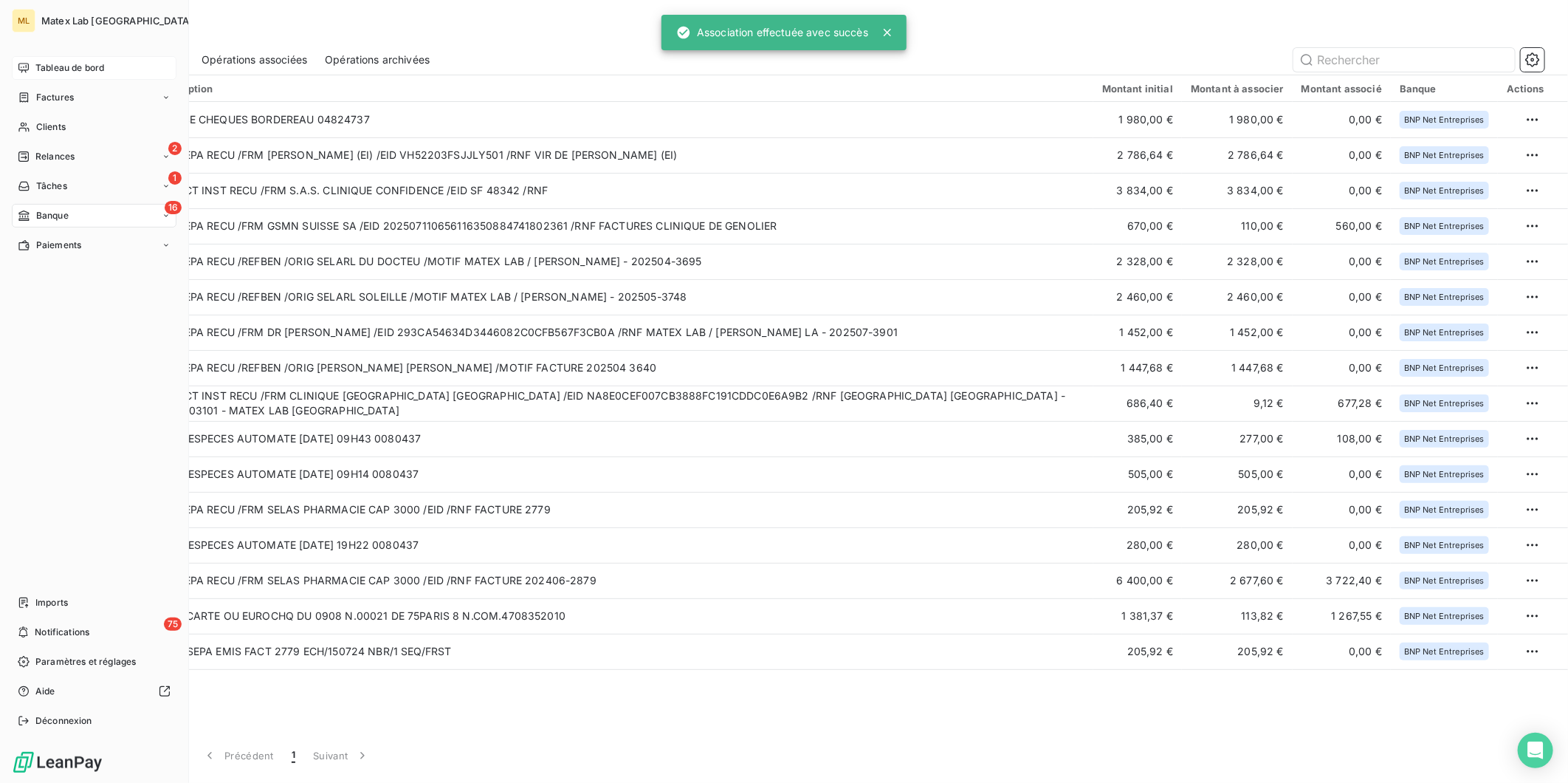
click at [57, 71] on span "Tableau de bord" at bounding box center [69, 68] width 68 height 14
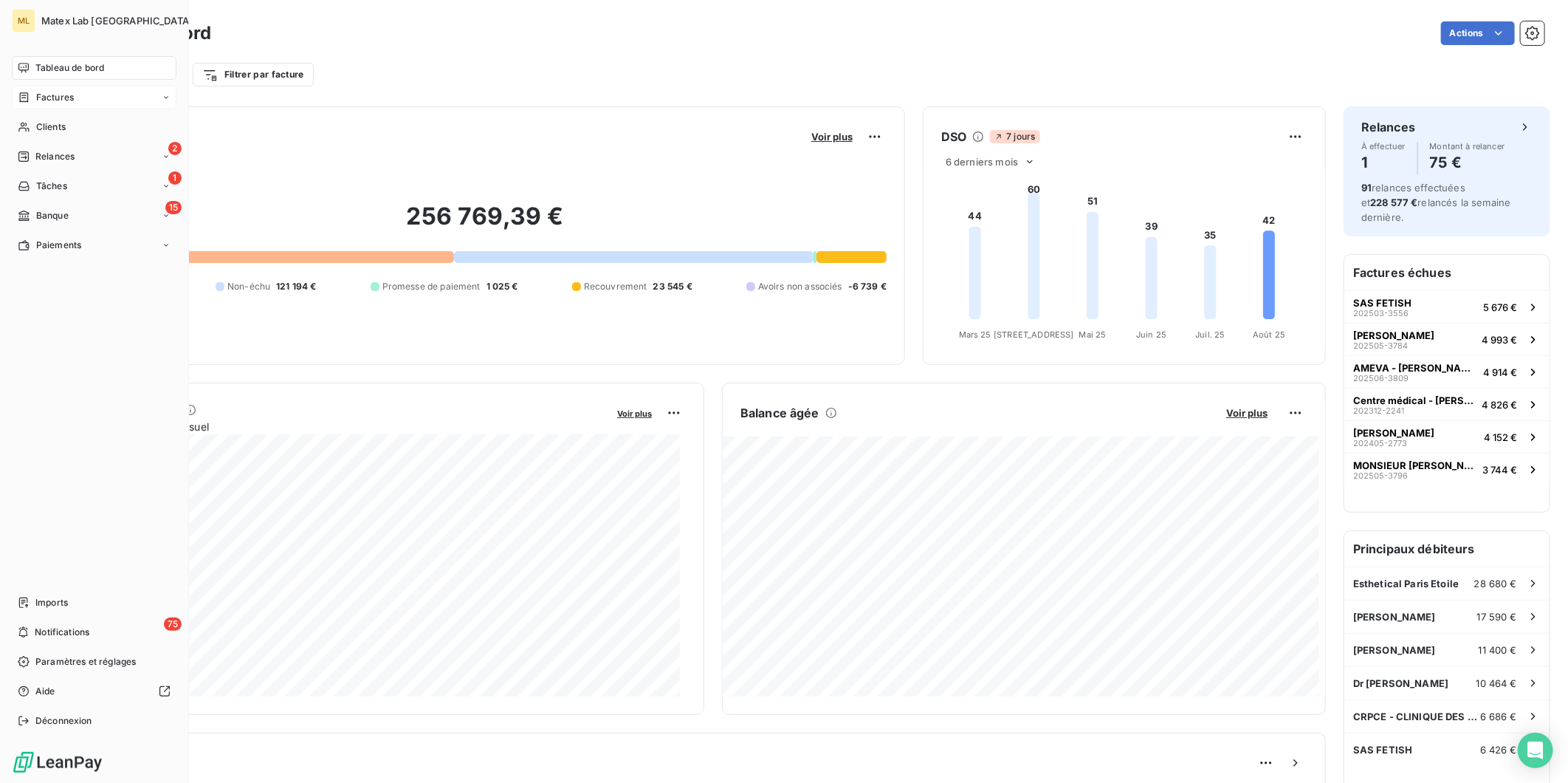
click at [49, 99] on span "Factures" at bounding box center [55, 97] width 38 height 14
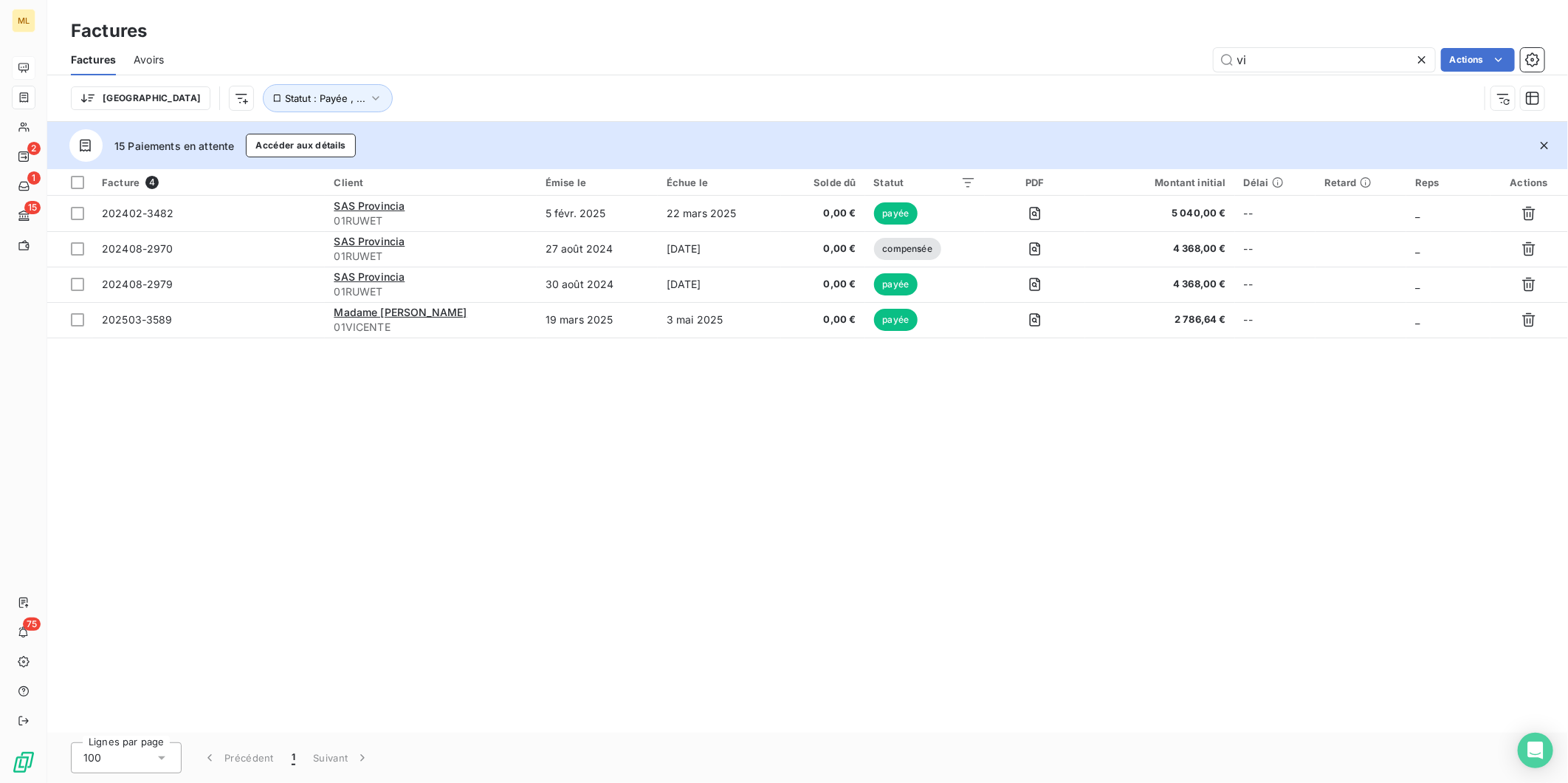
type input "v"
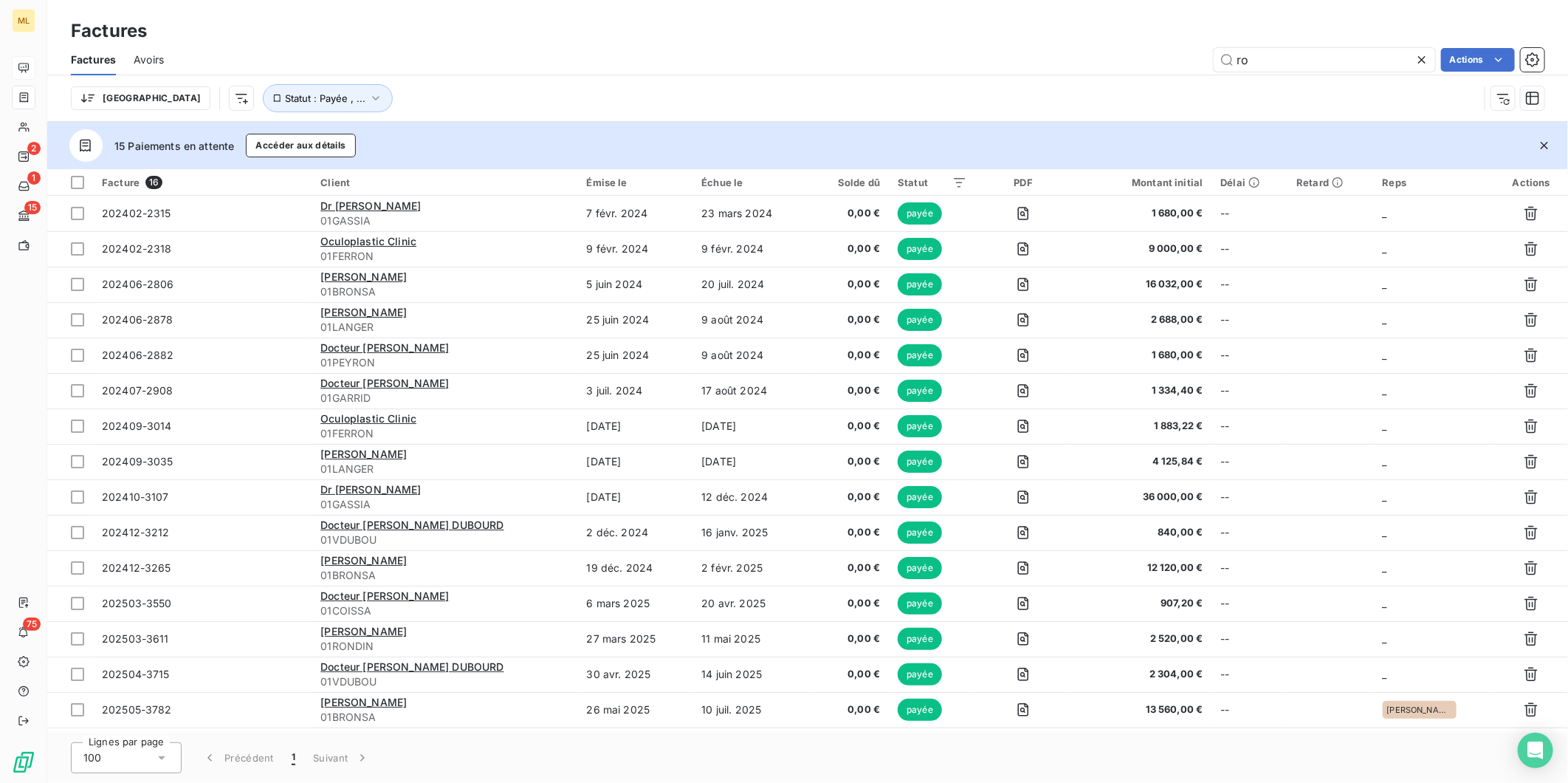
type input "r"
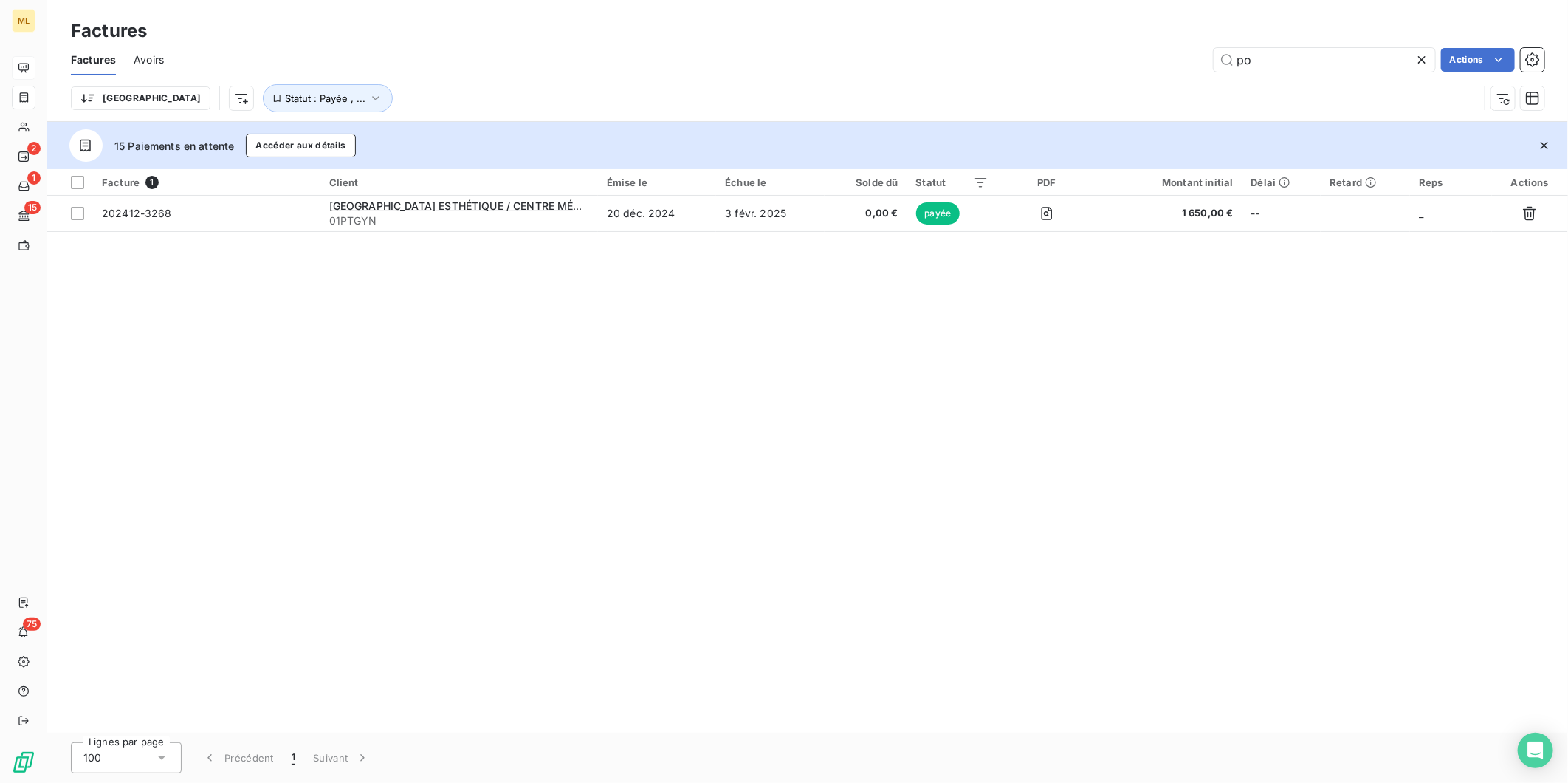
type input "p"
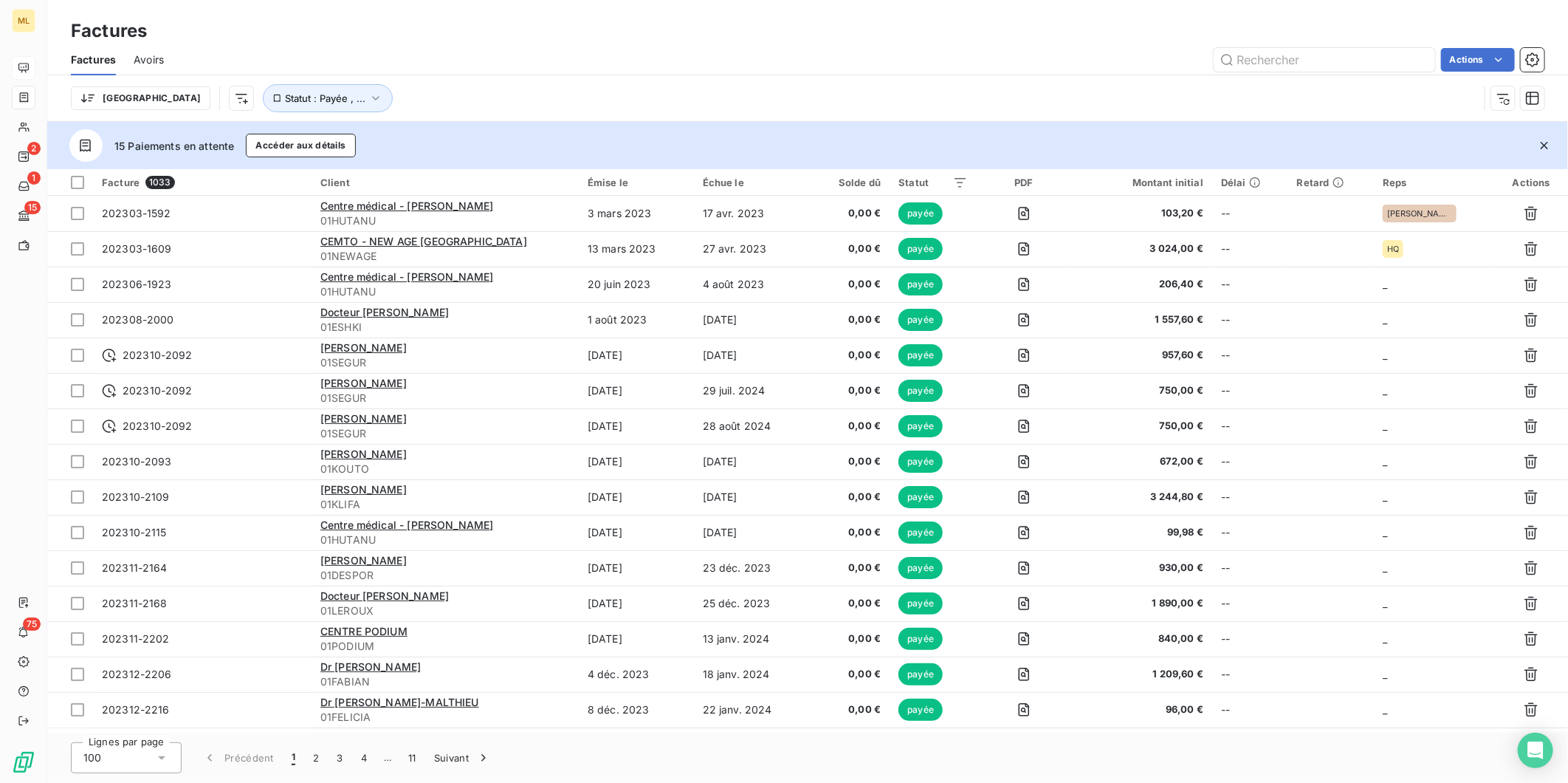
click at [1164, 93] on div "Trier Statut : Payée , ..." at bounding box center [775, 98] width 1408 height 28
click at [599, 86] on div "Trier Statut : Payée , ..." at bounding box center [775, 98] width 1408 height 28
click at [368, 97] on icon "button" at bounding box center [375, 98] width 14 height 14
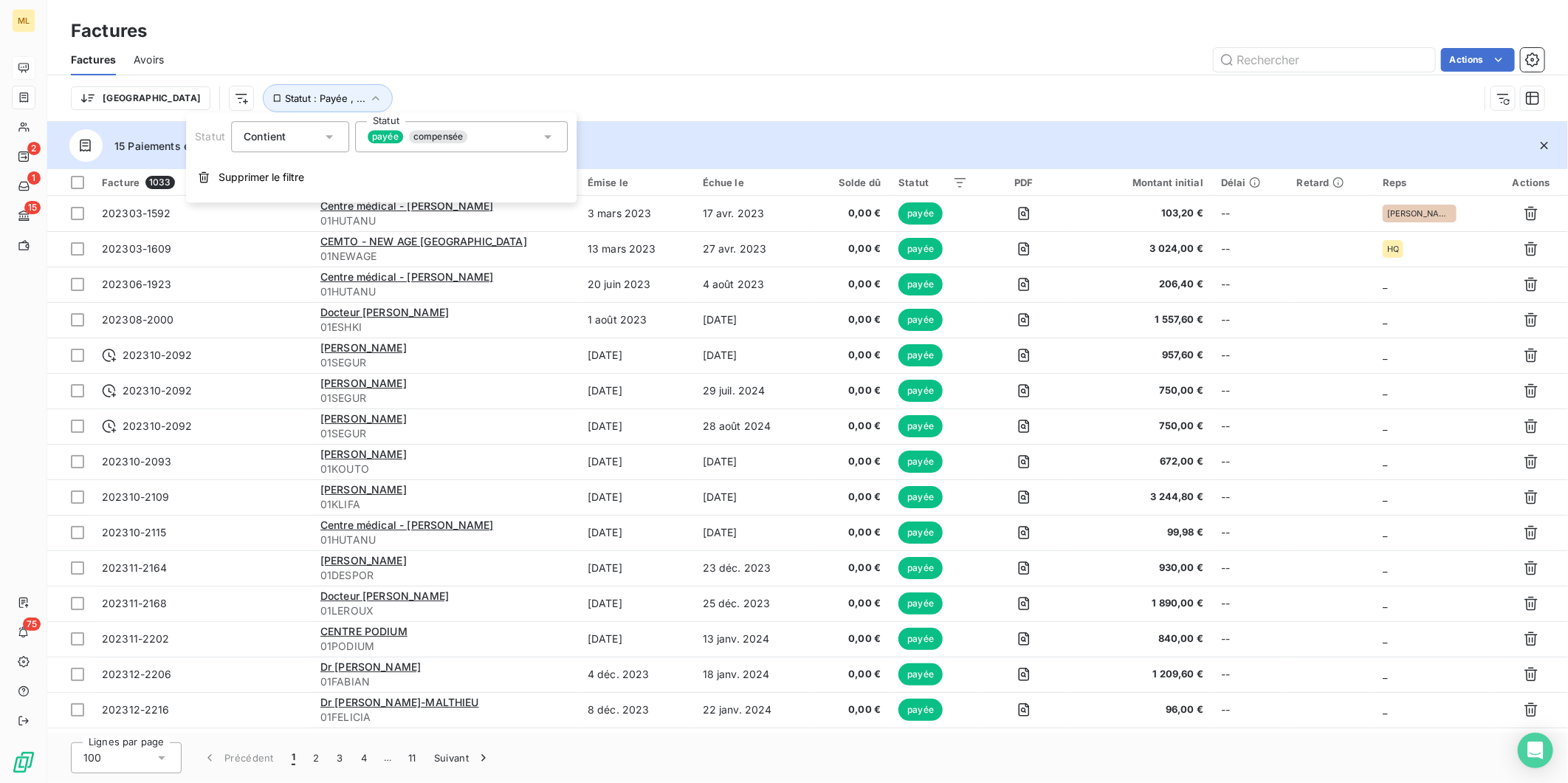
click at [448, 130] on span "compensée" at bounding box center [438, 137] width 59 height 14
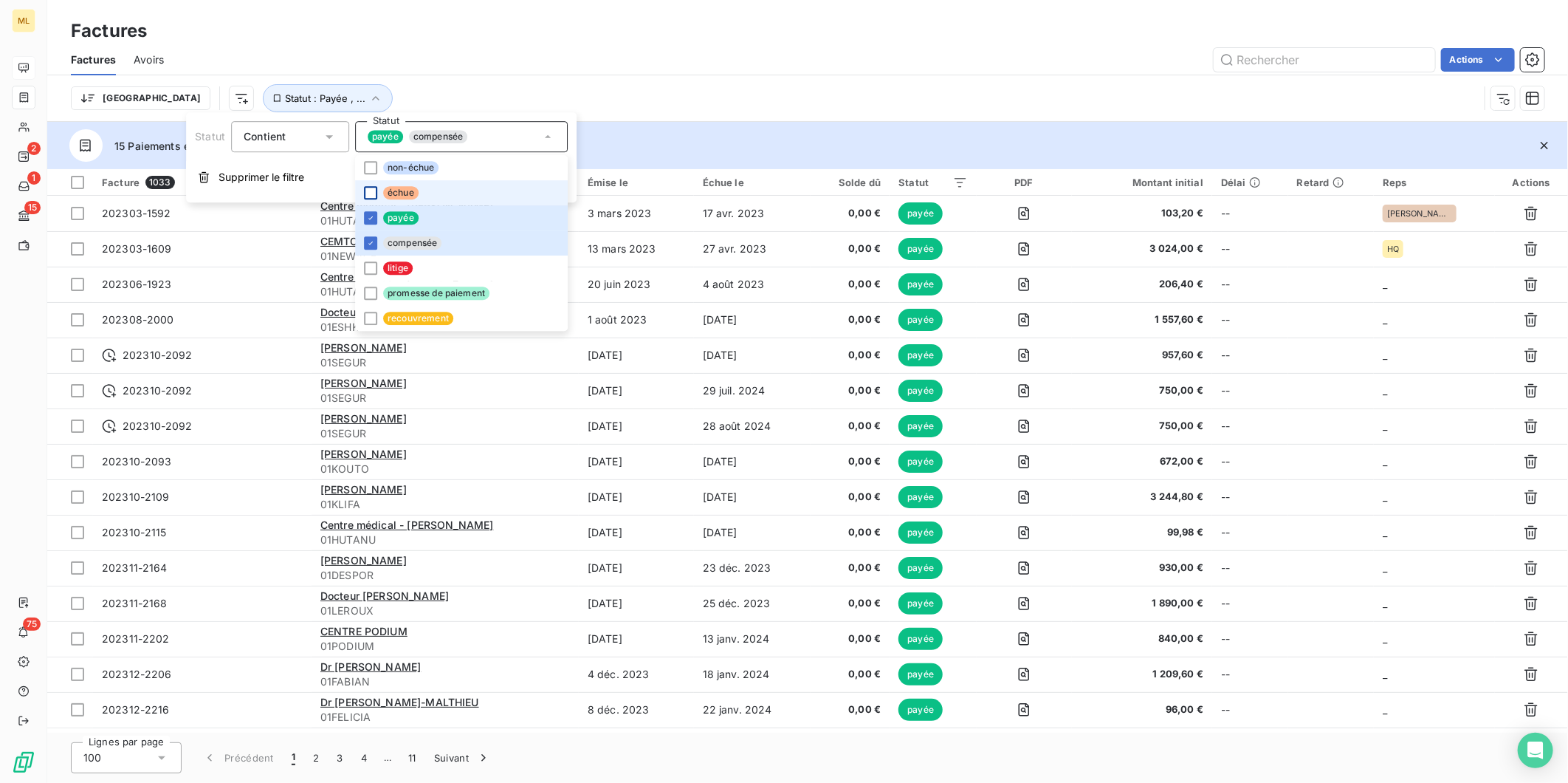
click at [370, 195] on div at bounding box center [371, 193] width 14 height 14
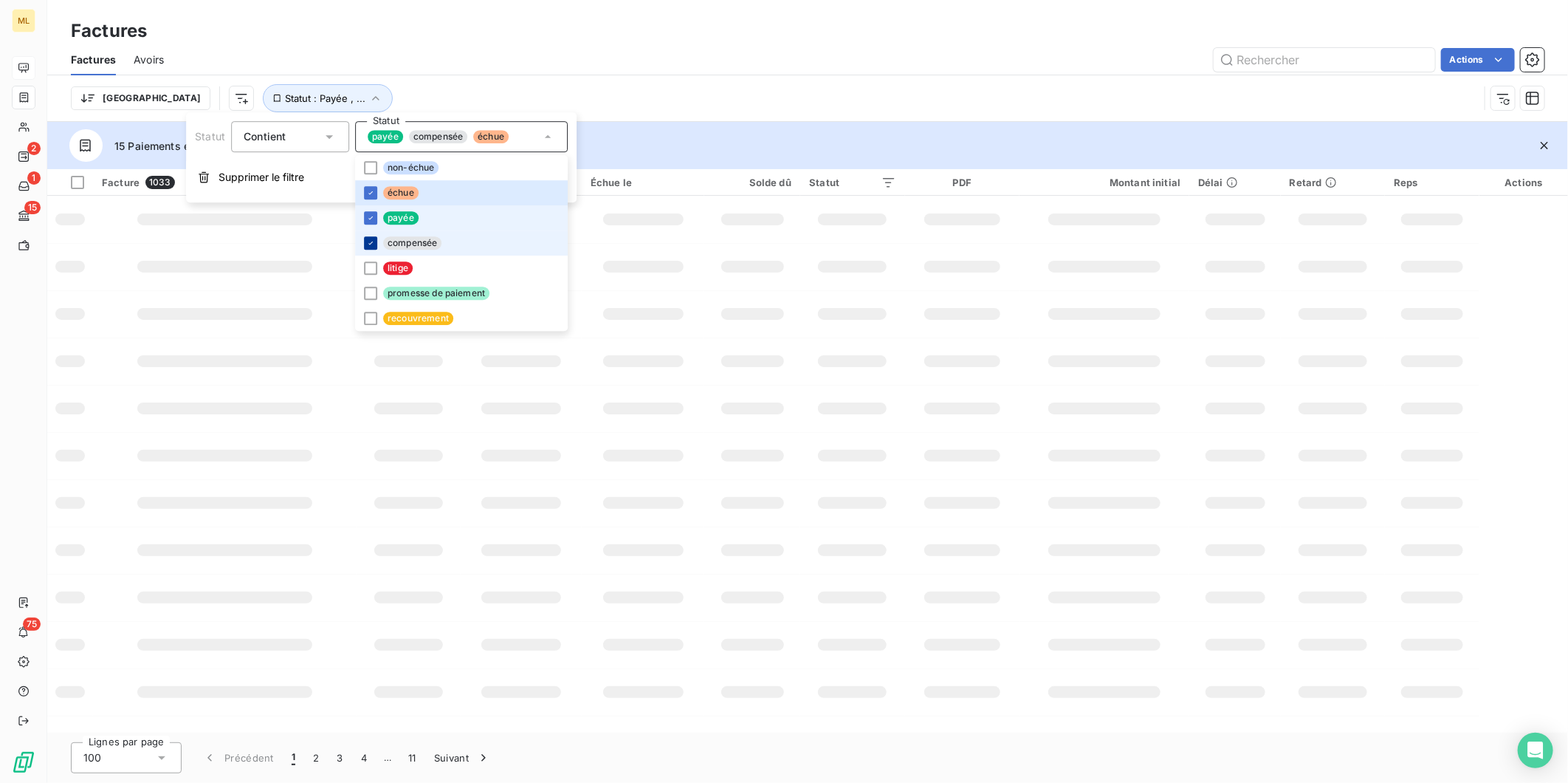
click at [373, 219] on icon at bounding box center [371, 217] width 9 height 9
click at [372, 244] on icon at bounding box center [371, 243] width 9 height 9
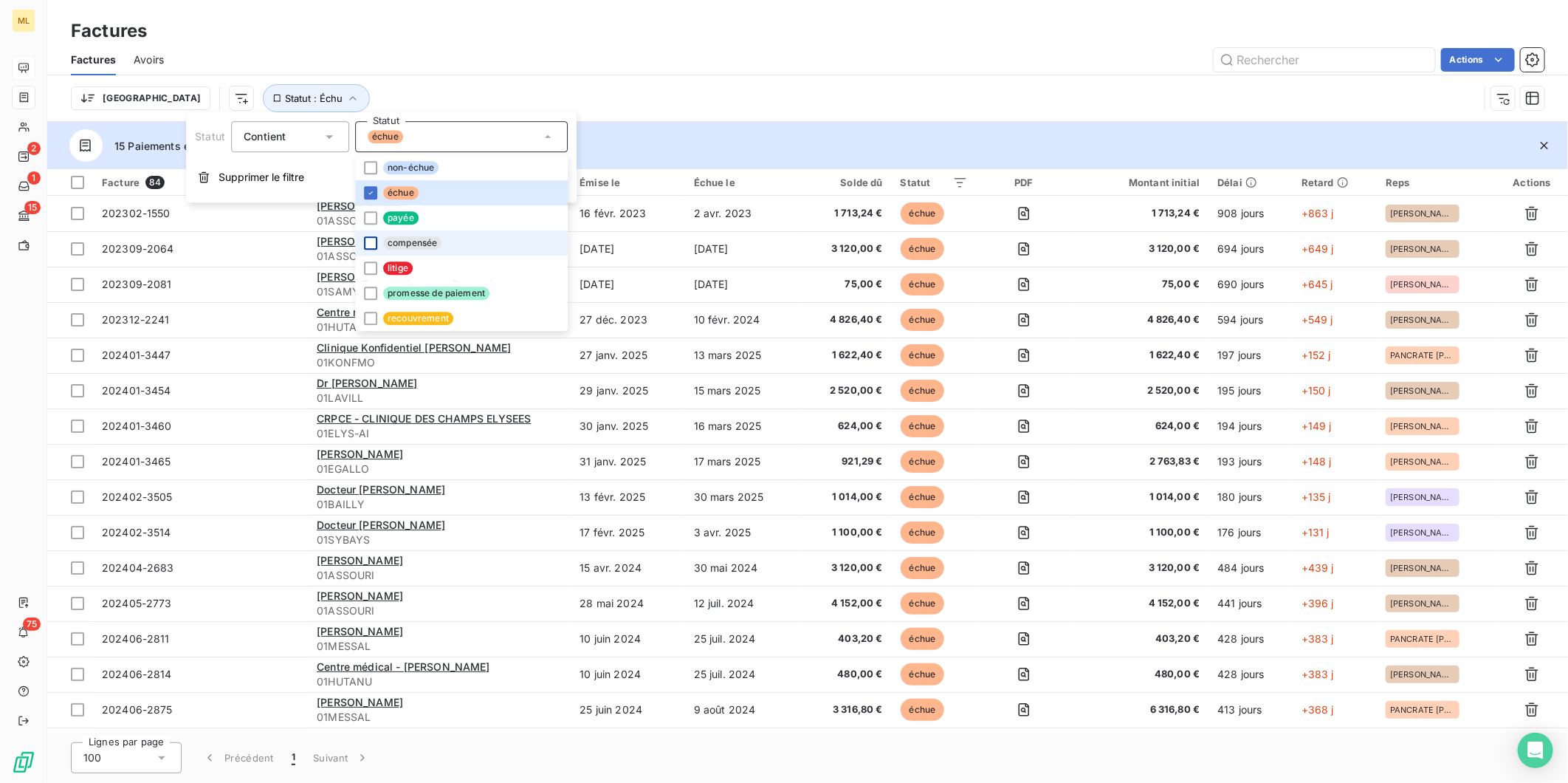
click at [706, 86] on div "Trier Statut : Échu" at bounding box center [775, 98] width 1408 height 28
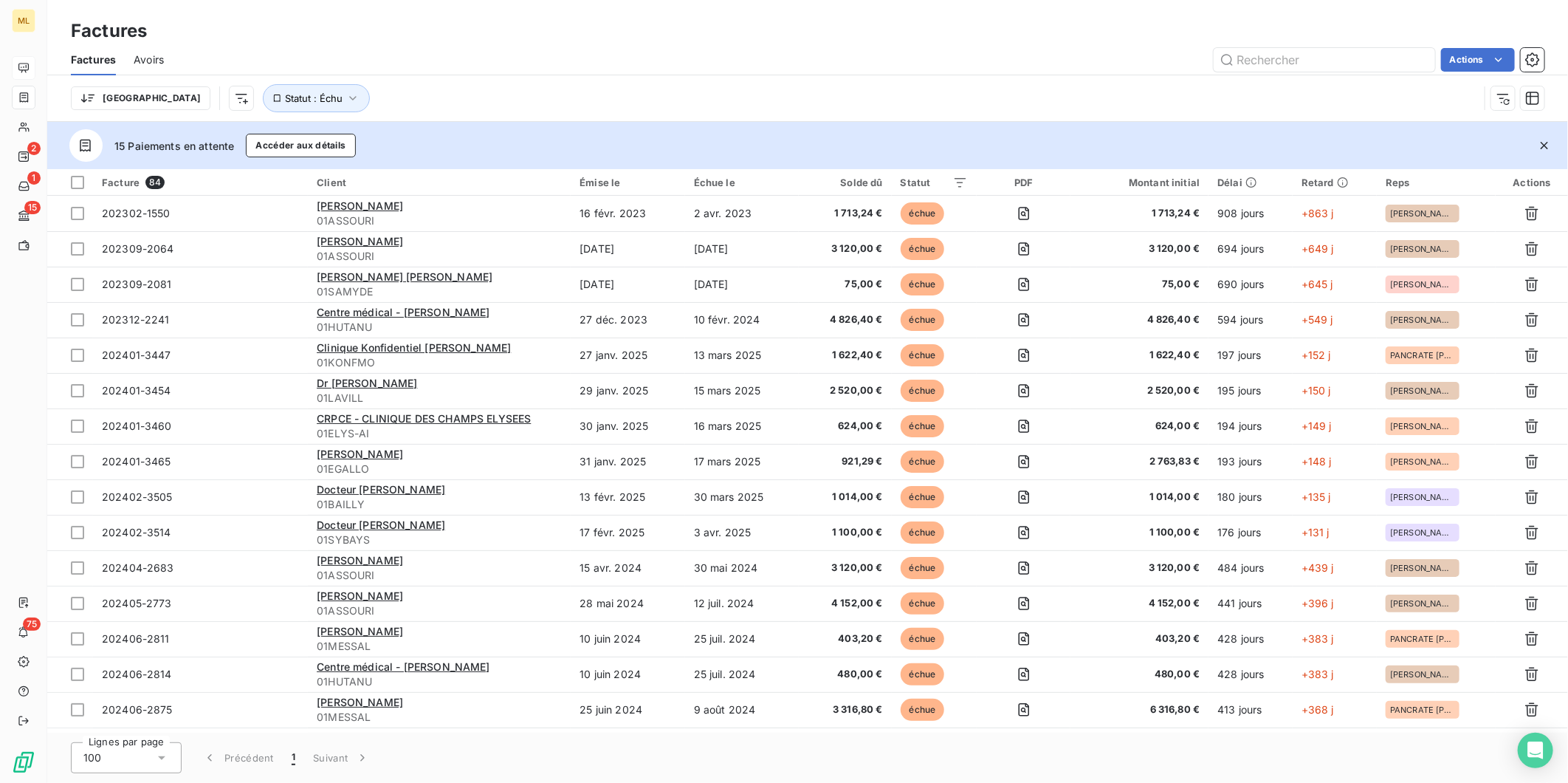
click at [159, 766] on div "100" at bounding box center [126, 757] width 111 height 31
click at [135, 678] on li "25" at bounding box center [126, 672] width 111 height 27
click at [358, 758] on button "4" at bounding box center [363, 757] width 23 height 31
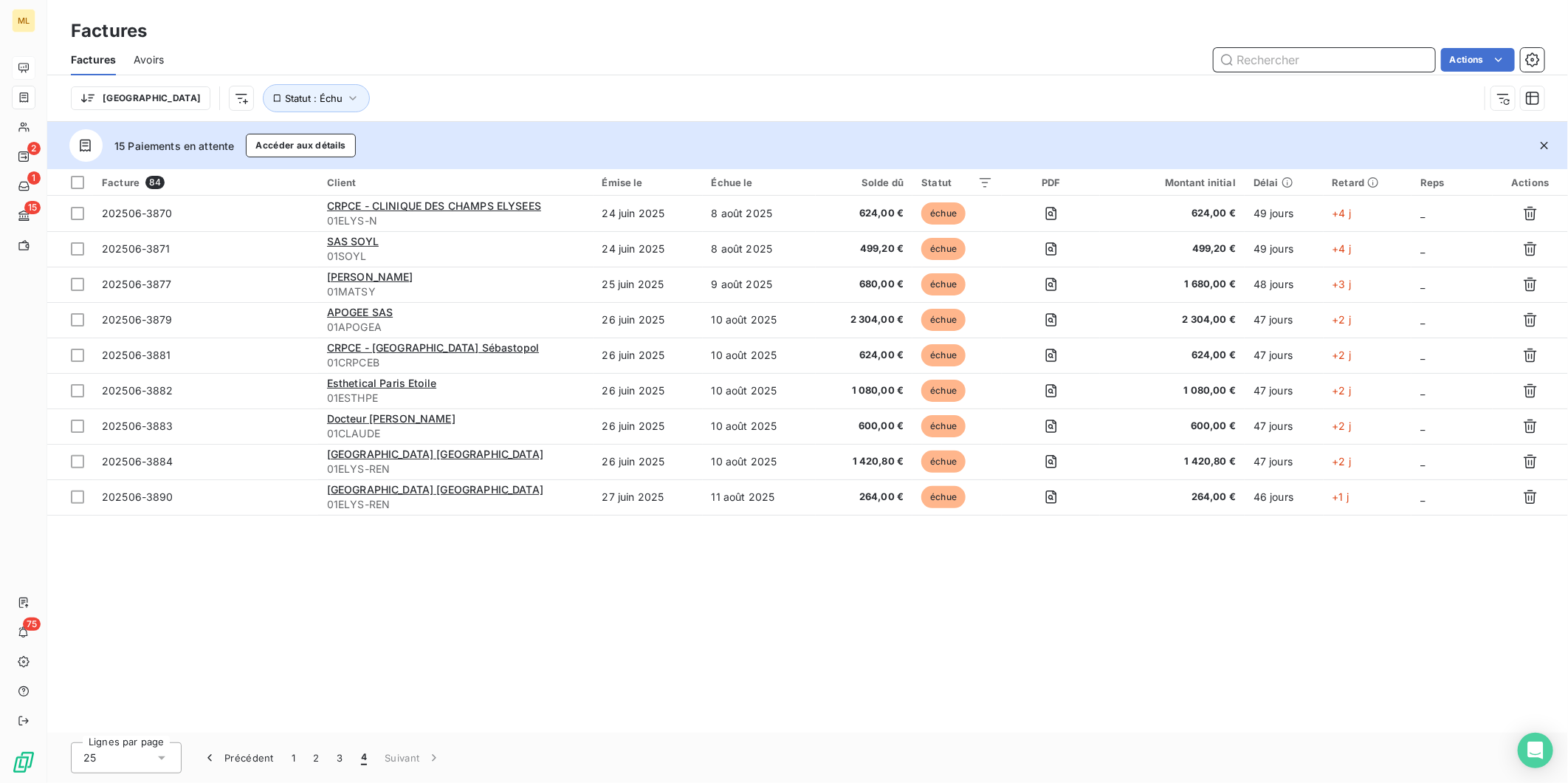
click at [1303, 59] on input "text" at bounding box center [1324, 59] width 222 height 23
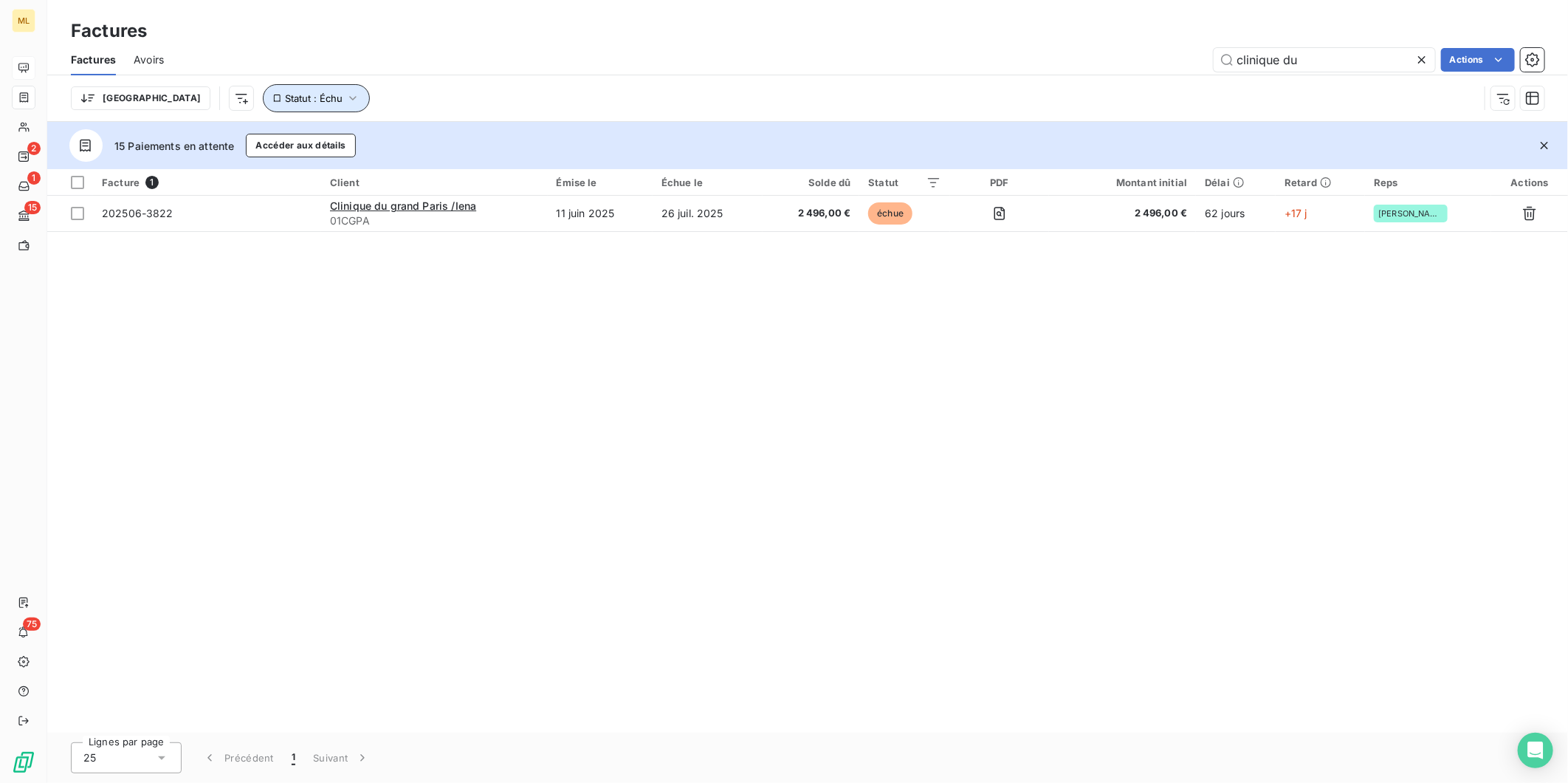
click at [288, 92] on button "Statut : Échu" at bounding box center [316, 98] width 107 height 28
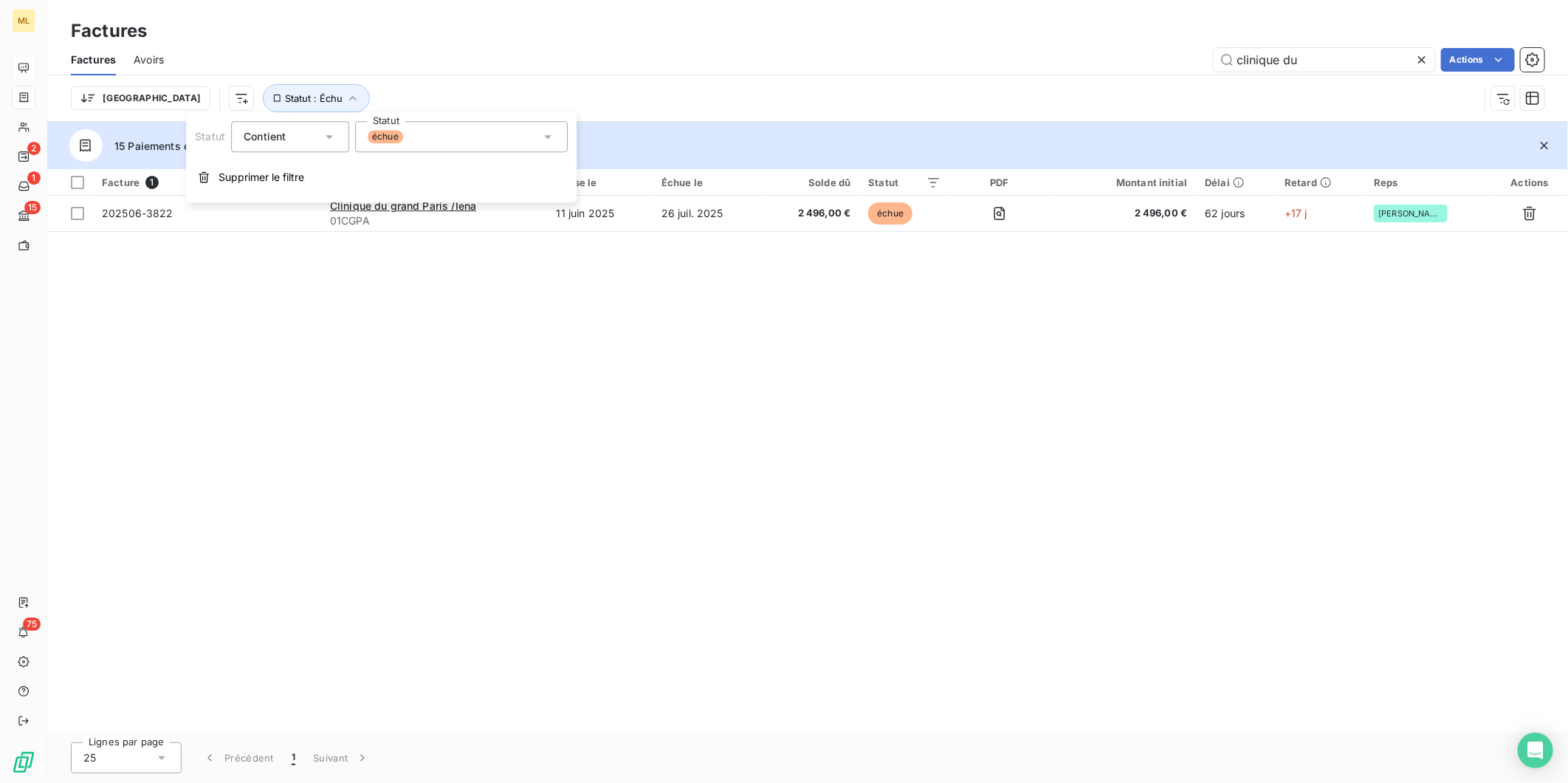
click at [388, 133] on span "échue" at bounding box center [386, 137] width 35 height 14
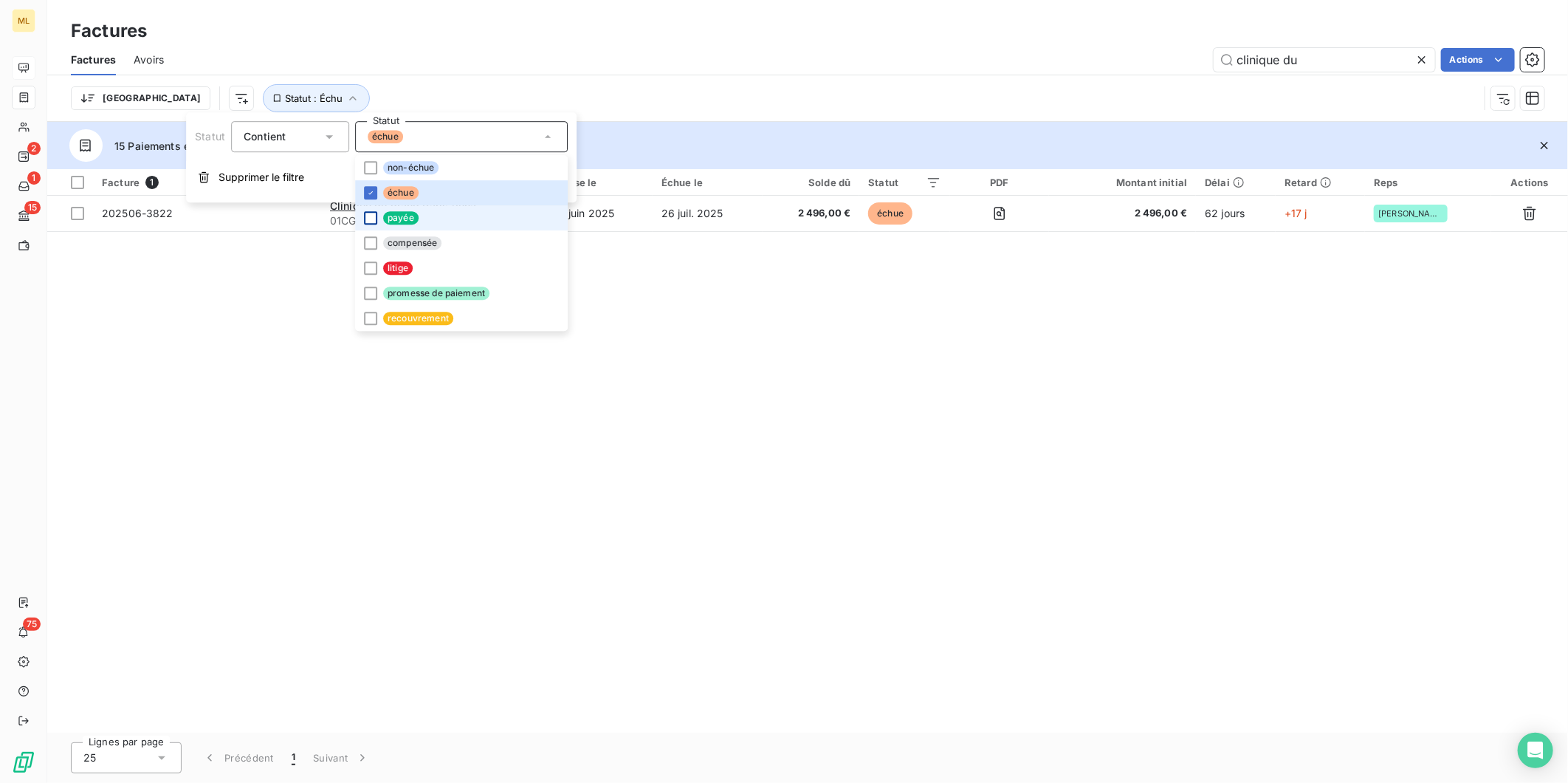
click at [370, 218] on div at bounding box center [371, 218] width 14 height 14
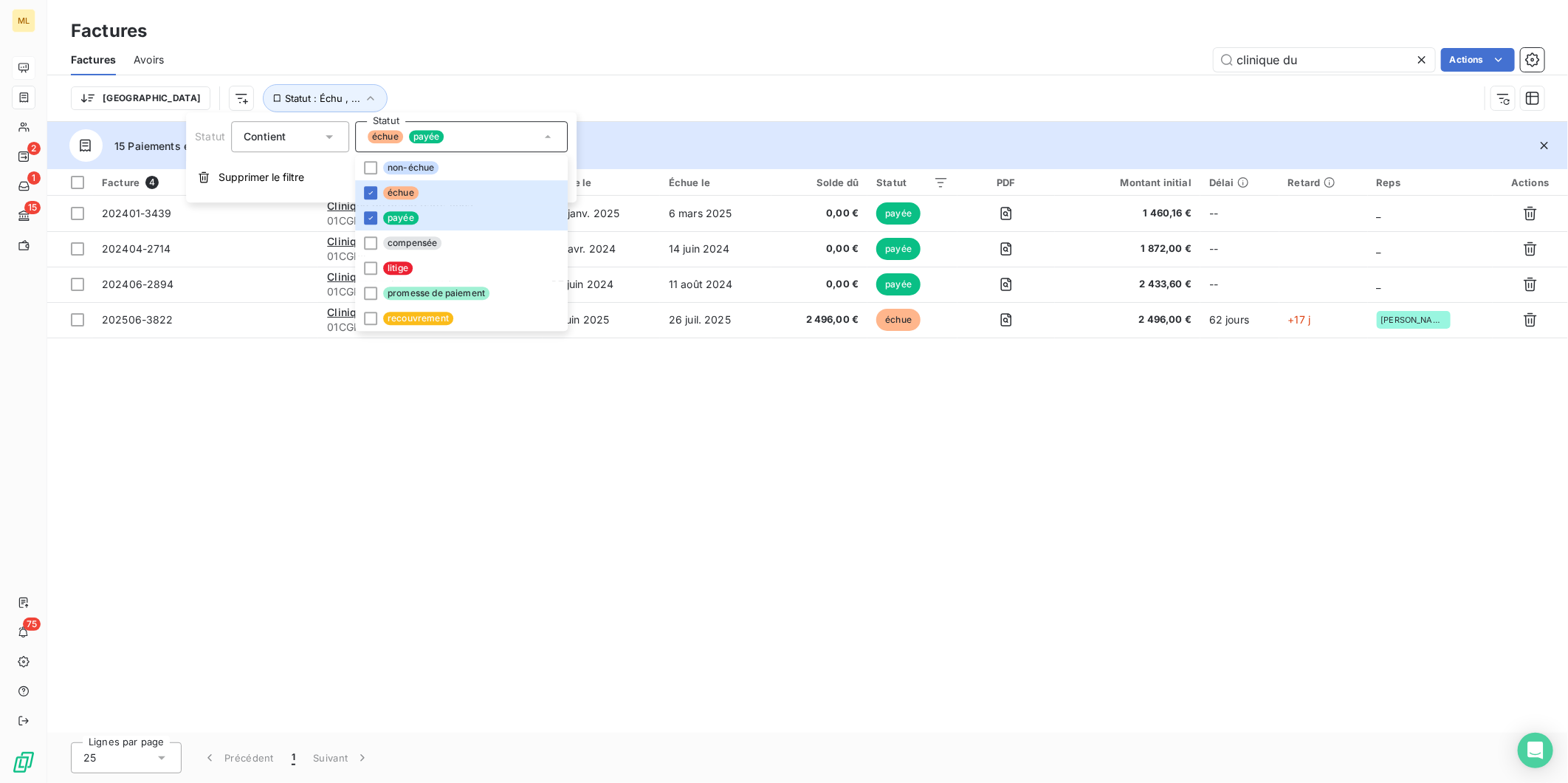
click at [694, 420] on div "Facture 4 Client Émise le Échue le Solde dû Statut PDF Montant initial Délai Re…" at bounding box center [808, 450] width 1521 height 564
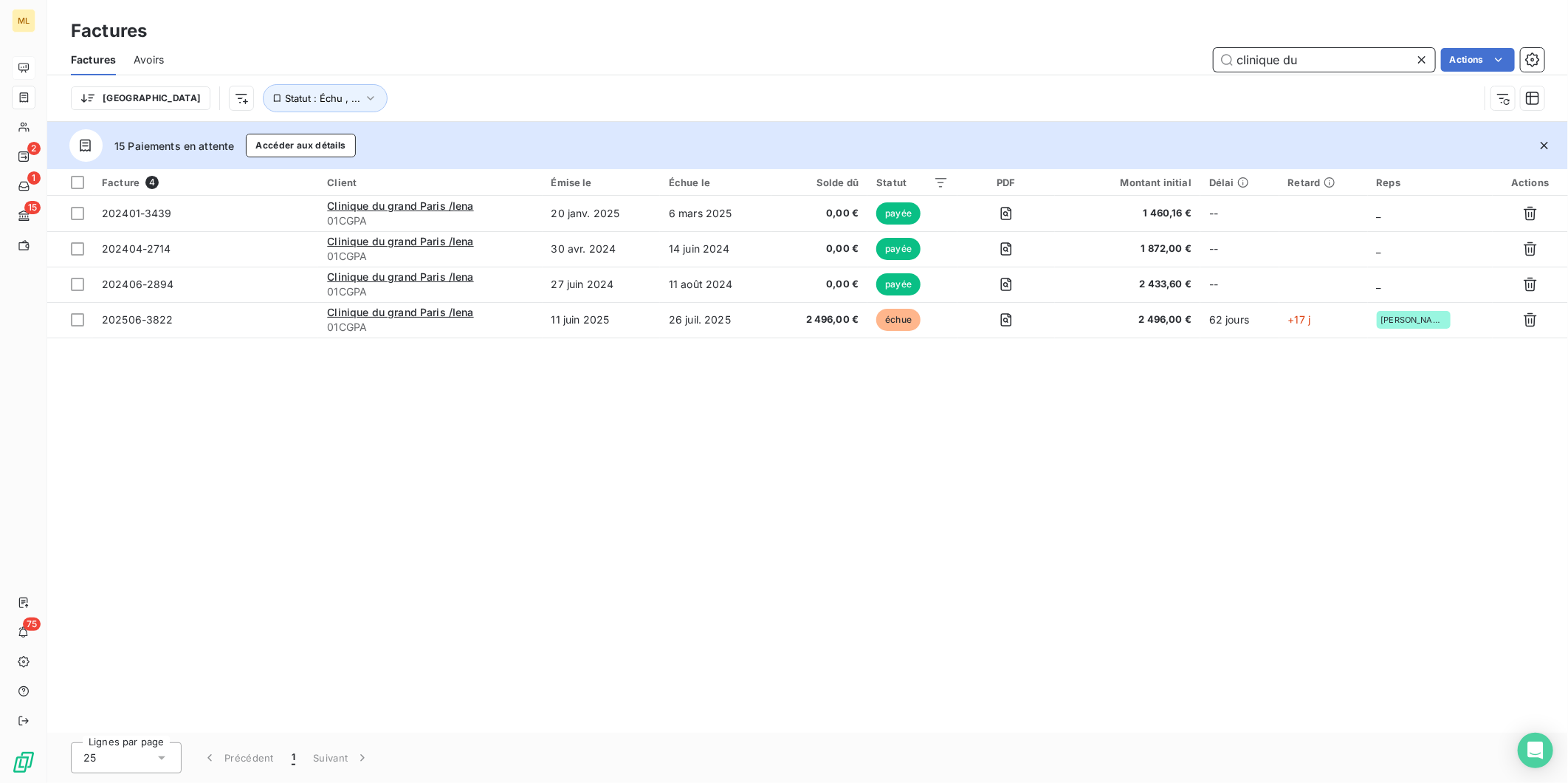
click at [1326, 67] on input "clinique du" at bounding box center [1324, 59] width 222 height 23
drag, startPoint x: 1333, startPoint y: 55, endPoint x: 1160, endPoint y: 68, distance: 173.5
click at [1160, 68] on div "clinique du Actions" at bounding box center [863, 59] width 1363 height 23
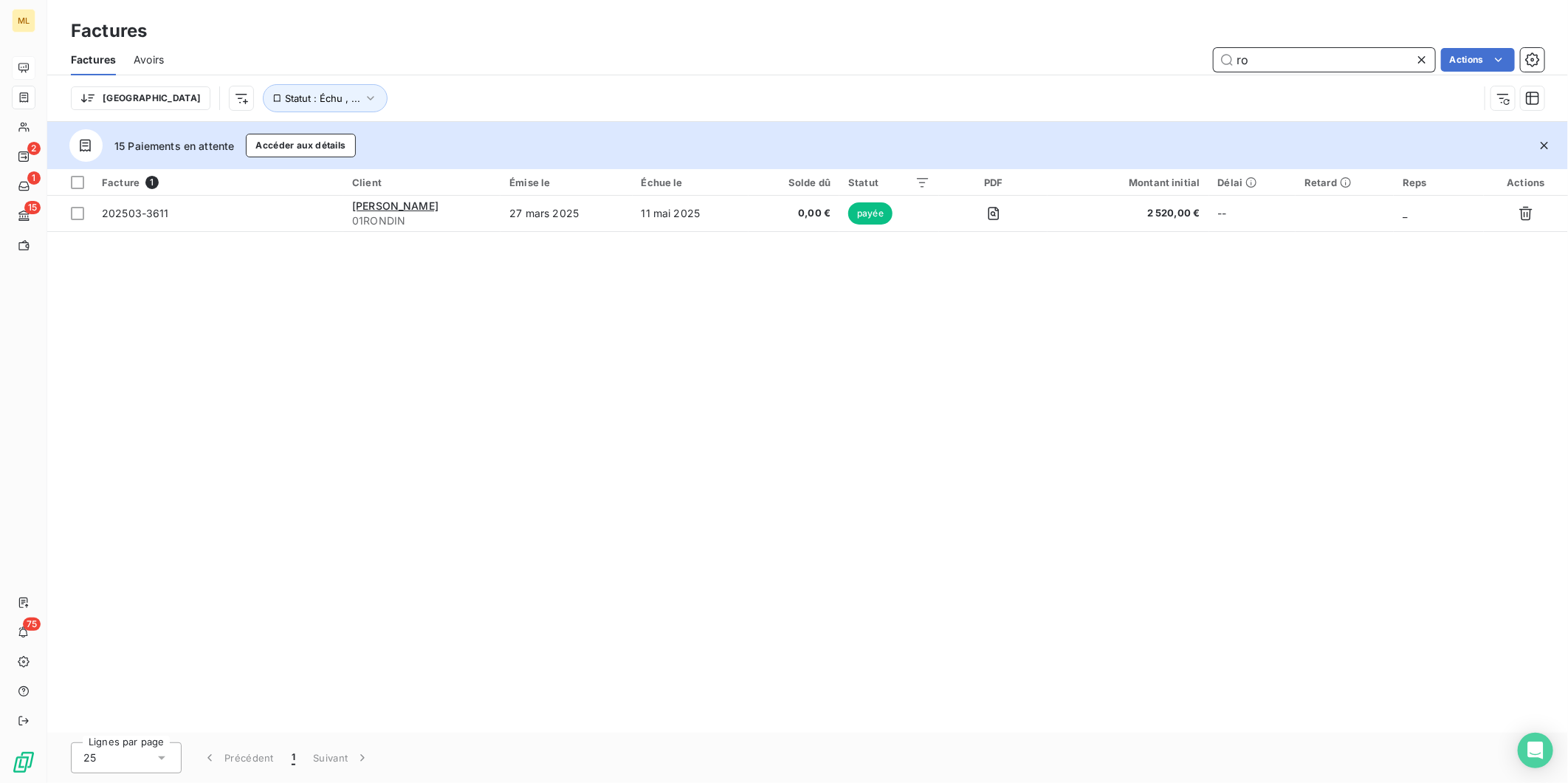
type input "r"
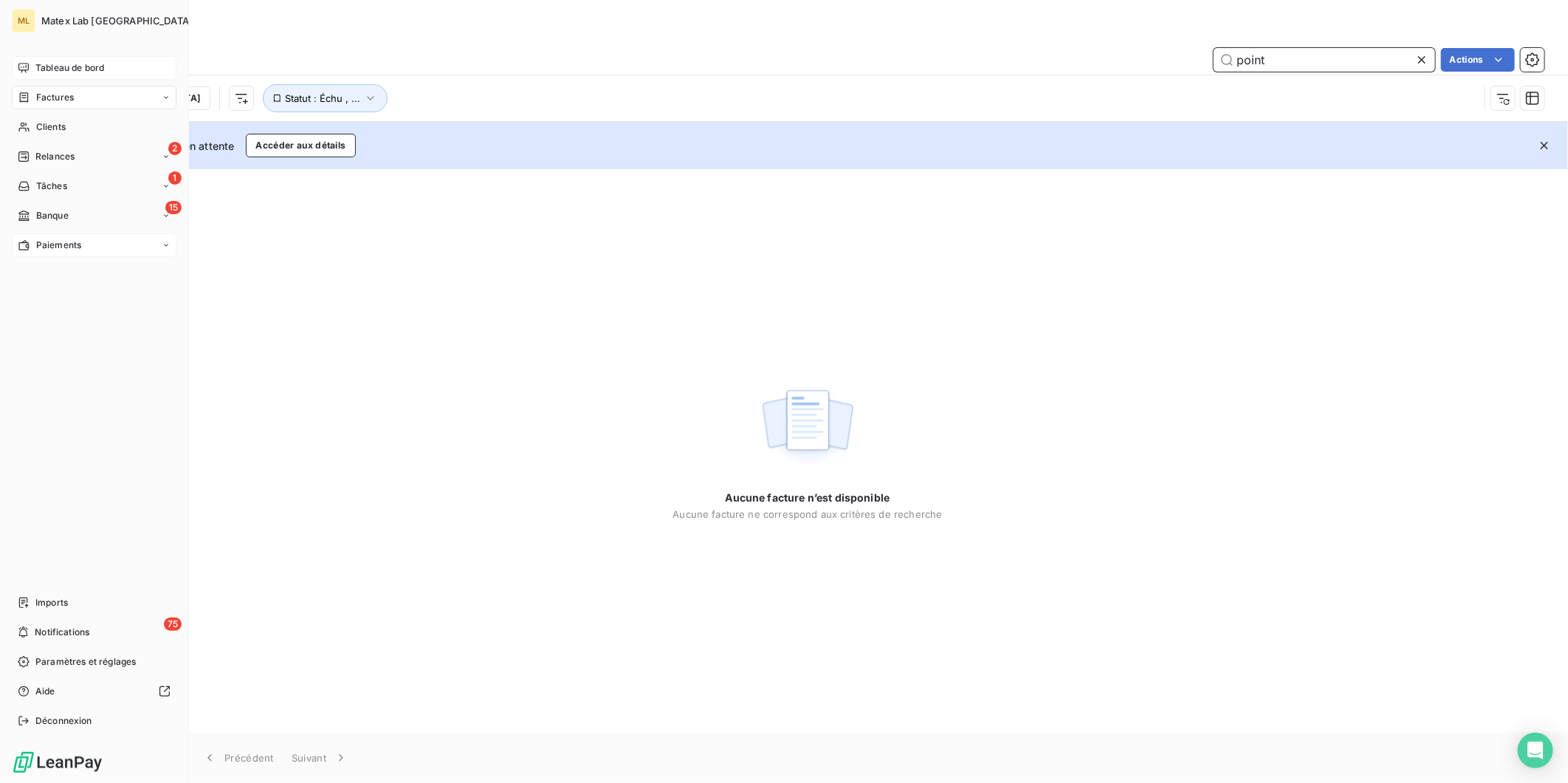
type input "point"
click at [57, 240] on span "Paiements" at bounding box center [59, 245] width 45 height 14
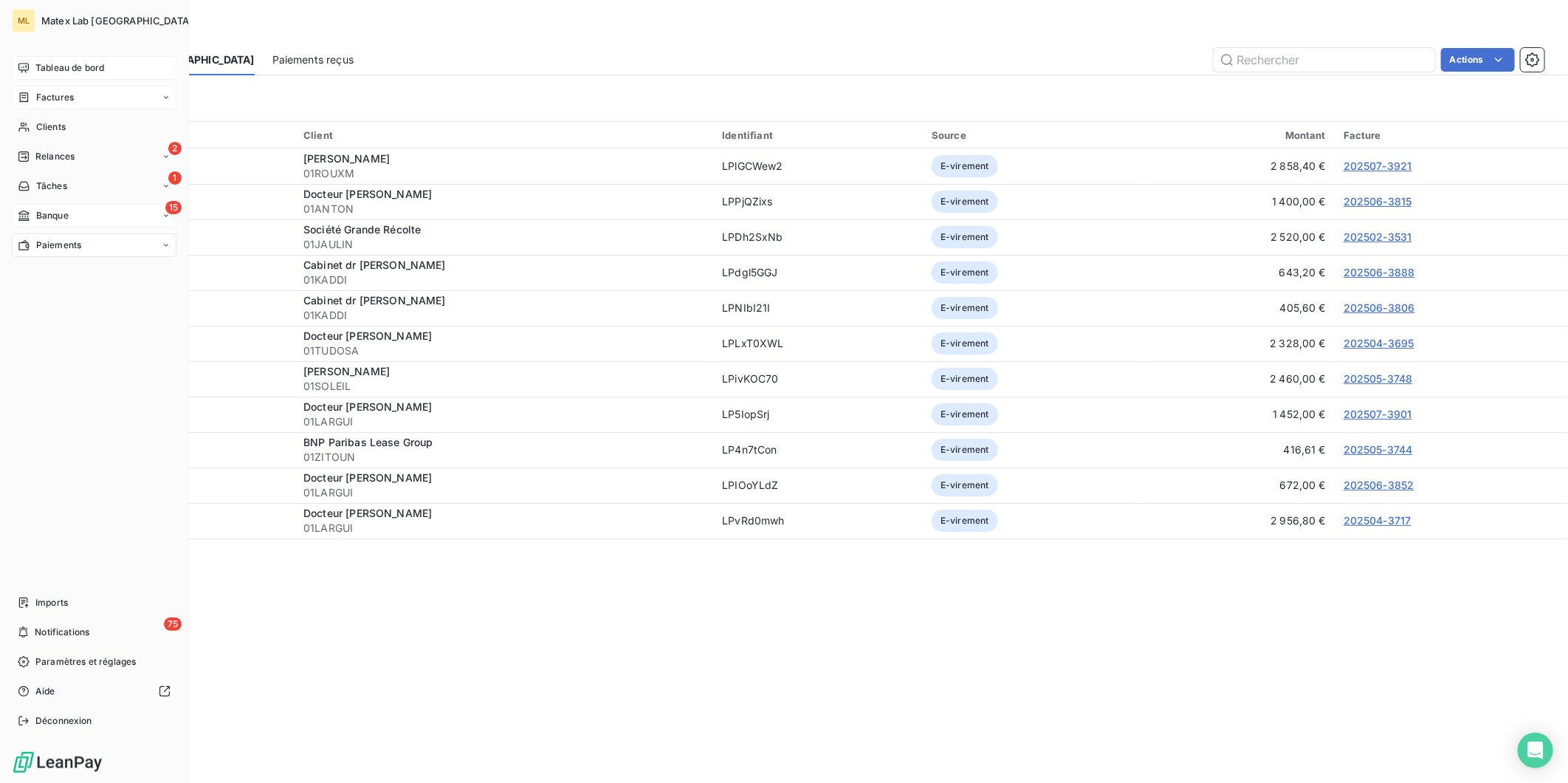
click at [44, 215] on span "Banque" at bounding box center [52, 215] width 32 height 14
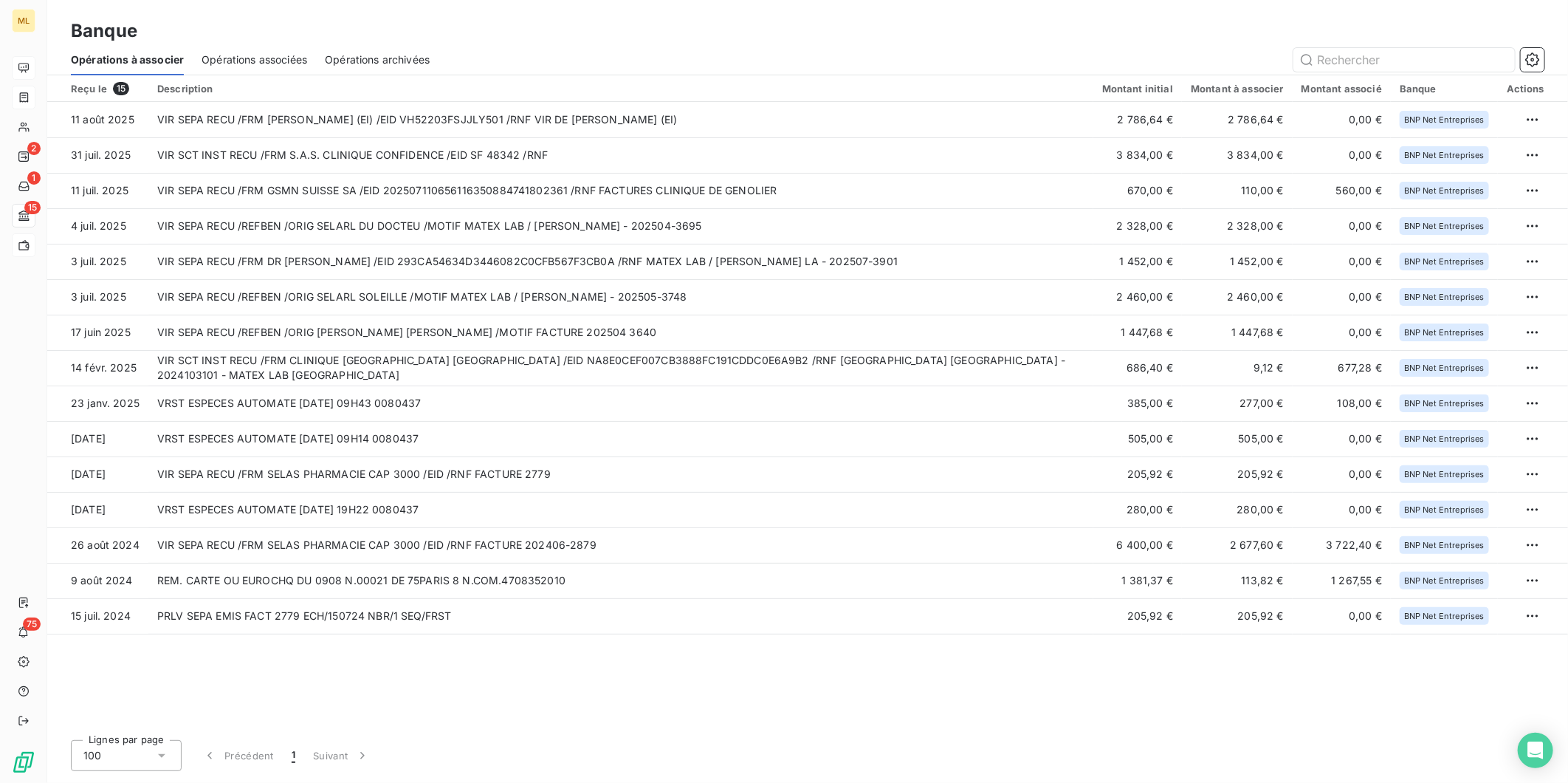
click at [256, 61] on span "Opérations associées" at bounding box center [254, 59] width 105 height 14
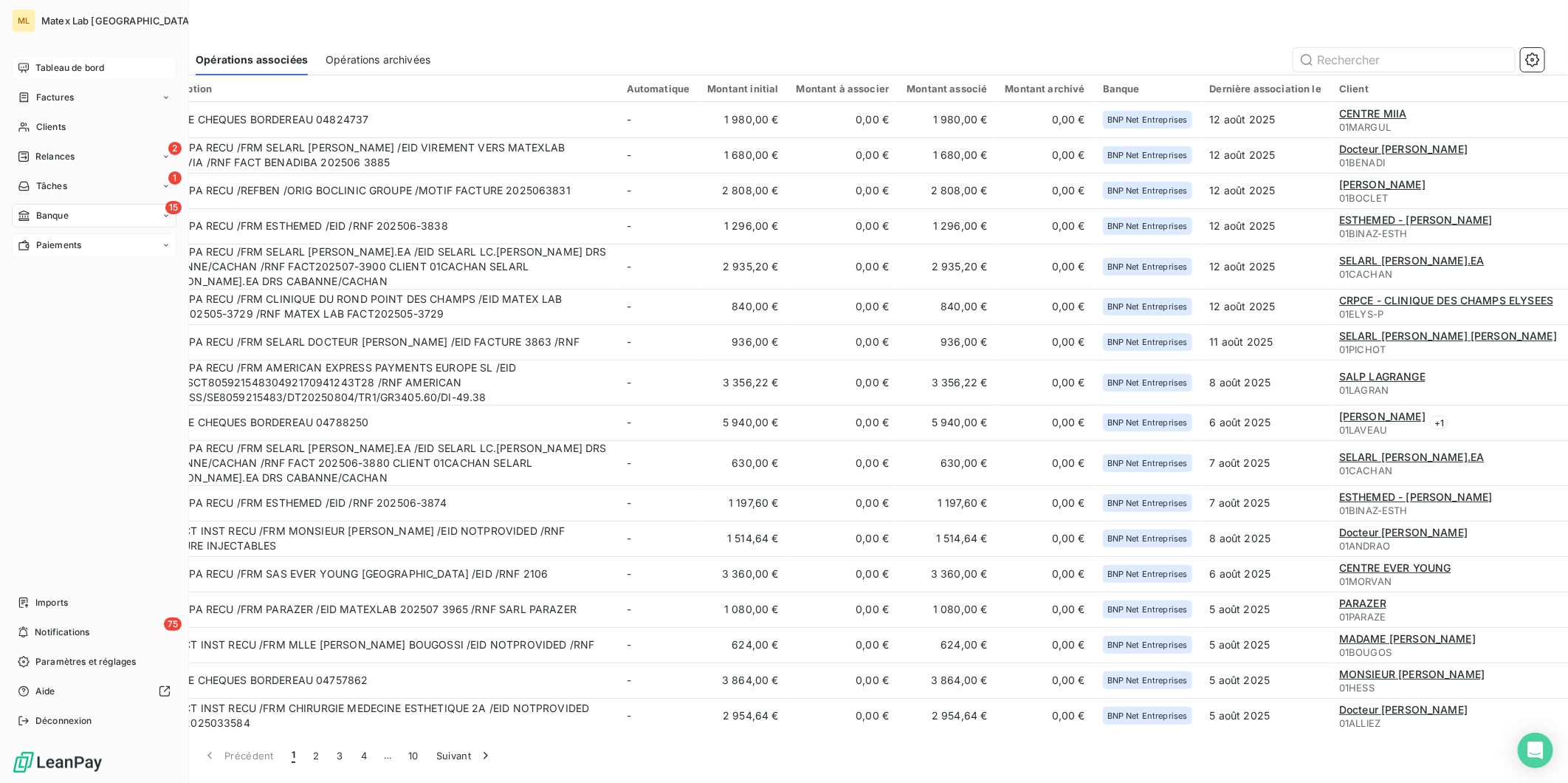
drag, startPoint x: 39, startPoint y: 99, endPoint x: 188, endPoint y: 100, distance: 149.0
click at [39, 99] on span "Factures" at bounding box center [55, 97] width 38 height 14
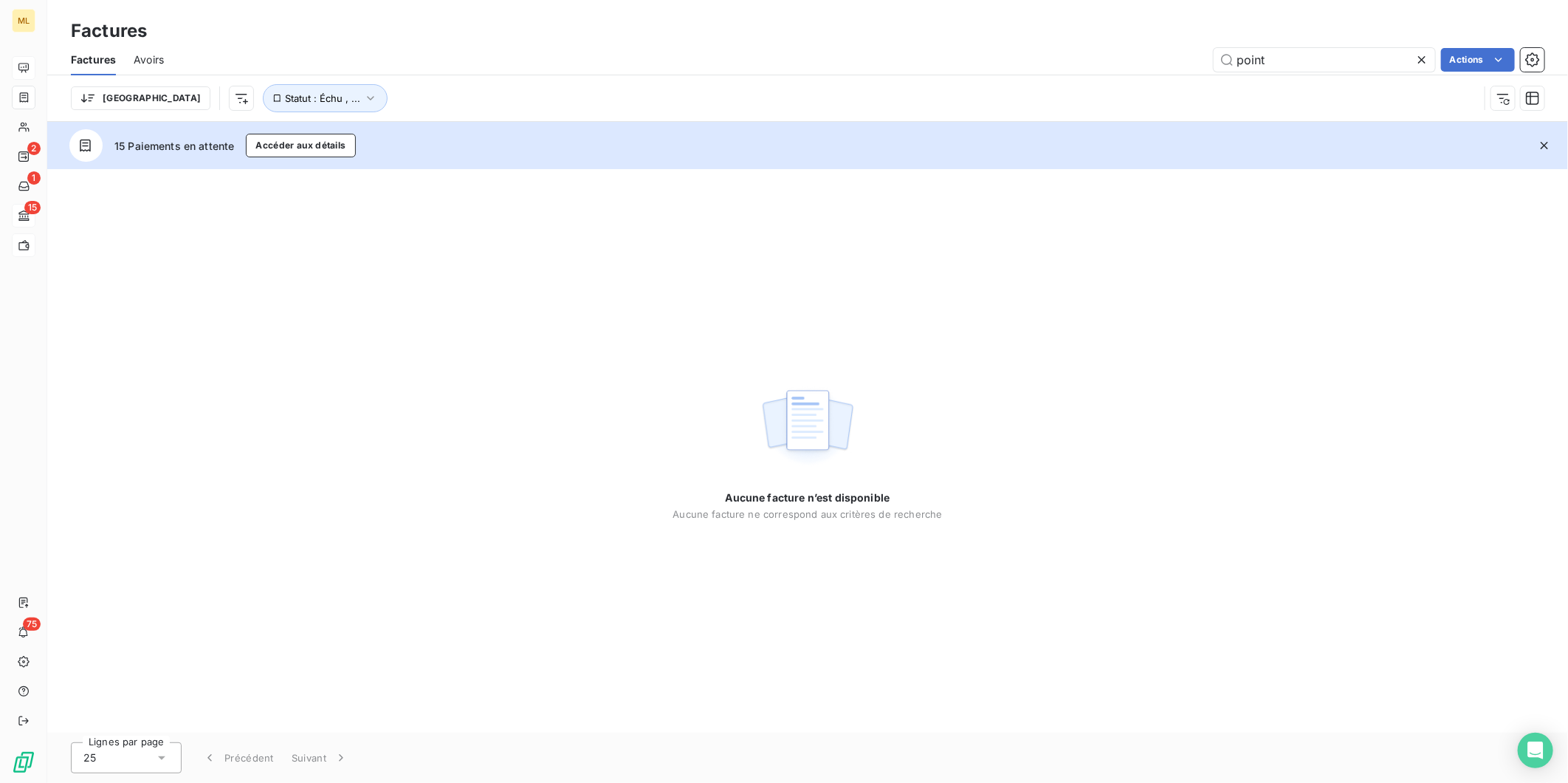
drag, startPoint x: 1237, startPoint y: 63, endPoint x: 1197, endPoint y: 64, distance: 40.0
click at [1197, 64] on div "point Actions" at bounding box center [863, 59] width 1363 height 23
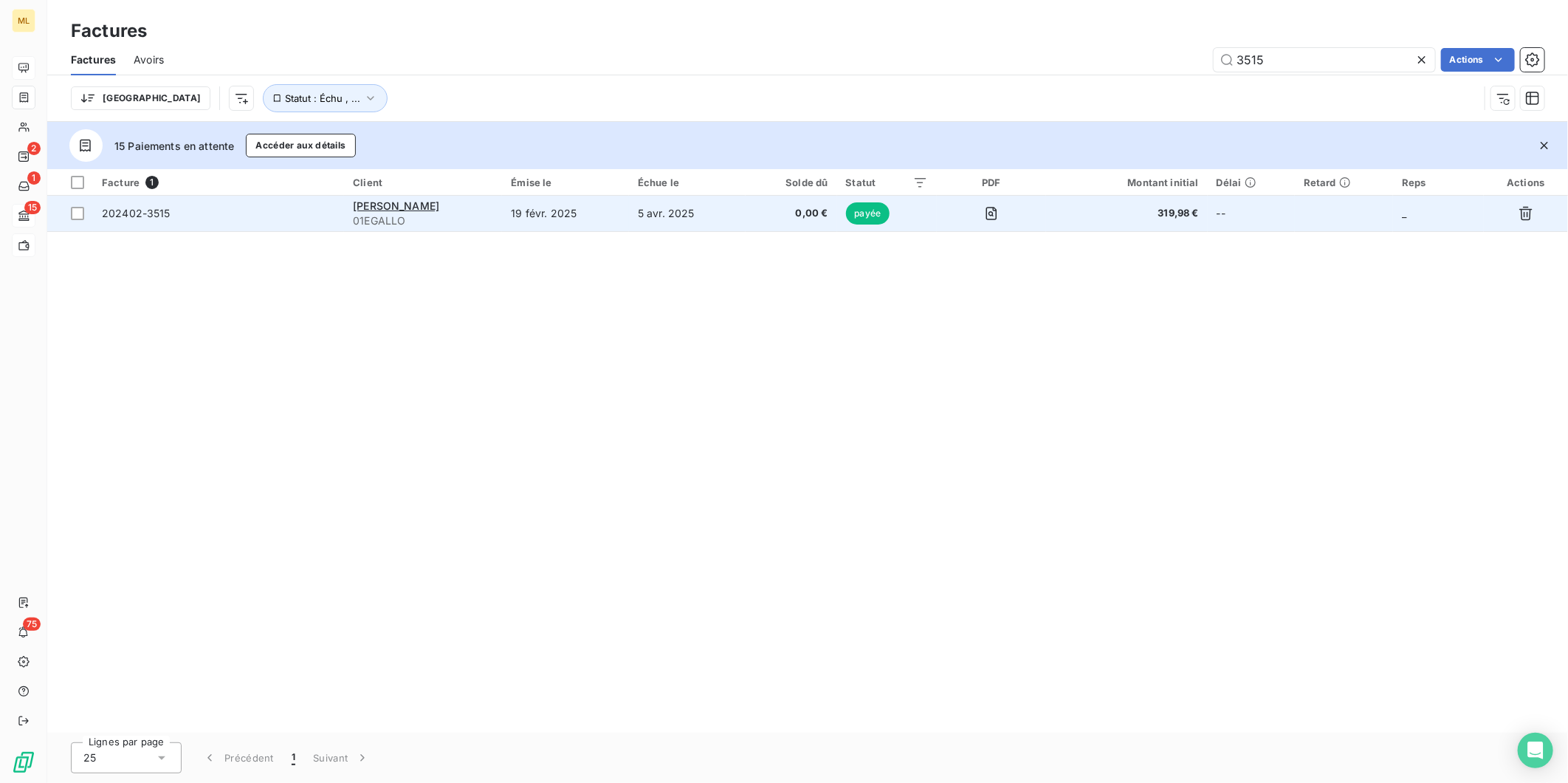
type input "3515"
click at [650, 215] on td "5 avr. 2025" at bounding box center [687, 213] width 117 height 35
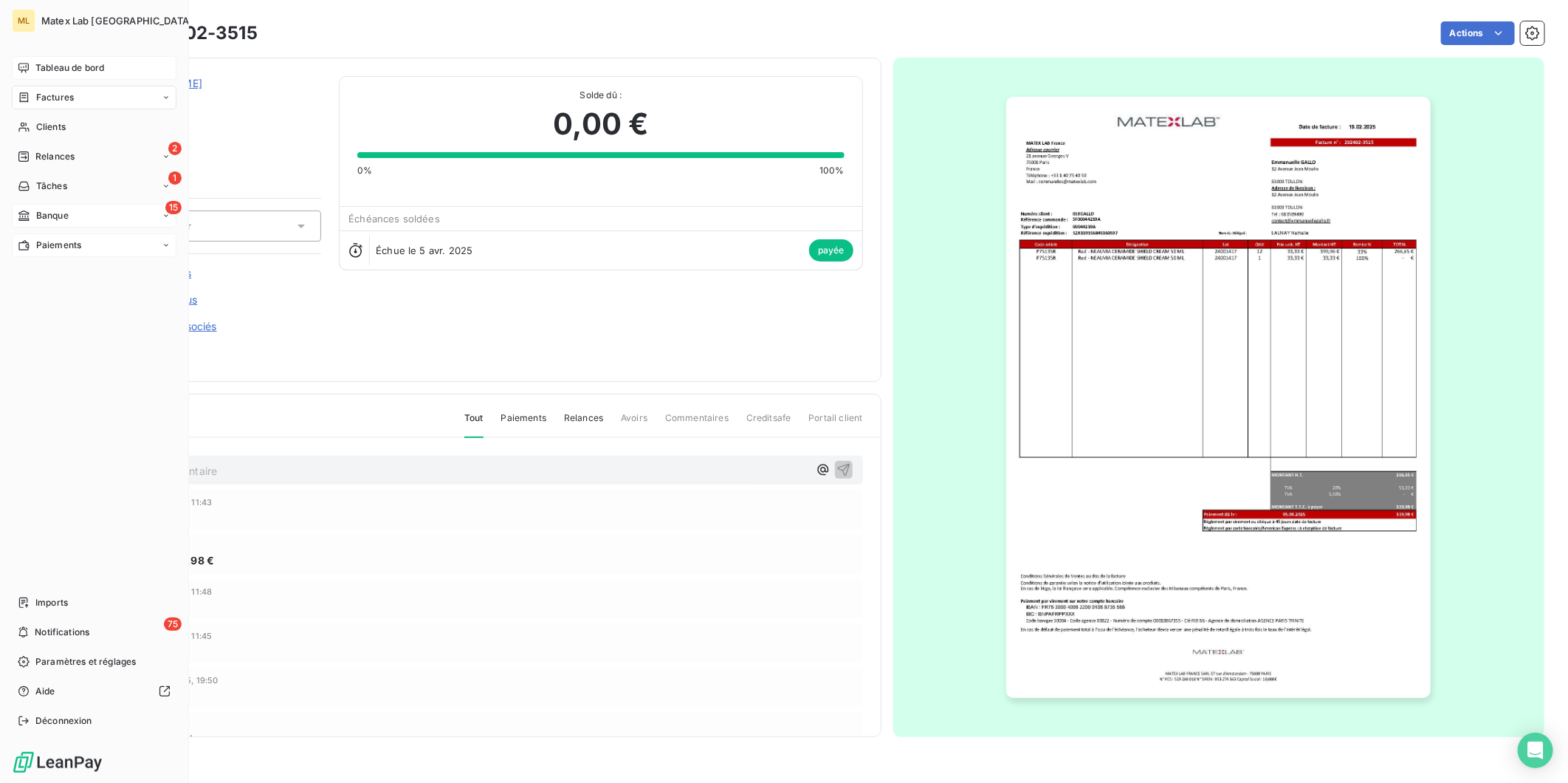
click at [33, 98] on div "Factures" at bounding box center [46, 97] width 56 height 14
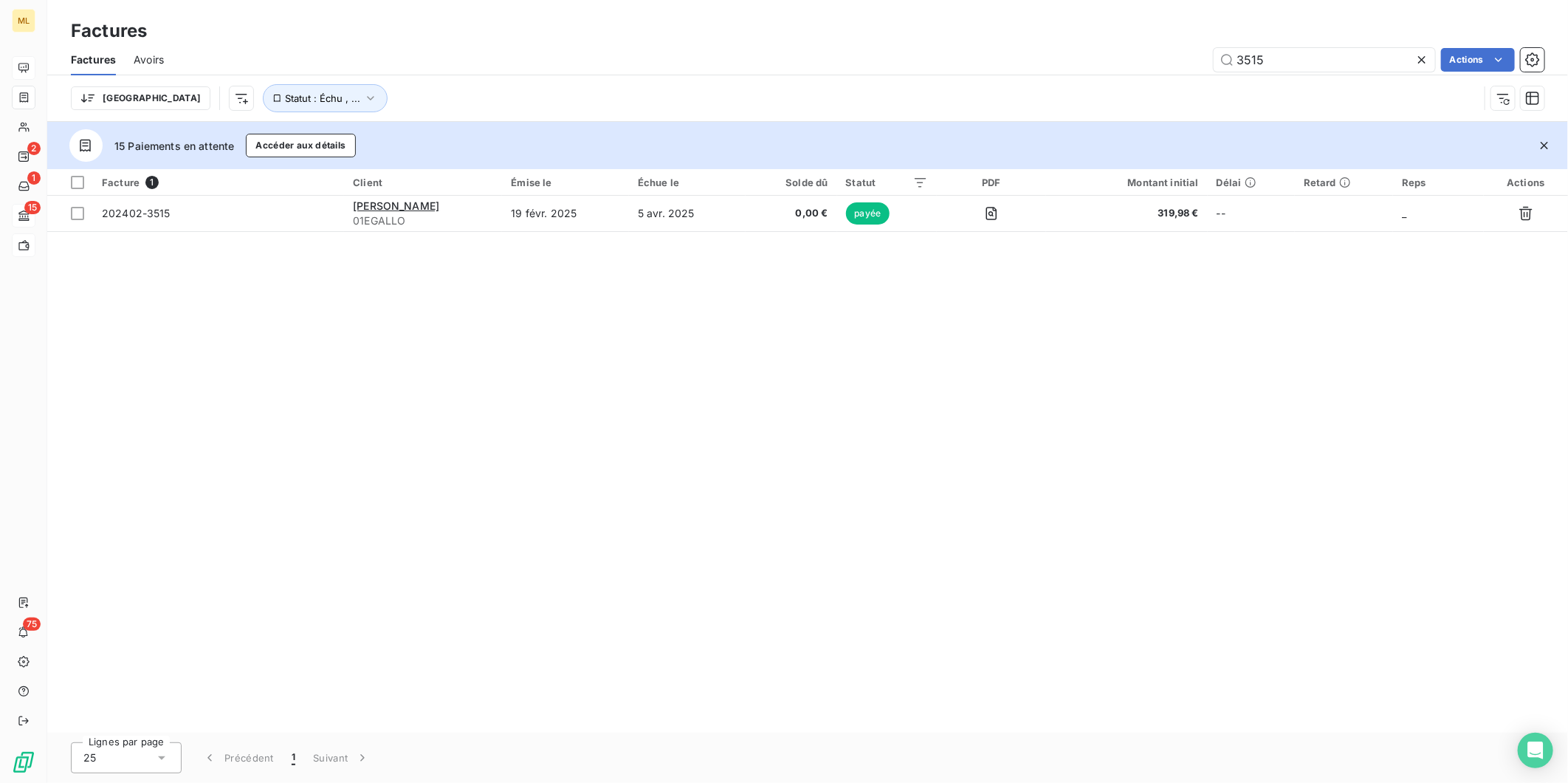
drag, startPoint x: 1281, startPoint y: 62, endPoint x: 1179, endPoint y: 61, distance: 102.0
click at [1180, 61] on div "3515 Actions" at bounding box center [863, 59] width 1363 height 23
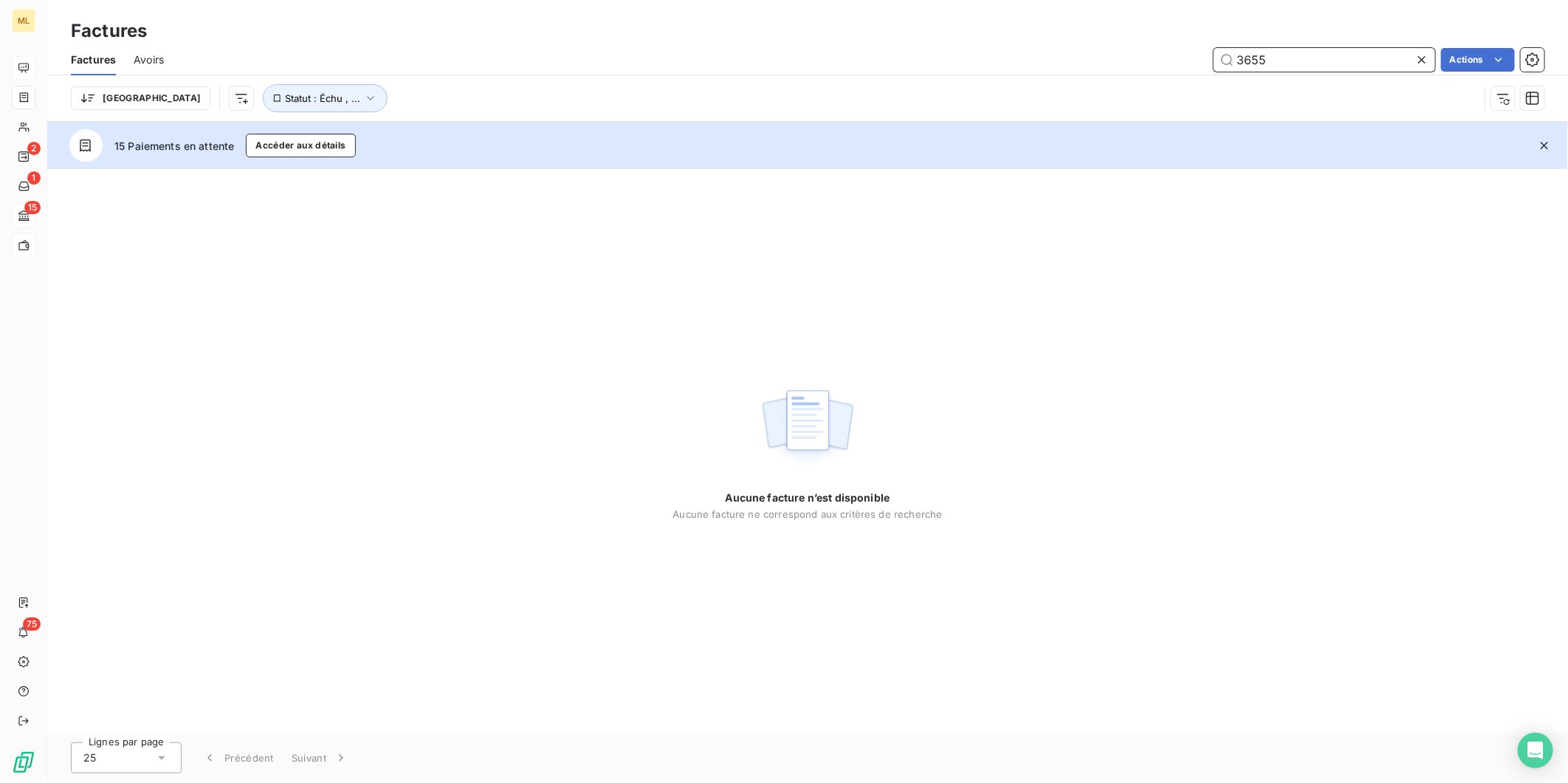
drag, startPoint x: 1291, startPoint y: 55, endPoint x: 1155, endPoint y: 54, distance: 136.0
click at [1157, 55] on div "3655 Actions" at bounding box center [863, 59] width 1363 height 23
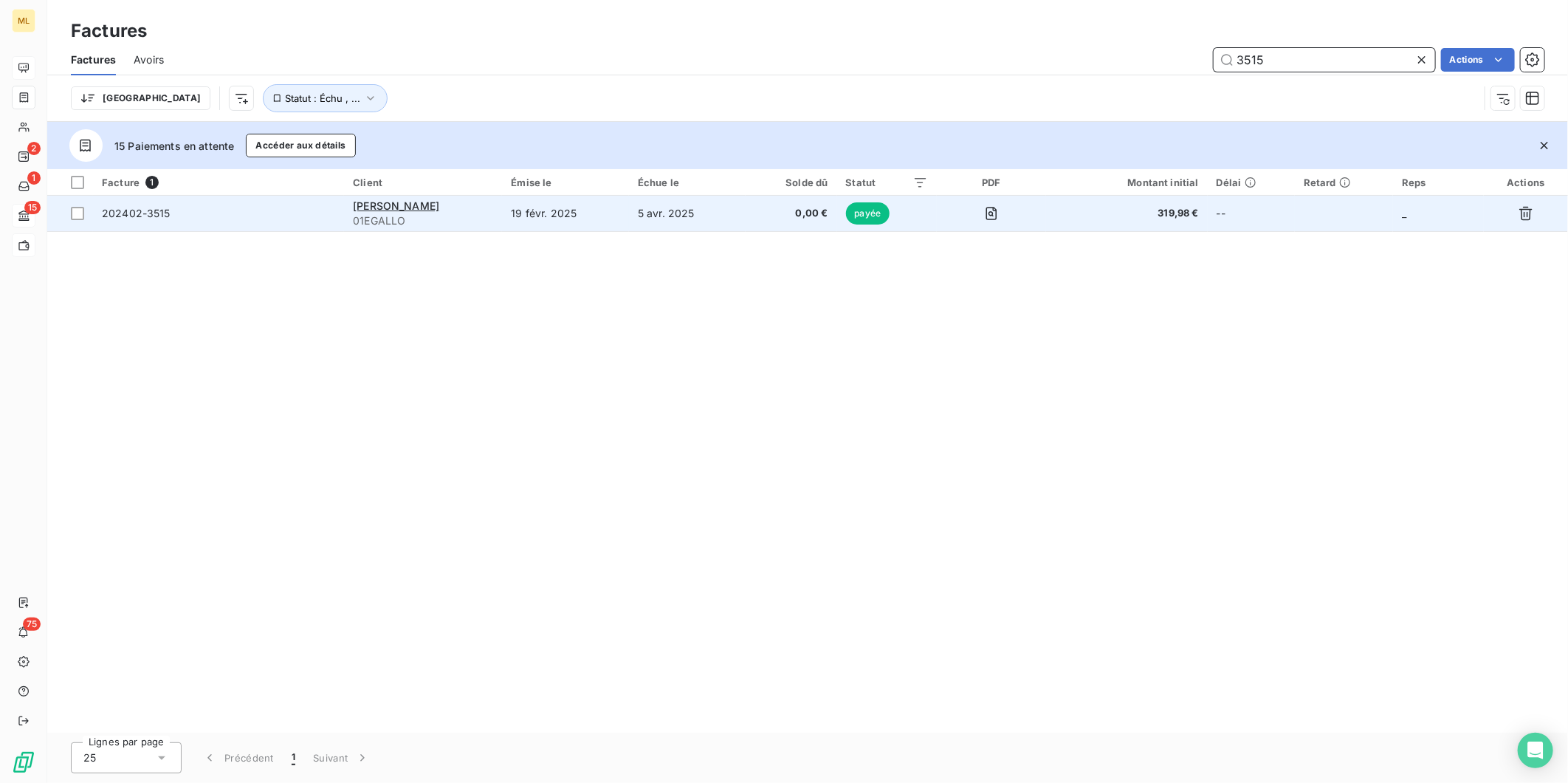
type input "3515"
click at [705, 220] on td "5 avr. 2025" at bounding box center [687, 213] width 117 height 35
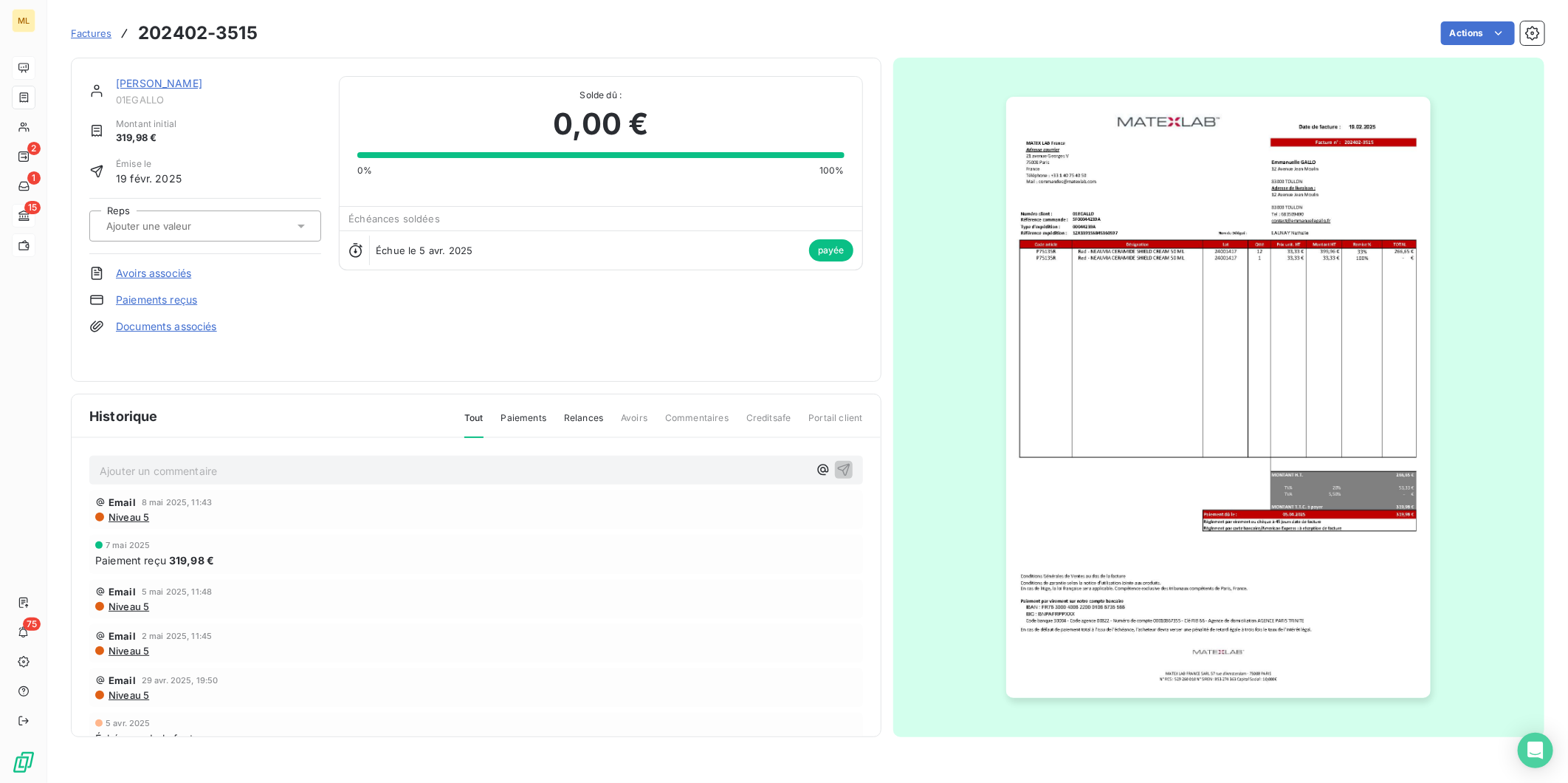
click at [1234, 307] on img "button" at bounding box center [1218, 397] width 424 height 601
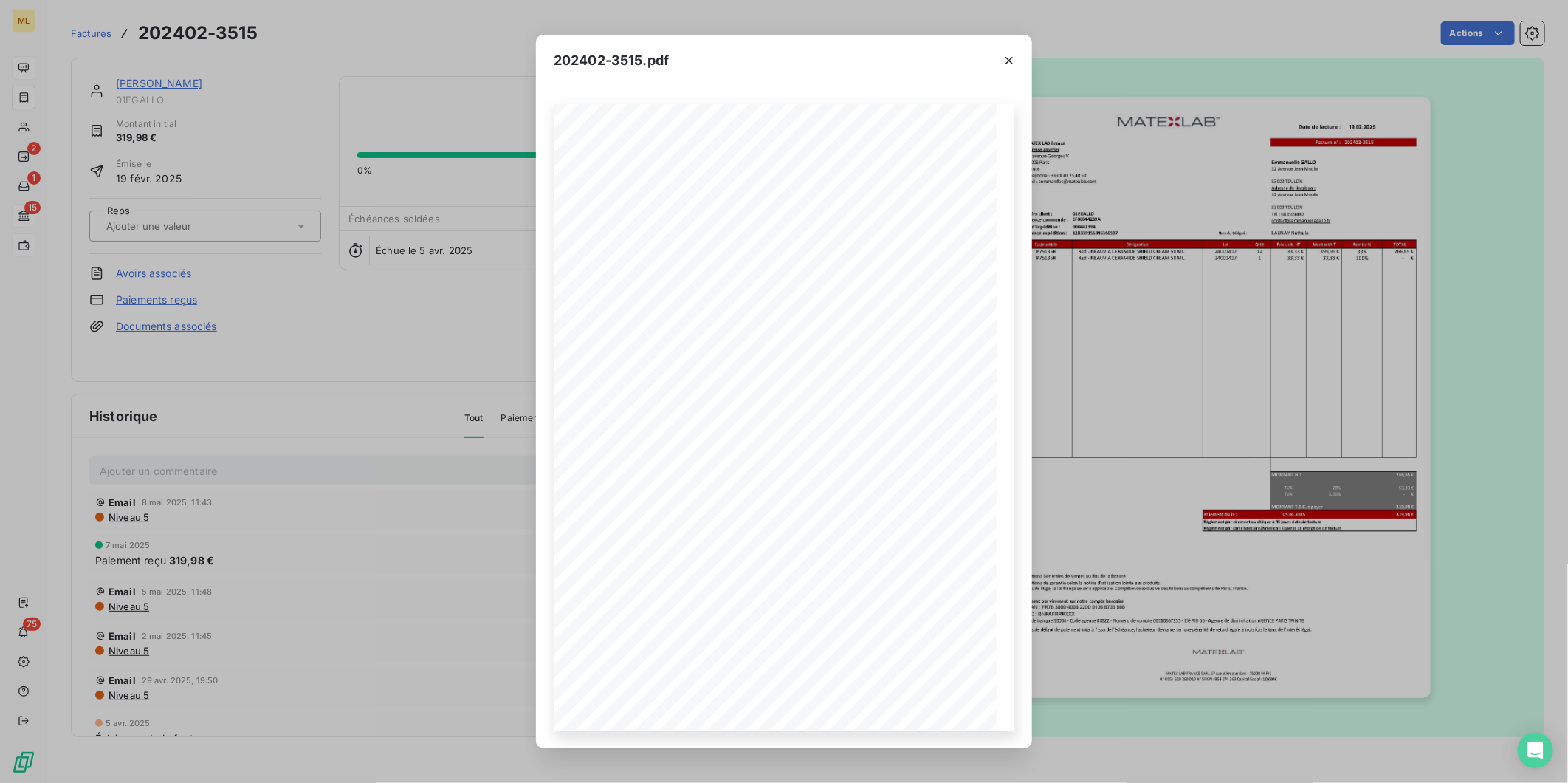
click at [704, 732] on div "Date de facture : MATEX LAB [GEOGRAPHIC_DATA] Facture n° : 202402-3515 Adresse …" at bounding box center [784, 416] width 496 height 662
click at [742, 728] on div "1 sur 2" at bounding box center [784, 728] width 139 height 30
click at [727, 728] on icon "button" at bounding box center [729, 729] width 14 height 14
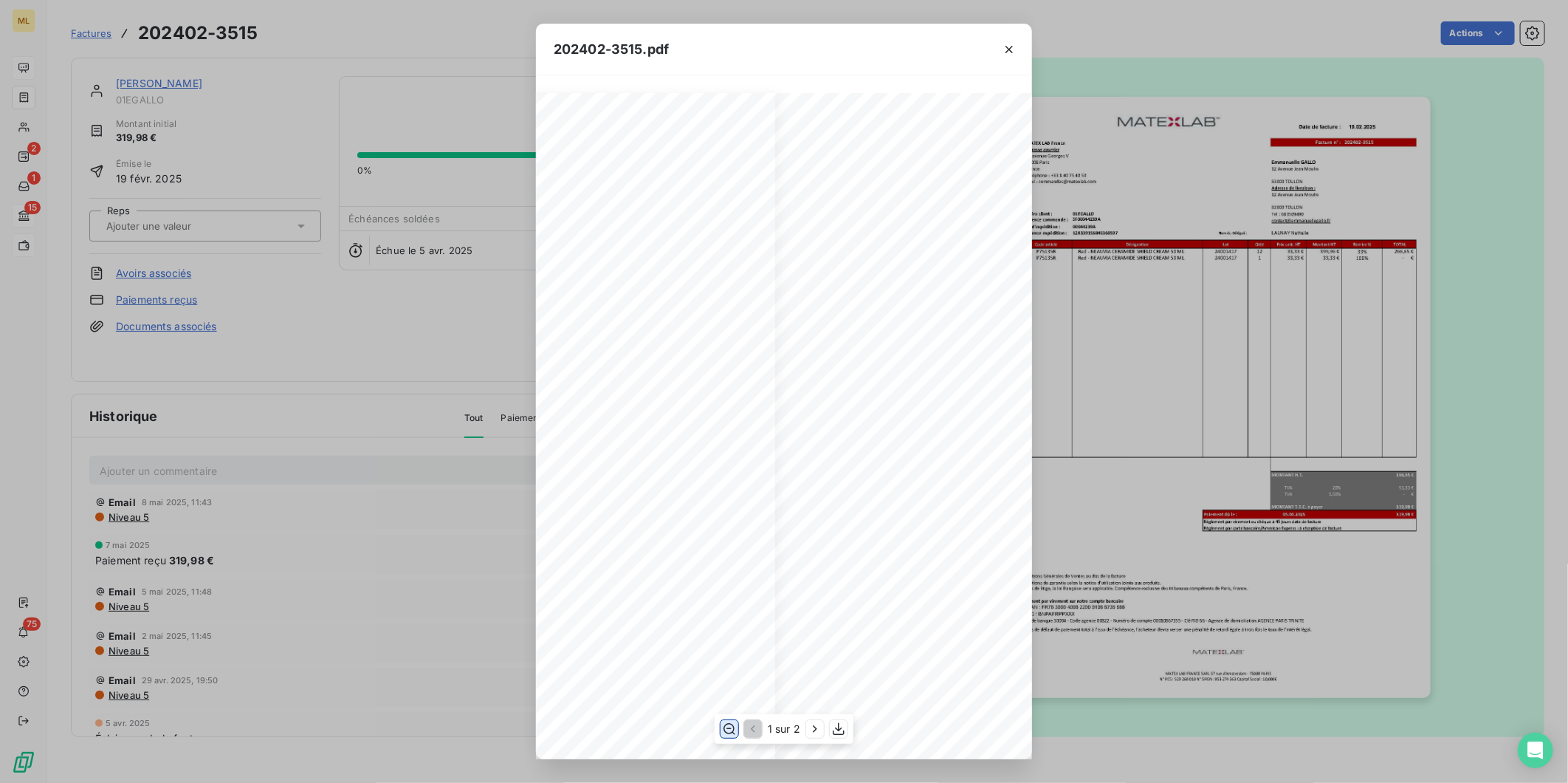
scroll to position [0, 264]
click at [1009, 51] on icon "button" at bounding box center [1009, 49] width 14 height 14
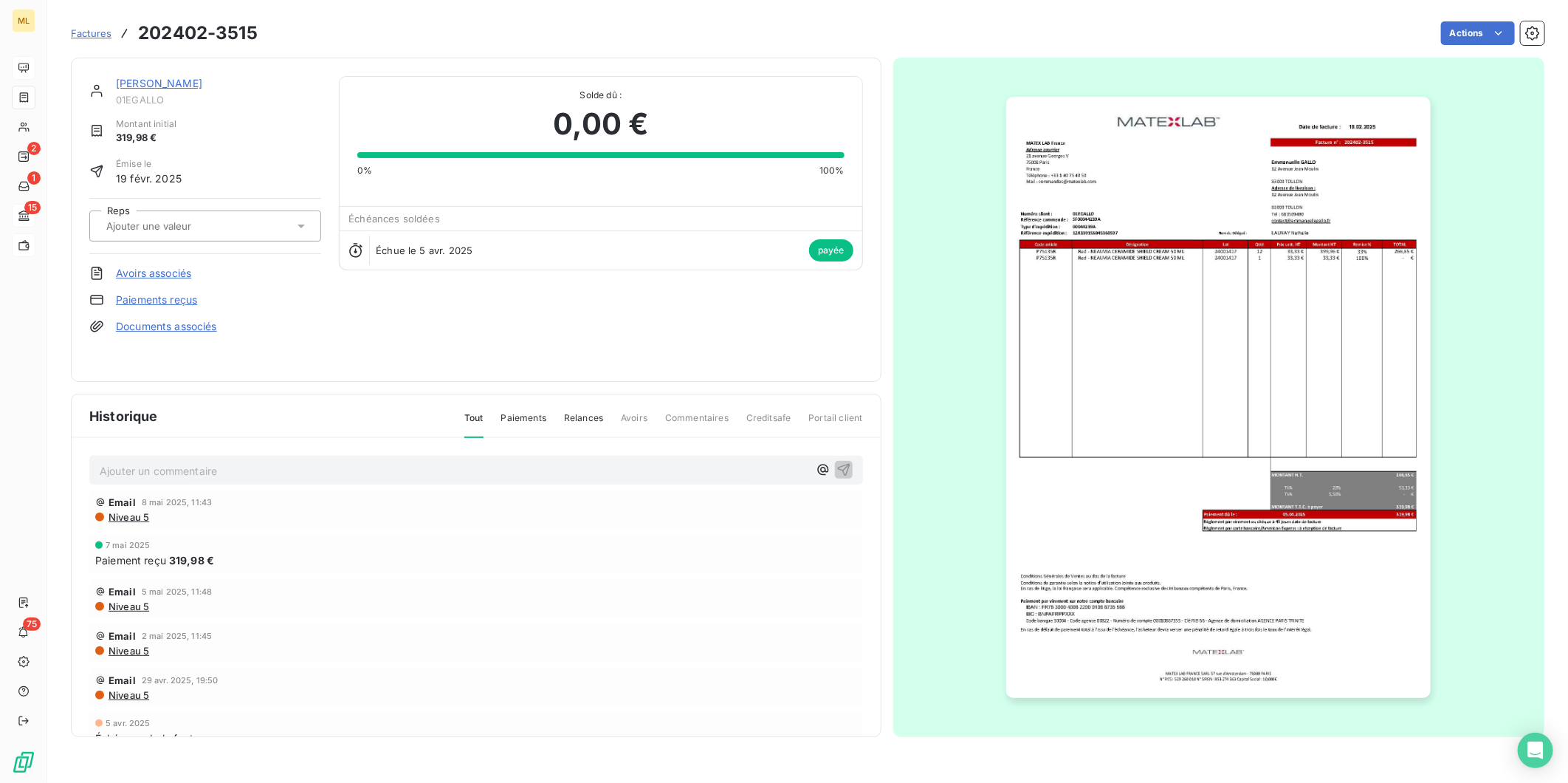
click at [178, 80] on link "[PERSON_NAME]" at bounding box center [158, 84] width 86 height 13
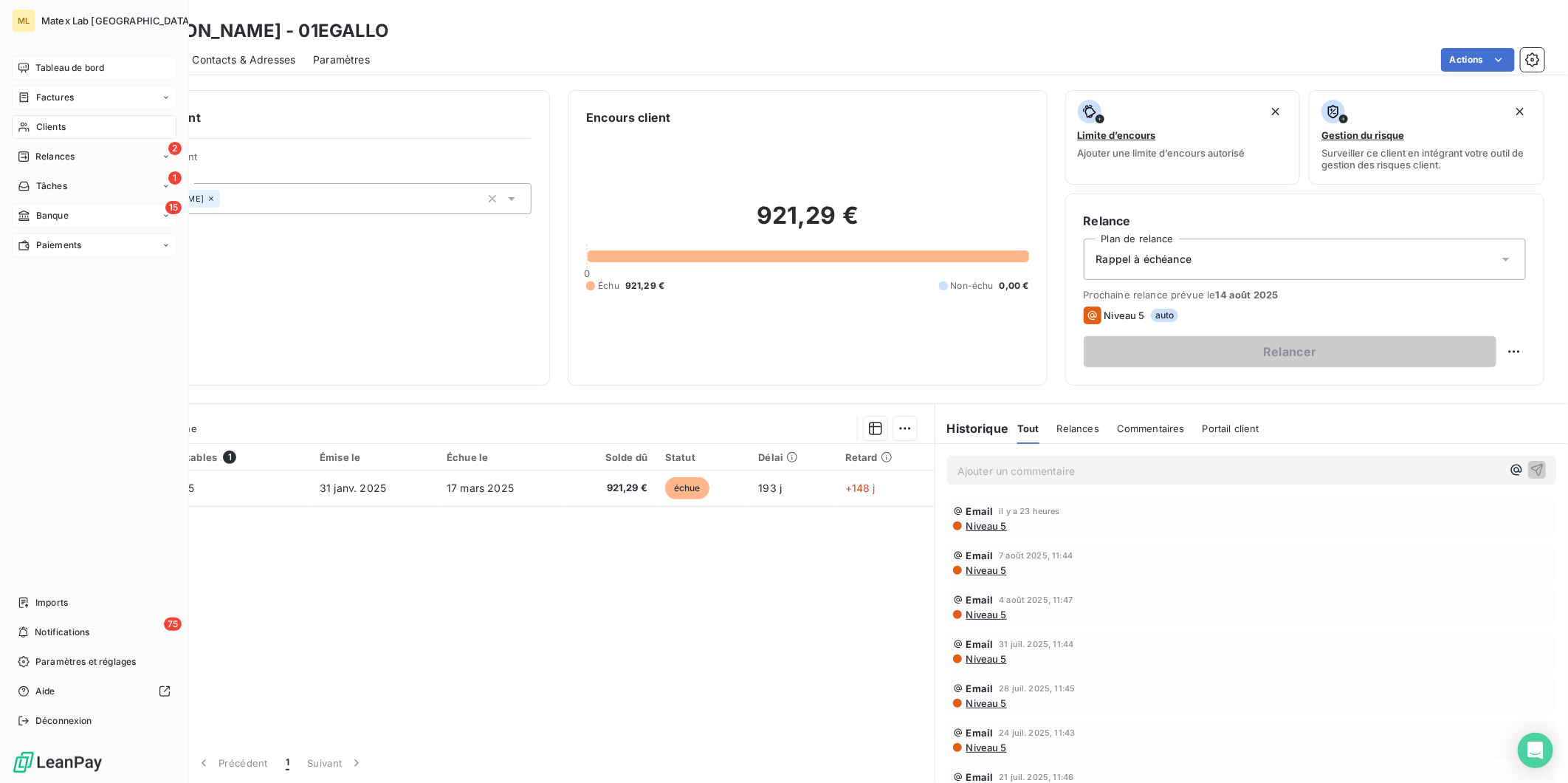
click at [42, 92] on span "Factures" at bounding box center [55, 97] width 38 height 14
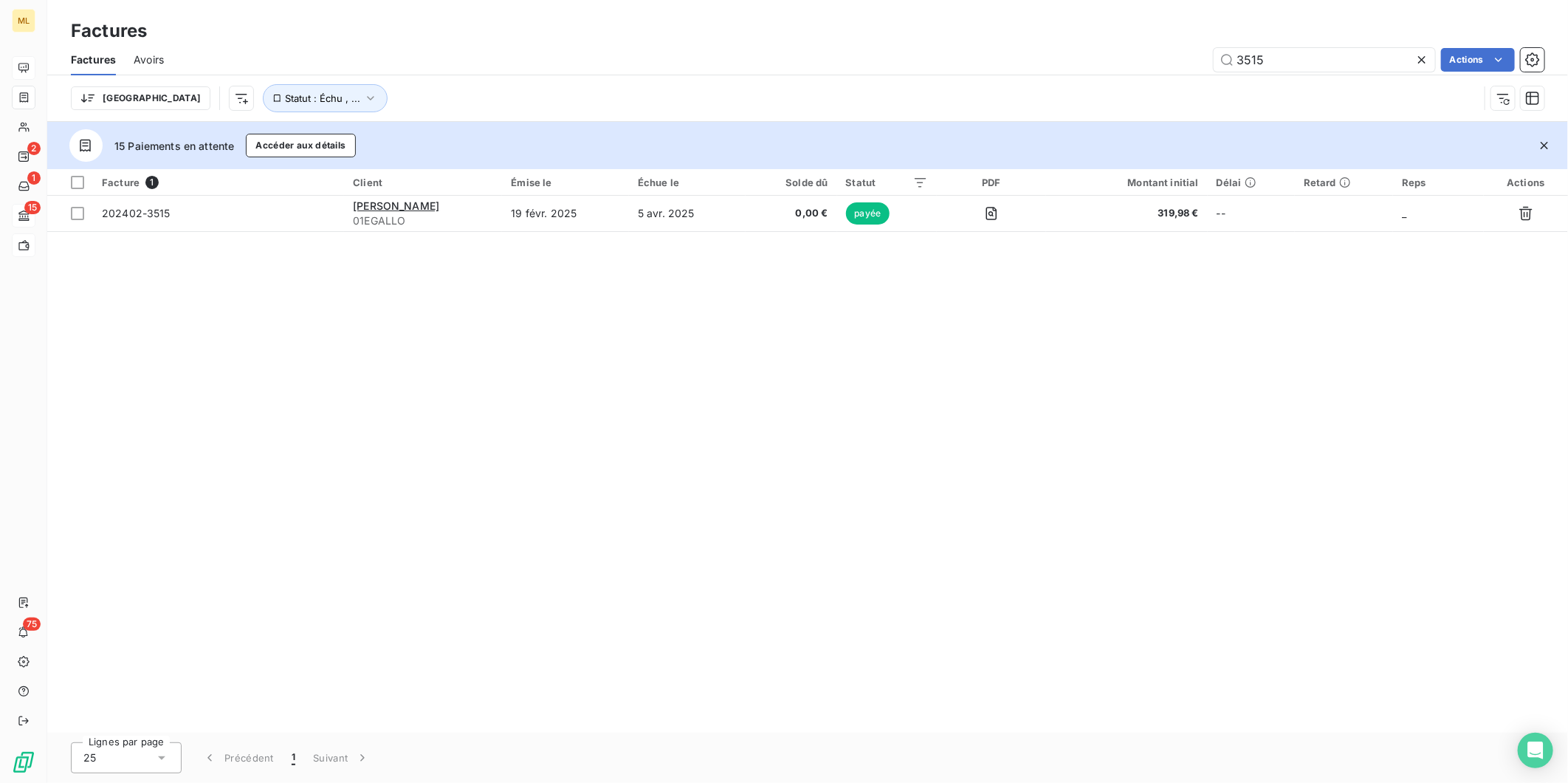
drag, startPoint x: 1288, startPoint y: 61, endPoint x: 1147, endPoint y: 55, distance: 141.1
click at [1153, 59] on div "3515 Actions" at bounding box center [863, 59] width 1363 height 23
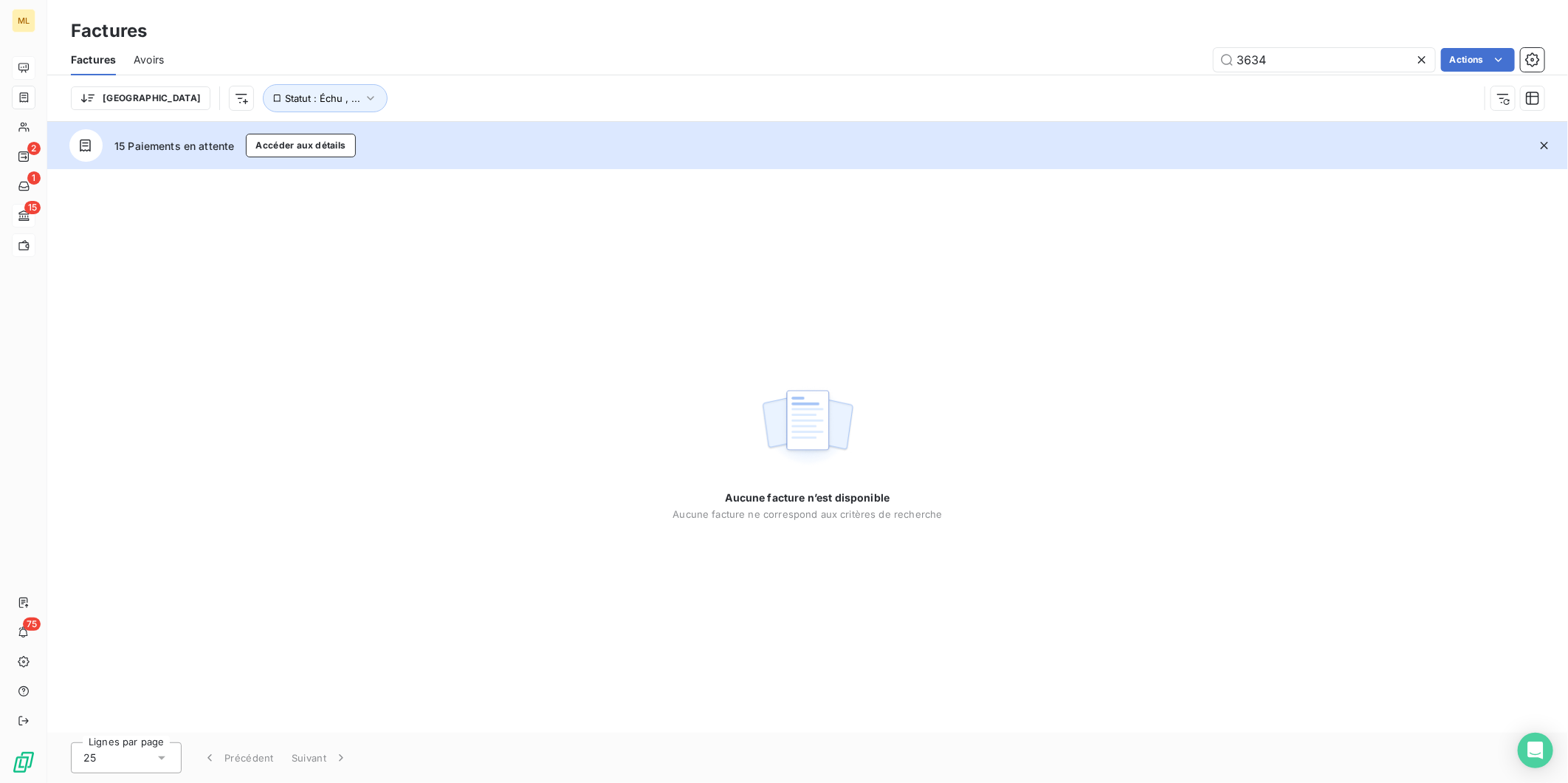
type input "3634"
